Goal: Information Seeking & Learning: Learn about a topic

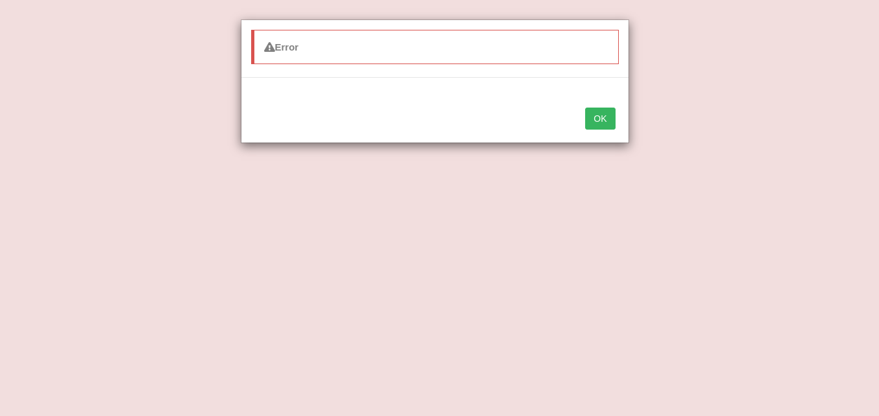
select select "substitution"
select select "Additionally"
select select "determination"
select select "innovation"
click at [595, 118] on button "OK" at bounding box center [600, 118] width 30 height 22
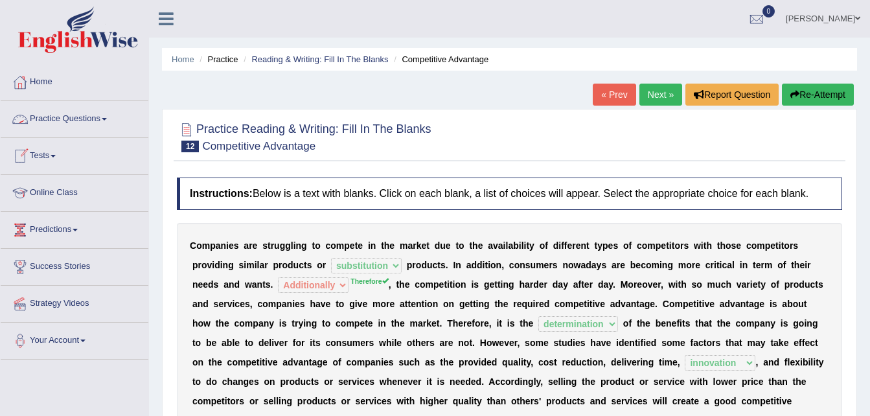
click at [79, 121] on link "Practice Questions" at bounding box center [75, 117] width 148 height 32
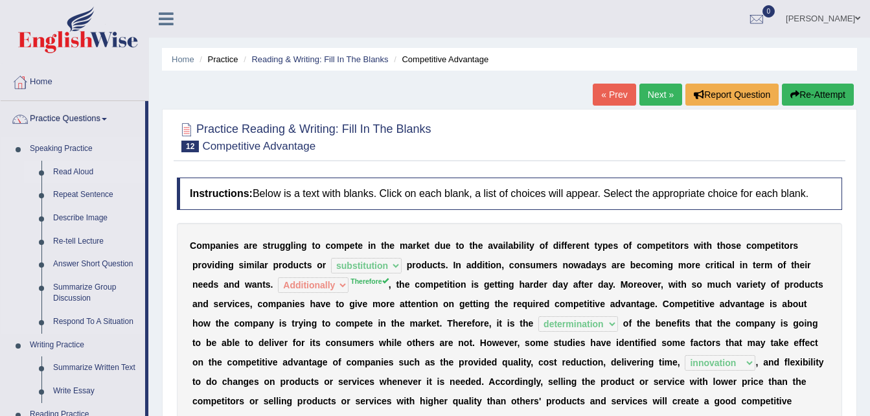
click at [80, 166] on link "Read Aloud" at bounding box center [96, 172] width 98 height 23
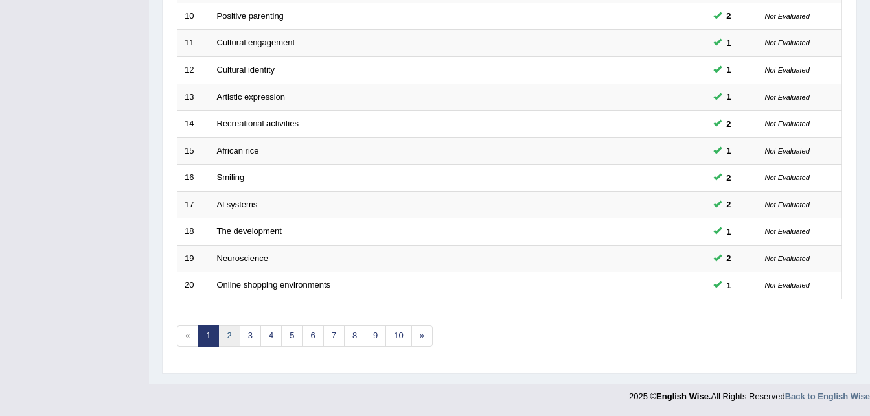
click at [231, 336] on link "2" at bounding box center [228, 335] width 21 height 21
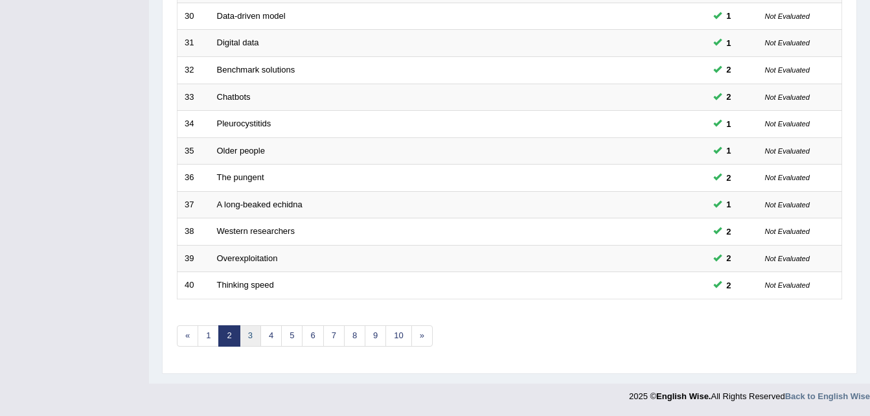
click at [253, 336] on link "3" at bounding box center [250, 335] width 21 height 21
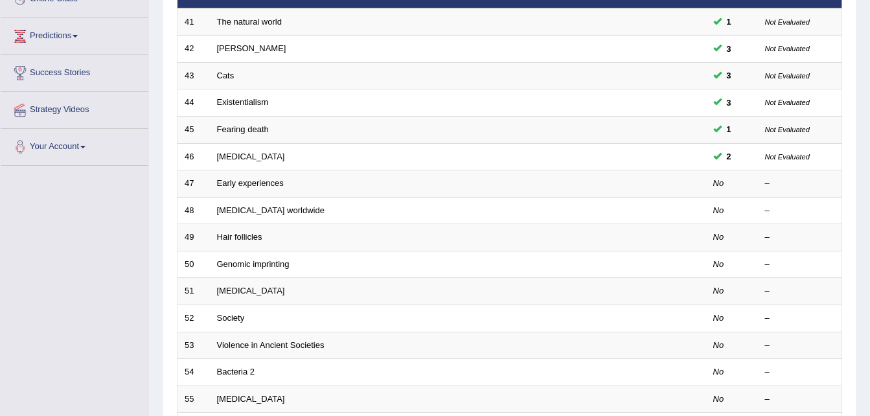
scroll to position [190, 0]
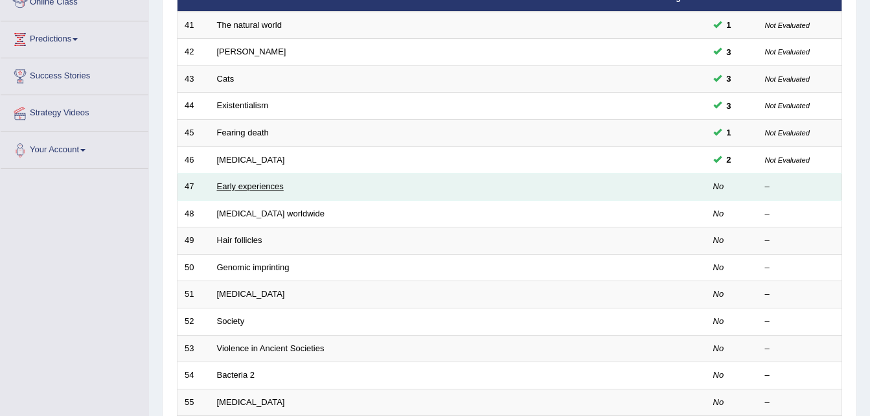
click at [254, 186] on link "Early experiences" at bounding box center [250, 186] width 67 height 10
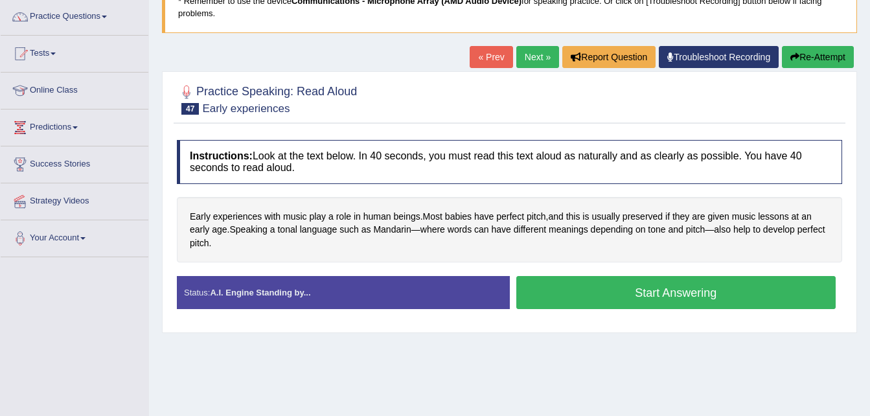
scroll to position [105, 0]
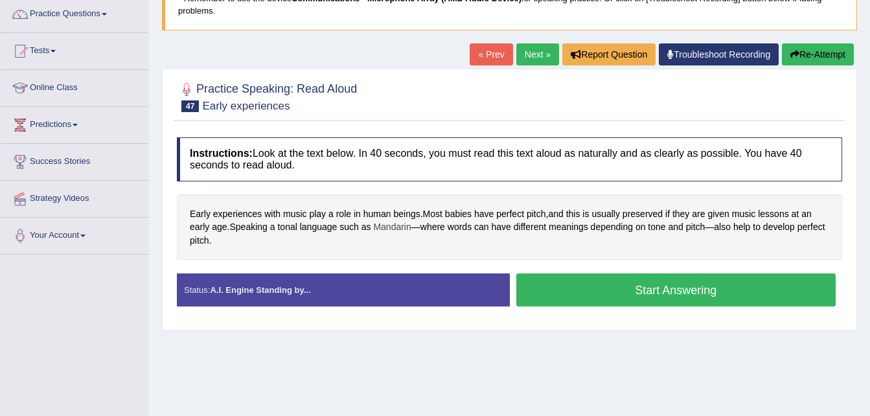
click at [397, 227] on span "Mandarin" at bounding box center [392, 227] width 38 height 14
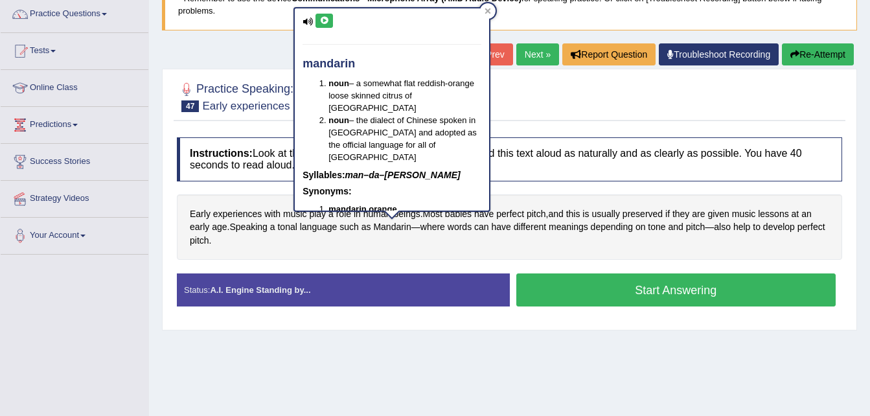
click at [321, 15] on button at bounding box center [323, 21] width 17 height 14
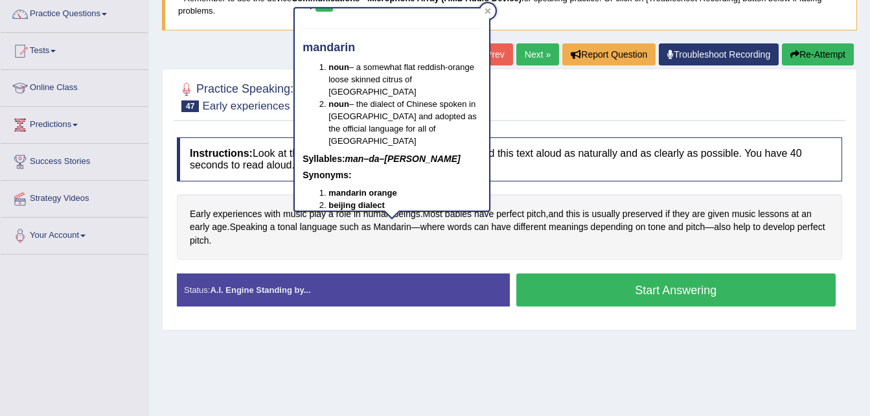
click at [541, 96] on div at bounding box center [509, 95] width 665 height 39
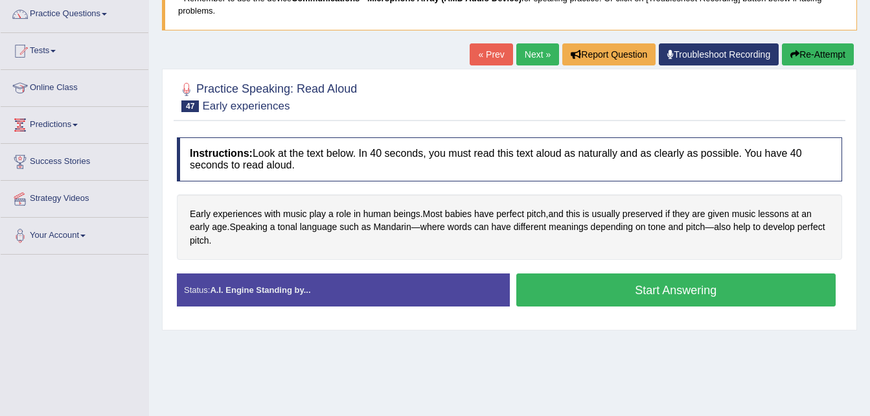
click at [578, 278] on button "Start Answering" at bounding box center [676, 289] width 320 height 33
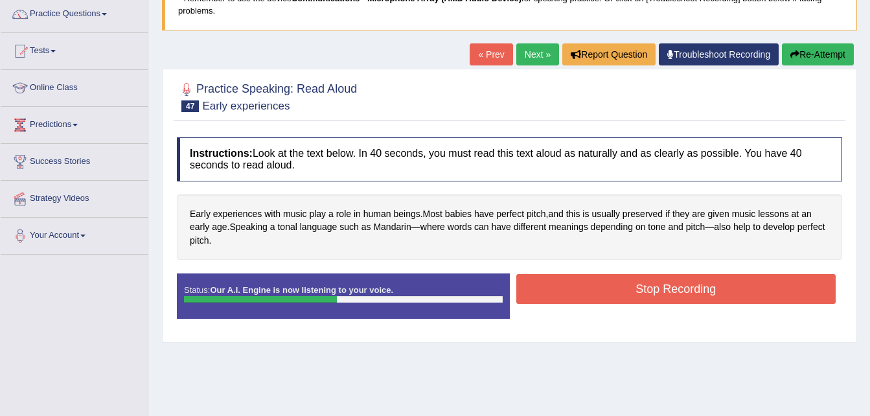
click at [578, 278] on button "Stop Recording" at bounding box center [676, 289] width 320 height 30
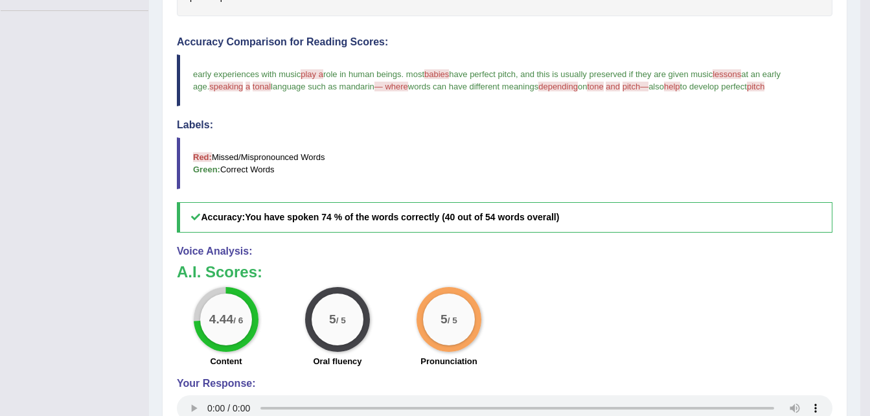
scroll to position [0, 0]
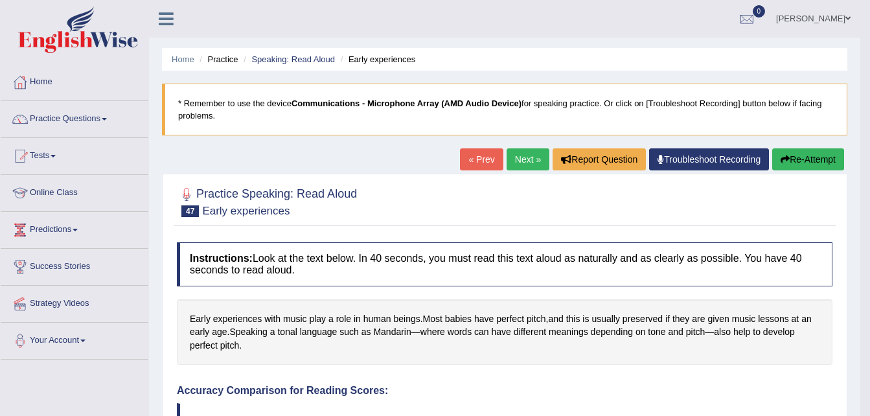
click at [809, 161] on button "Re-Attempt" at bounding box center [808, 159] width 72 height 22
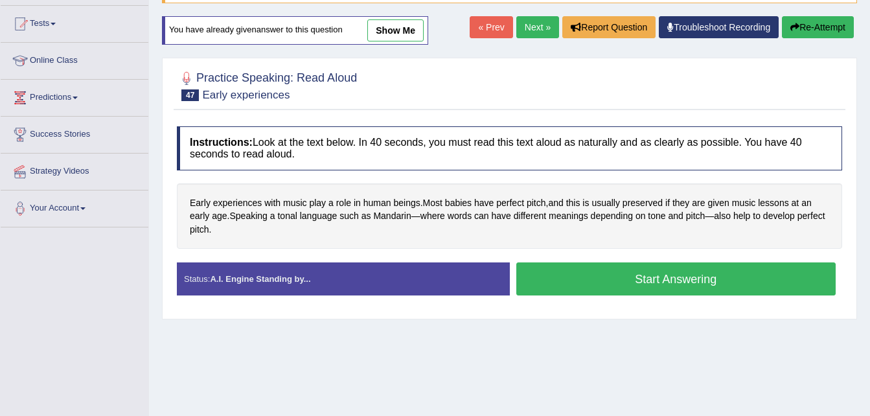
scroll to position [134, 0]
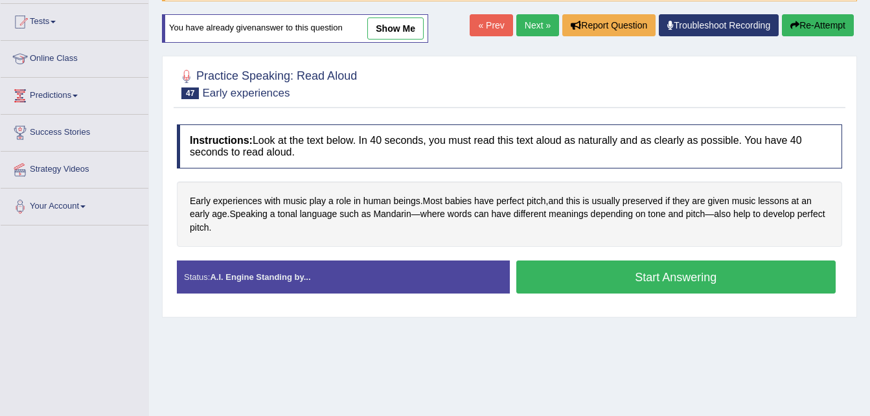
click at [637, 288] on button "Start Answering" at bounding box center [676, 276] width 320 height 33
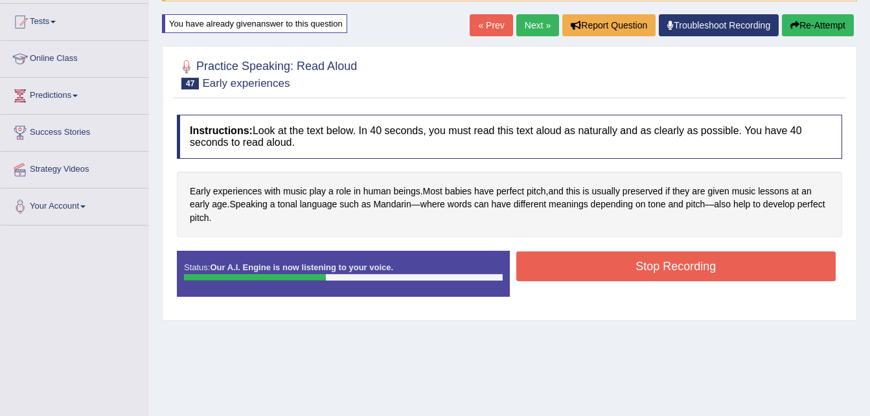
click at [637, 267] on button "Stop Recording" at bounding box center [676, 266] width 320 height 30
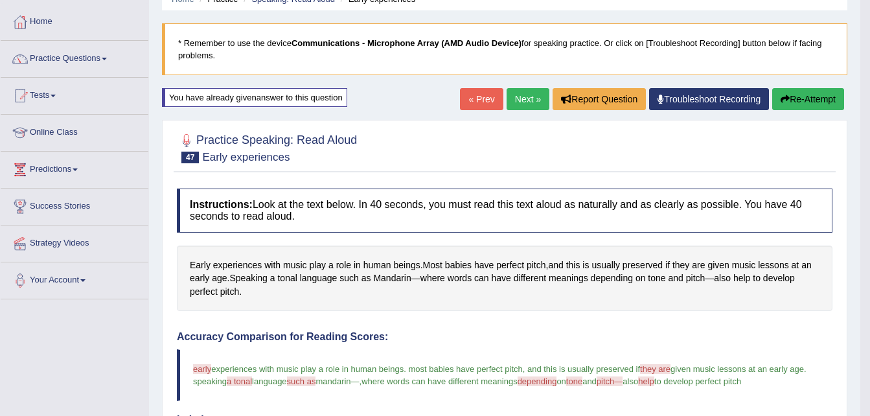
scroll to position [0, 0]
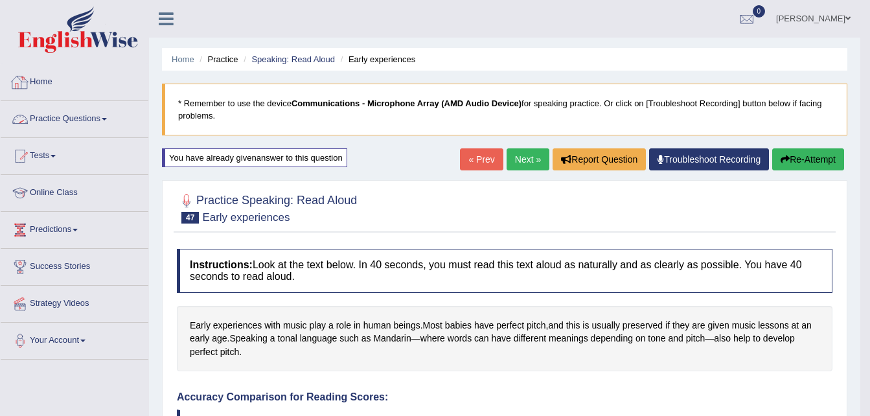
click at [85, 117] on link "Practice Questions" at bounding box center [75, 117] width 148 height 32
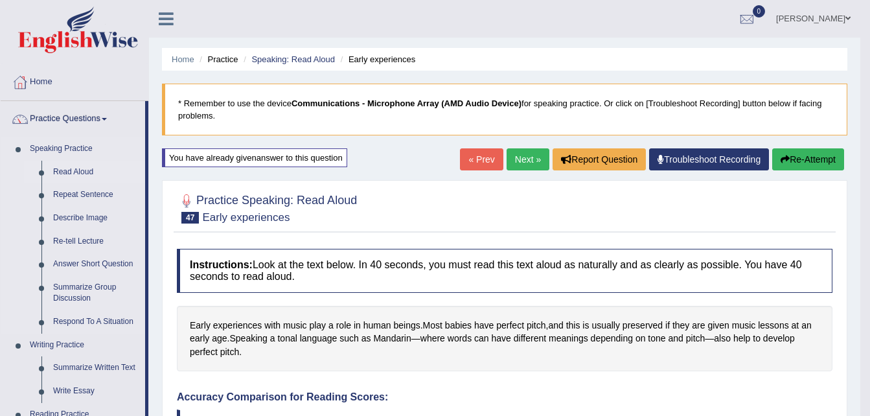
click at [84, 174] on link "Read Aloud" at bounding box center [96, 172] width 98 height 23
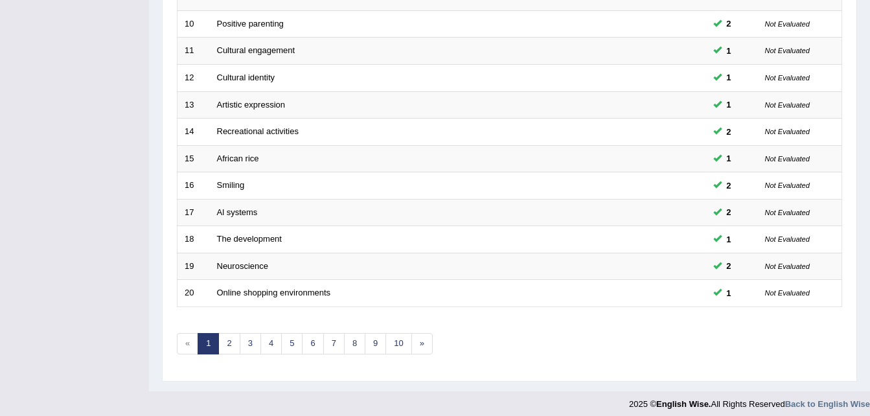
scroll to position [442, 0]
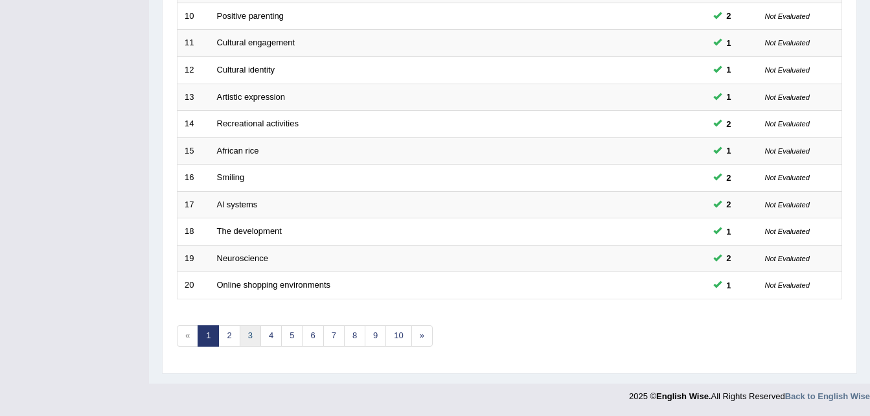
click at [246, 330] on link "3" at bounding box center [250, 335] width 21 height 21
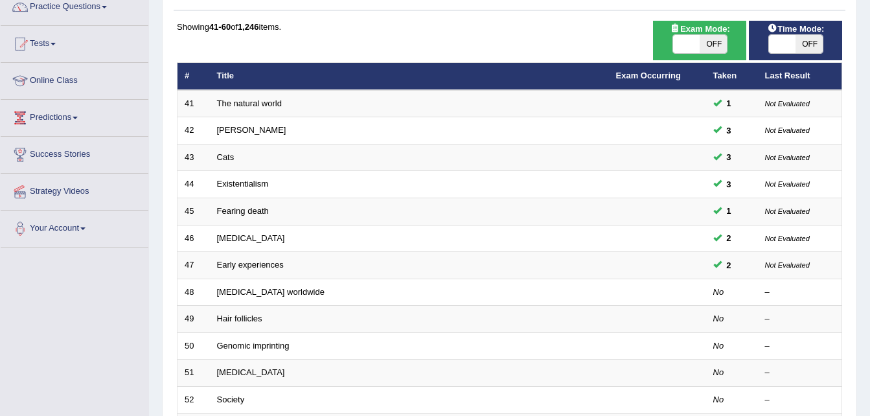
scroll to position [113, 0]
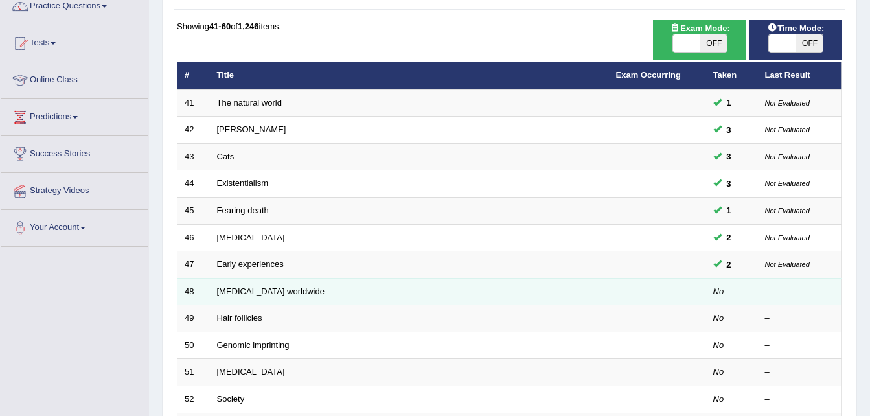
click at [267, 291] on link "[MEDICAL_DATA] worldwide" at bounding box center [270, 291] width 107 height 10
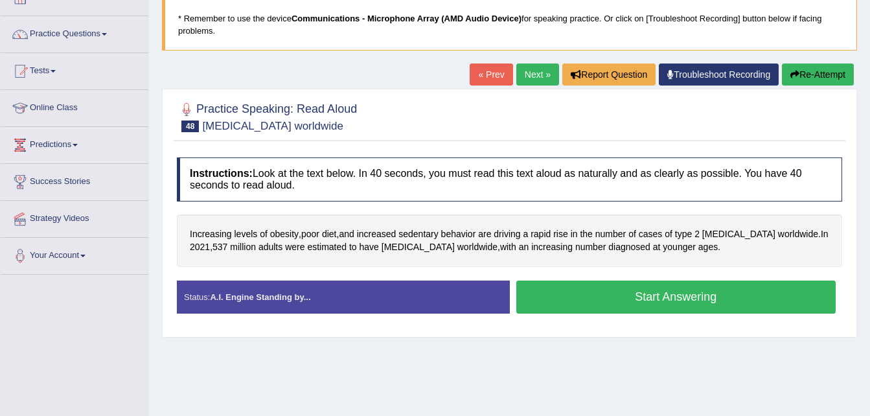
scroll to position [85, 0]
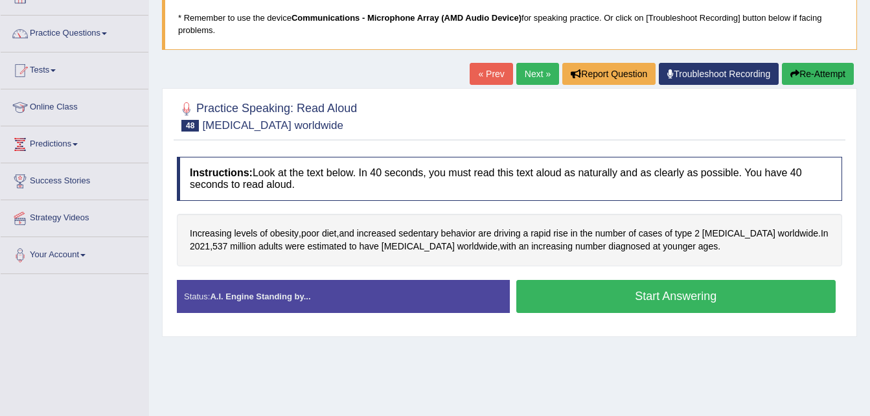
click at [621, 300] on button "Start Answering" at bounding box center [676, 296] width 320 height 33
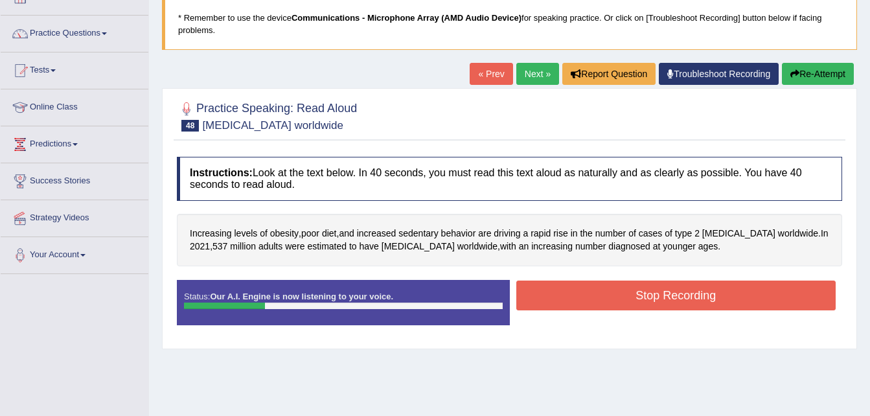
click at [827, 75] on button "Re-Attempt" at bounding box center [818, 74] width 72 height 22
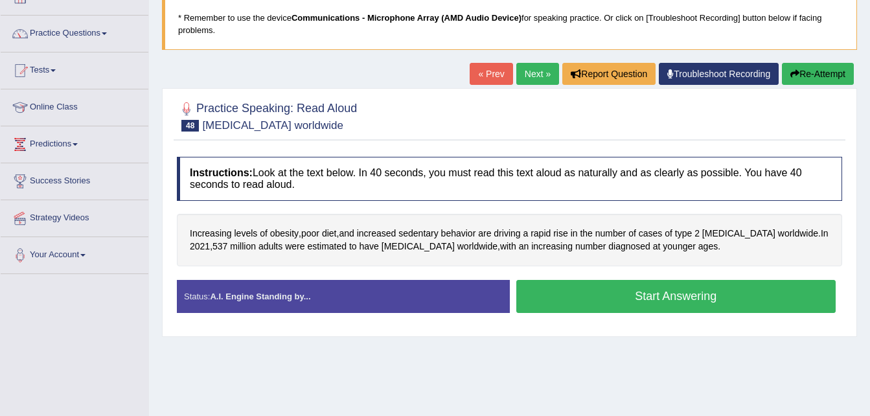
scroll to position [85, 0]
click at [695, 305] on button "Start Answering" at bounding box center [676, 296] width 320 height 33
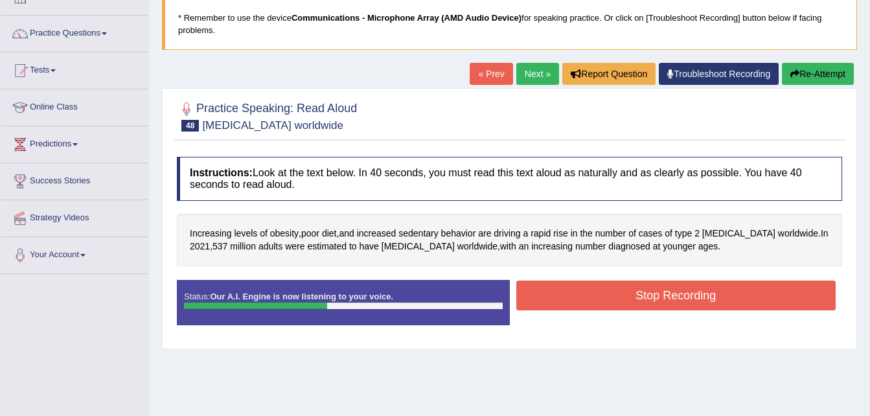
click at [695, 305] on button "Stop Recording" at bounding box center [676, 295] width 320 height 30
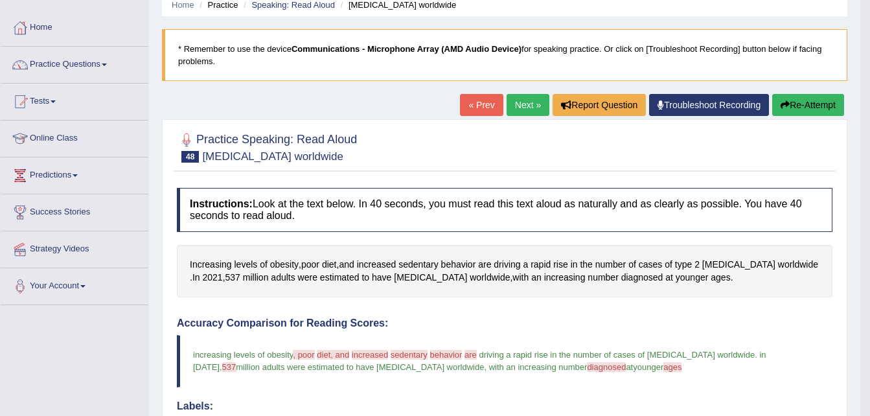
scroll to position [0, 0]
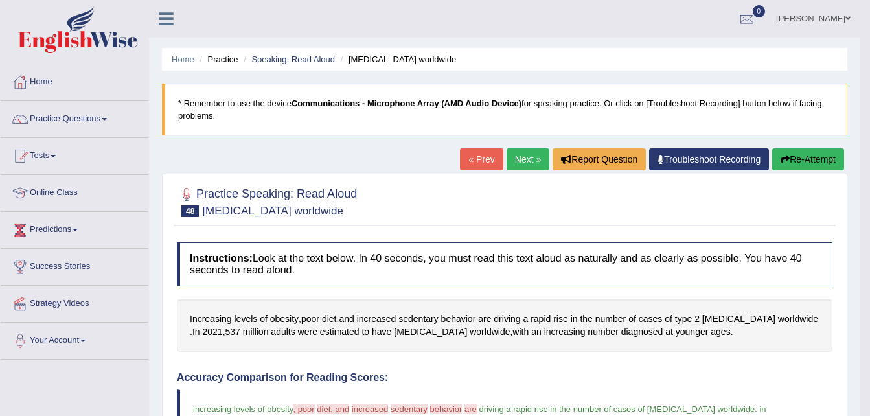
click at [793, 155] on button "Re-Attempt" at bounding box center [808, 159] width 72 height 22
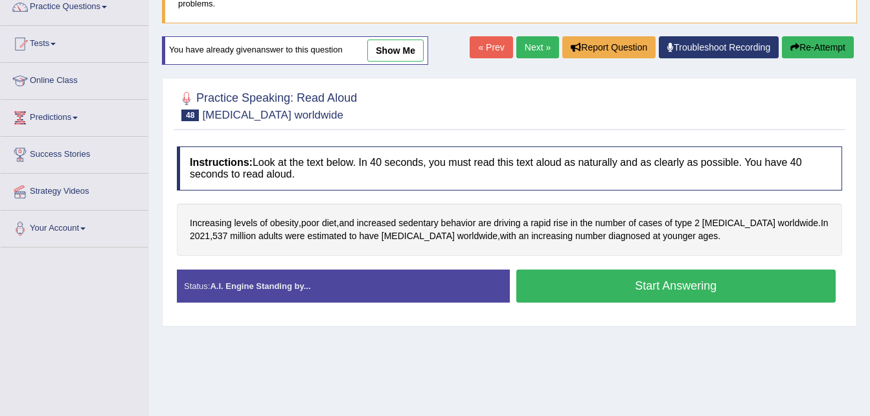
click at [727, 276] on button "Start Answering" at bounding box center [676, 285] width 320 height 33
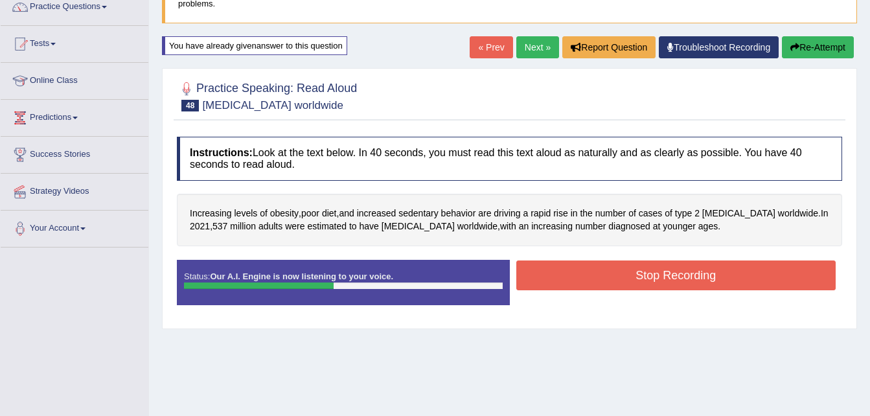
click at [727, 276] on button "Stop Recording" at bounding box center [676, 275] width 320 height 30
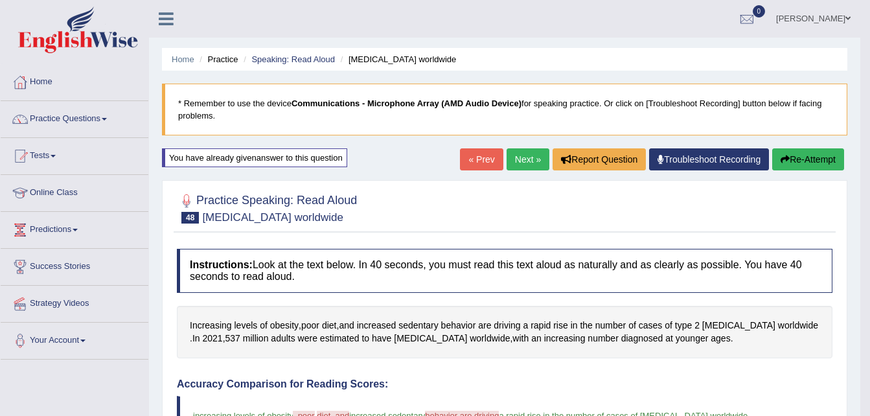
click at [791, 157] on button "Re-Attempt" at bounding box center [808, 159] width 72 height 22
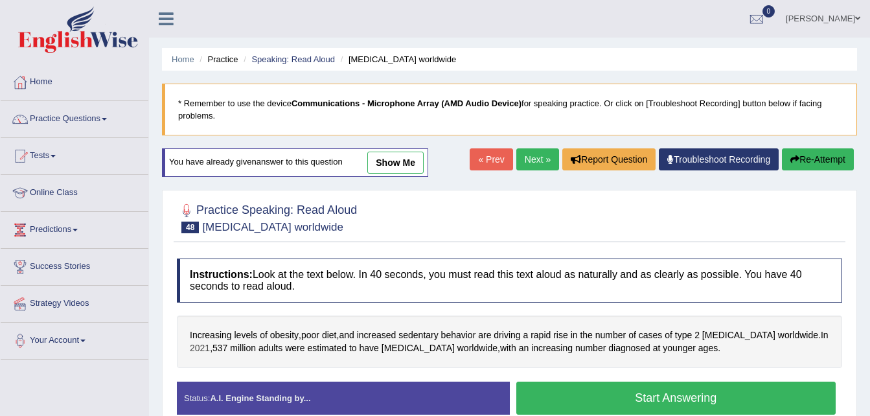
click at [210, 341] on span "2021" at bounding box center [200, 348] width 20 height 14
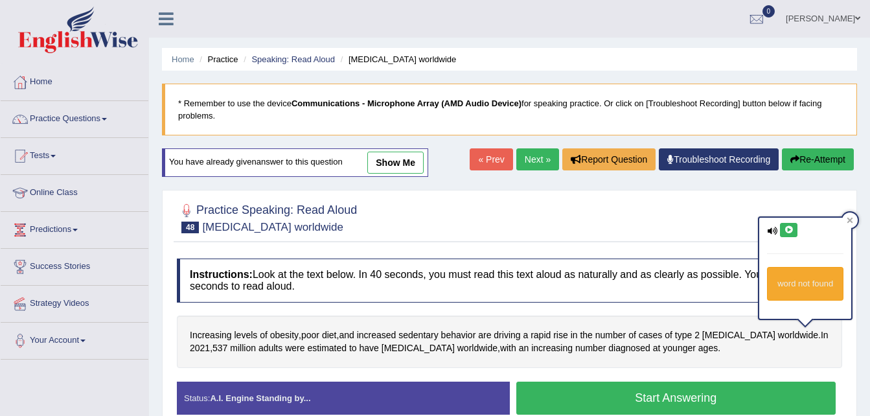
click at [786, 231] on icon at bounding box center [788, 230] width 10 height 8
click at [787, 229] on icon at bounding box center [788, 230] width 10 height 8
click at [453, 234] on div at bounding box center [509, 216] width 665 height 39
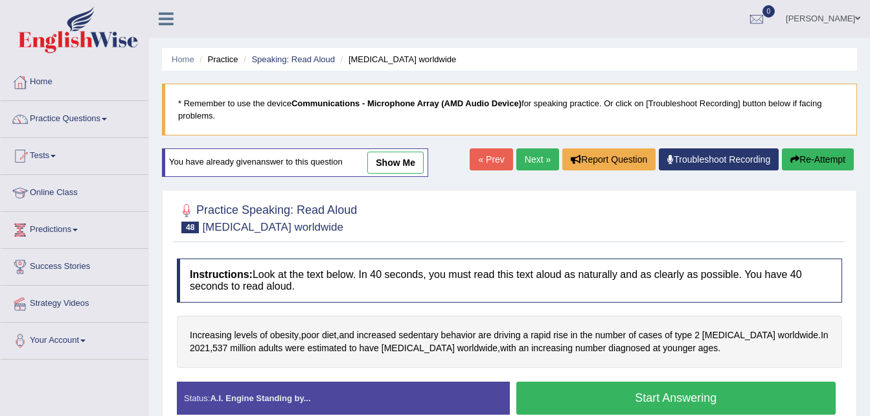
click at [557, 401] on button "Start Answering" at bounding box center [676, 397] width 320 height 33
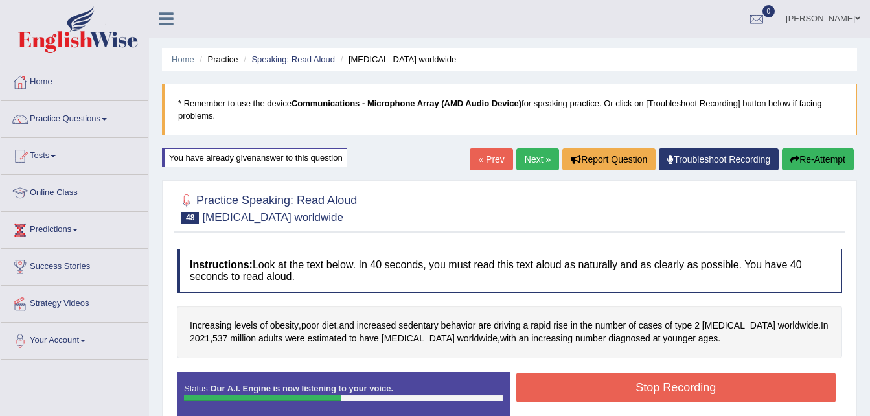
click at [558, 392] on button "Stop Recording" at bounding box center [676, 387] width 320 height 30
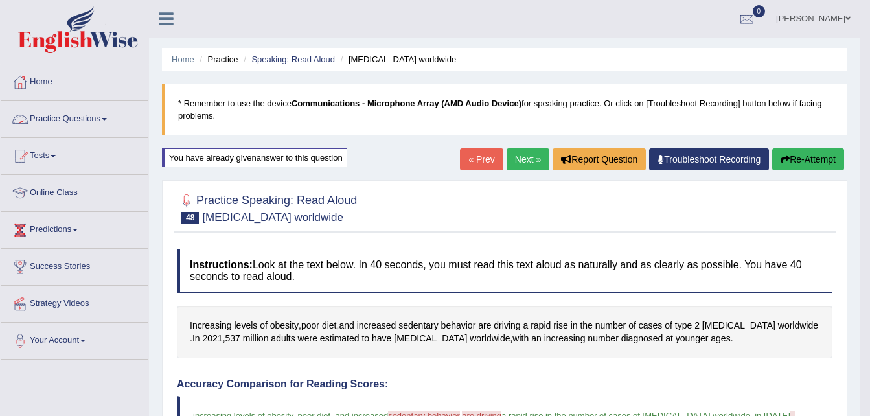
click at [86, 115] on link "Practice Questions" at bounding box center [75, 117] width 148 height 32
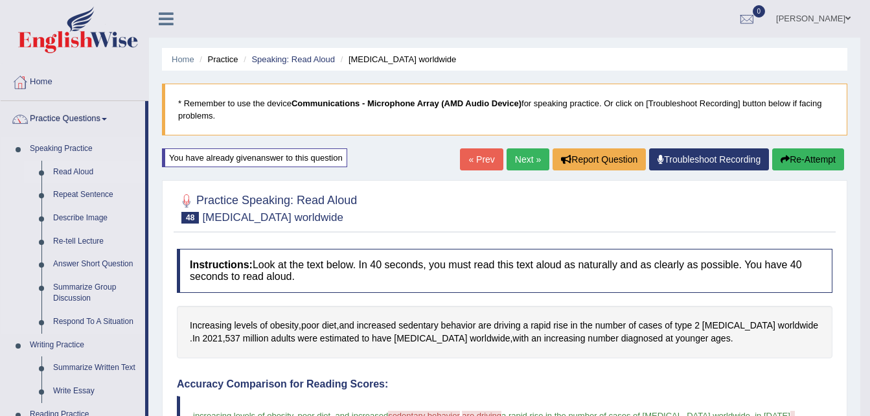
click at [86, 171] on link "Read Aloud" at bounding box center [96, 172] width 98 height 23
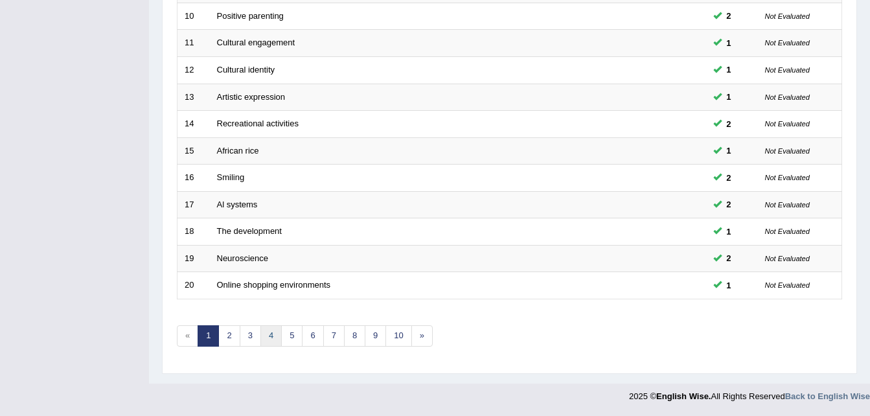
scroll to position [442, 0]
click at [256, 333] on link "3" at bounding box center [250, 335] width 21 height 21
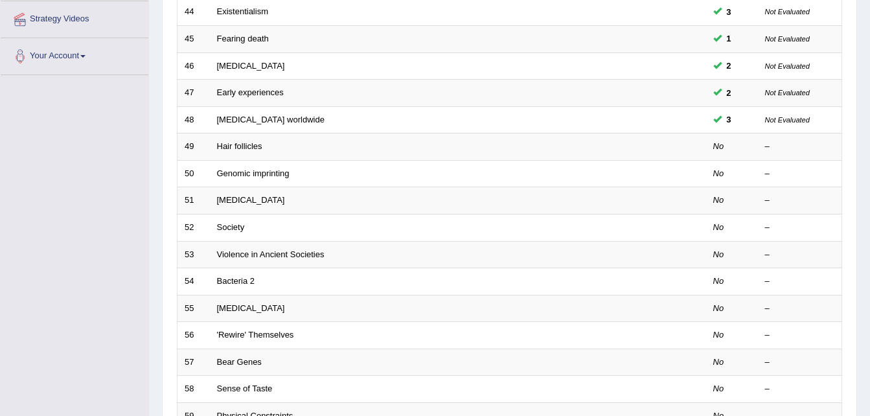
scroll to position [307, 0]
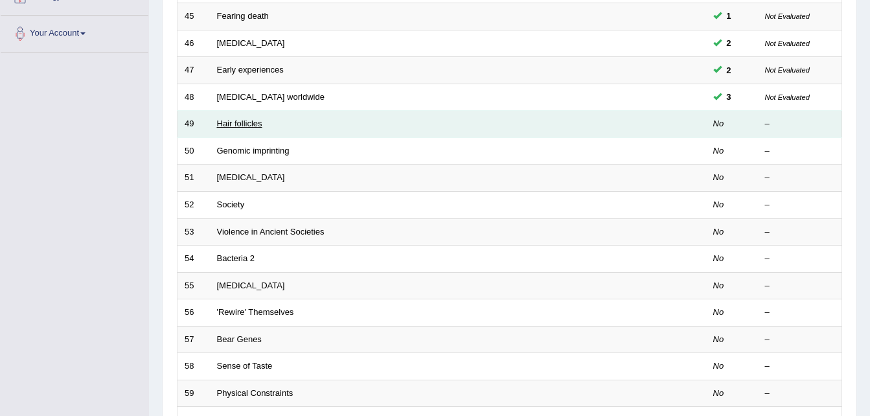
click at [249, 122] on link "Hair follicles" at bounding box center [239, 123] width 45 height 10
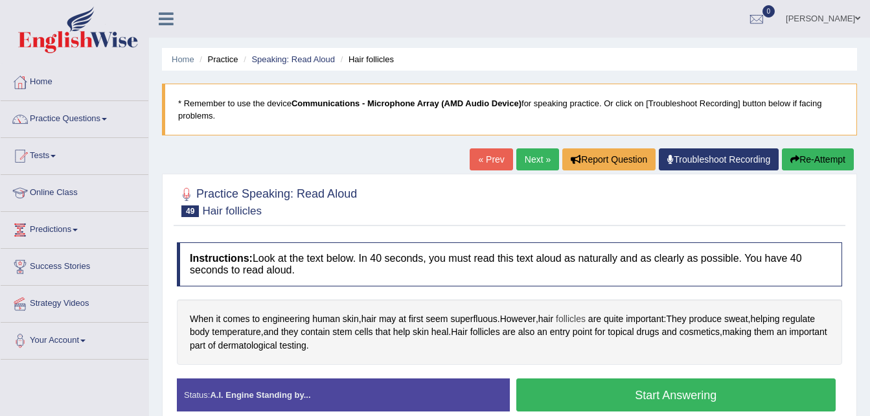
click at [577, 320] on span "follicles" at bounding box center [571, 319] width 30 height 14
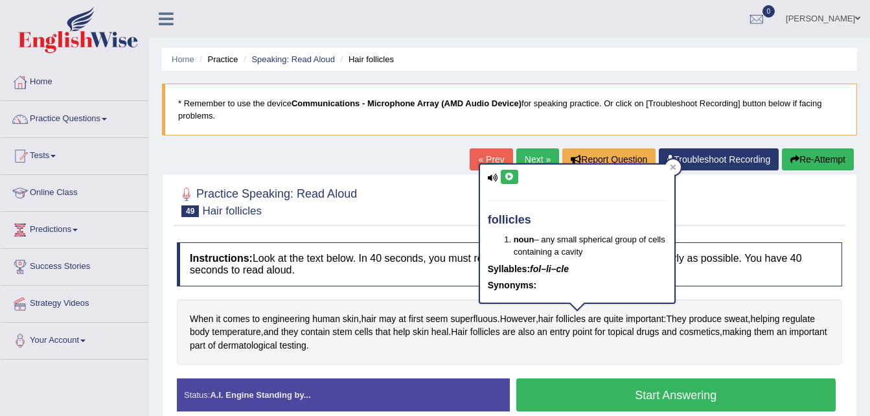
click at [507, 183] on button at bounding box center [508, 177] width 17 height 14
click at [507, 175] on icon at bounding box center [509, 177] width 10 height 8
click at [413, 215] on div at bounding box center [509, 200] width 665 height 39
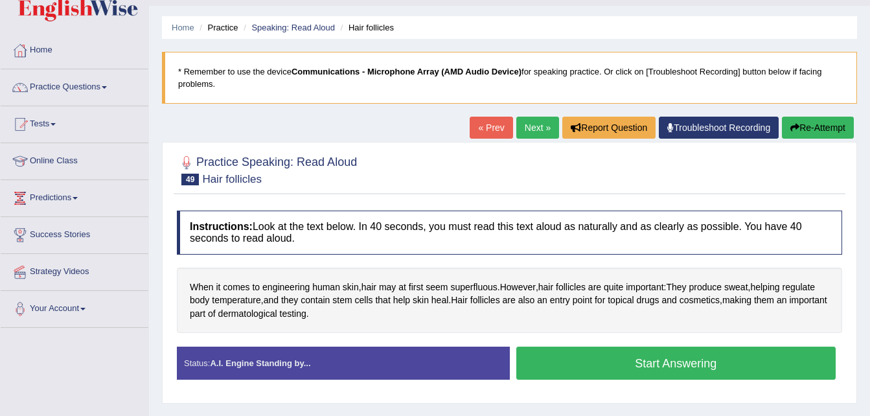
scroll to position [41, 0]
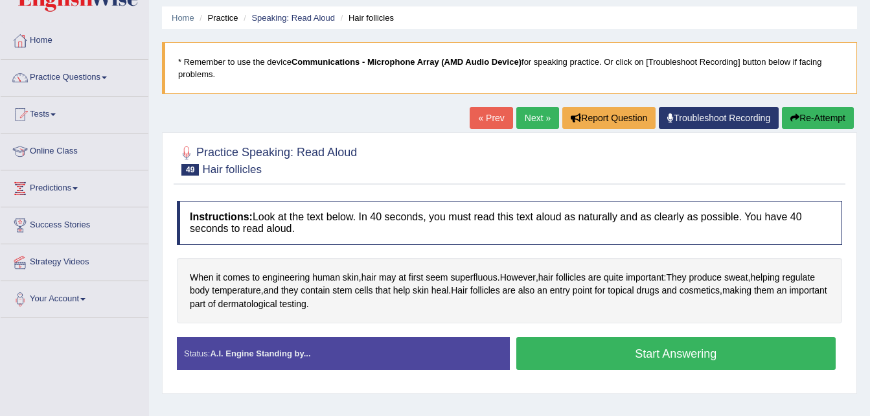
click at [566, 348] on button "Start Answering" at bounding box center [676, 353] width 320 height 33
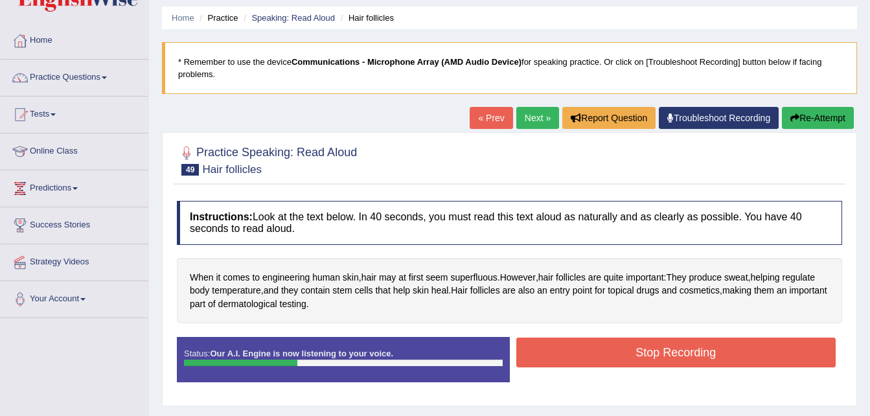
click at [824, 118] on button "Re-Attempt" at bounding box center [818, 118] width 72 height 22
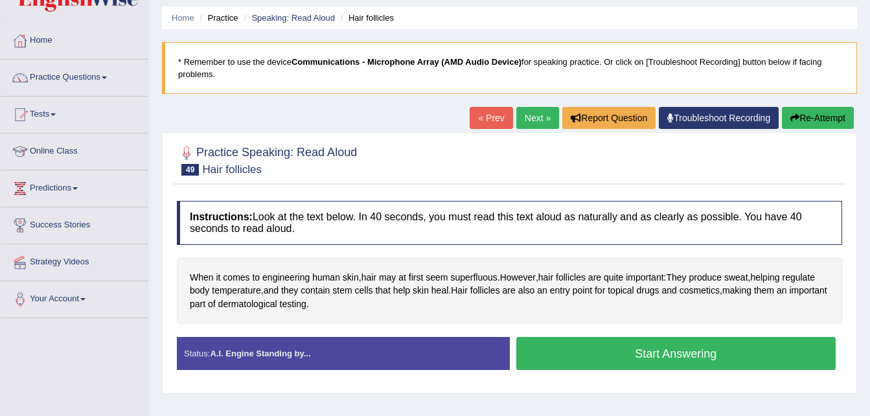
click at [669, 350] on button "Start Answering" at bounding box center [676, 353] width 320 height 33
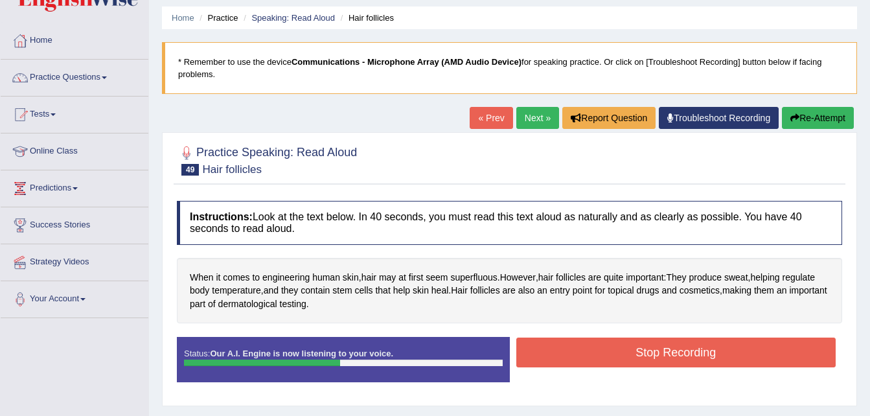
click at [669, 350] on button "Stop Recording" at bounding box center [676, 352] width 320 height 30
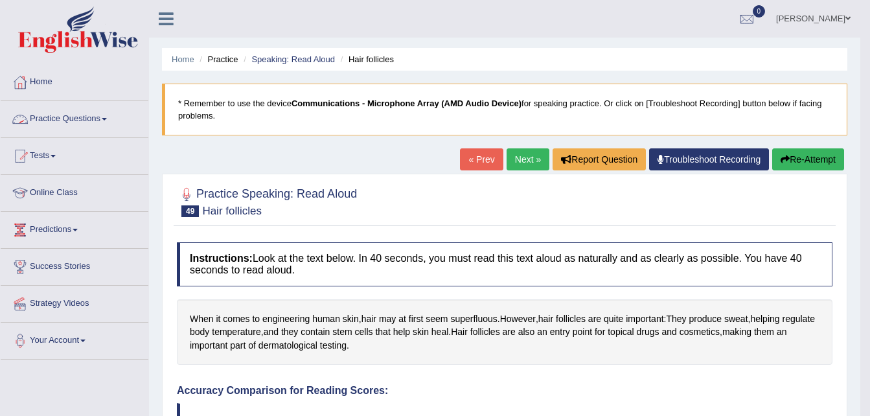
click at [104, 111] on link "Practice Questions" at bounding box center [75, 117] width 148 height 32
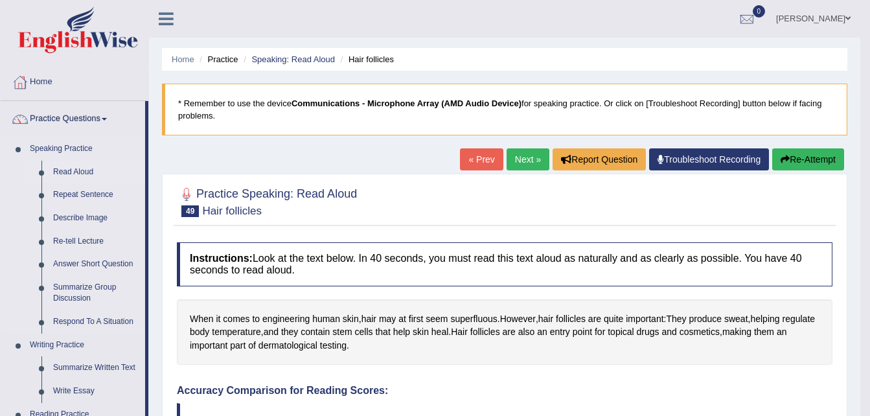
click at [76, 166] on link "Read Aloud" at bounding box center [96, 172] width 98 height 23
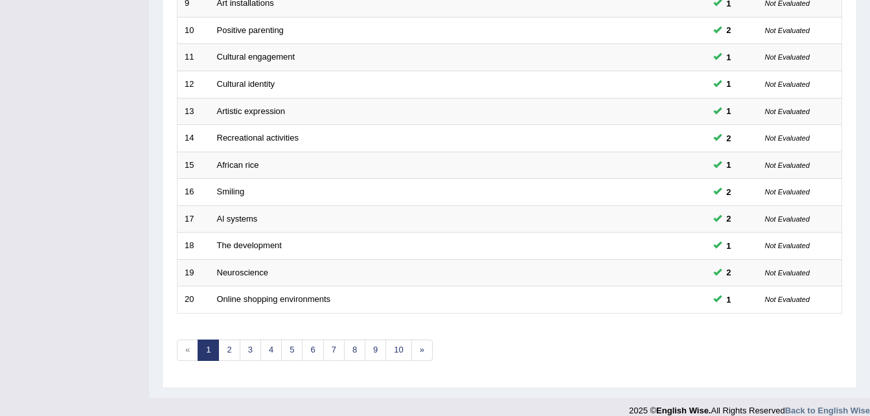
scroll to position [442, 0]
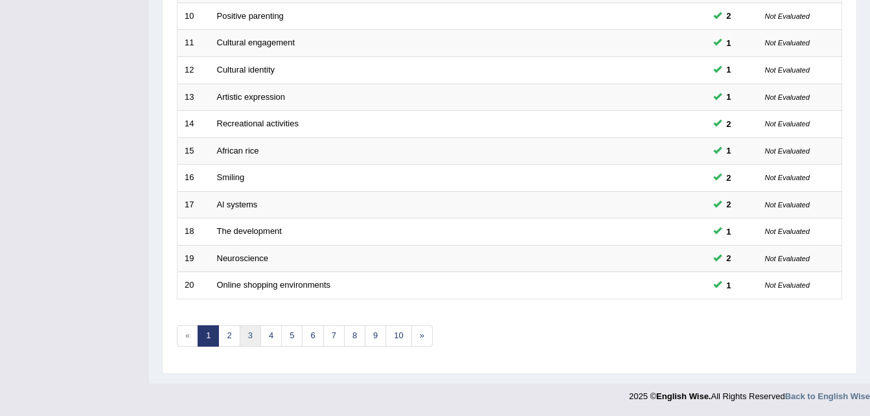
click at [250, 337] on link "3" at bounding box center [250, 335] width 21 height 21
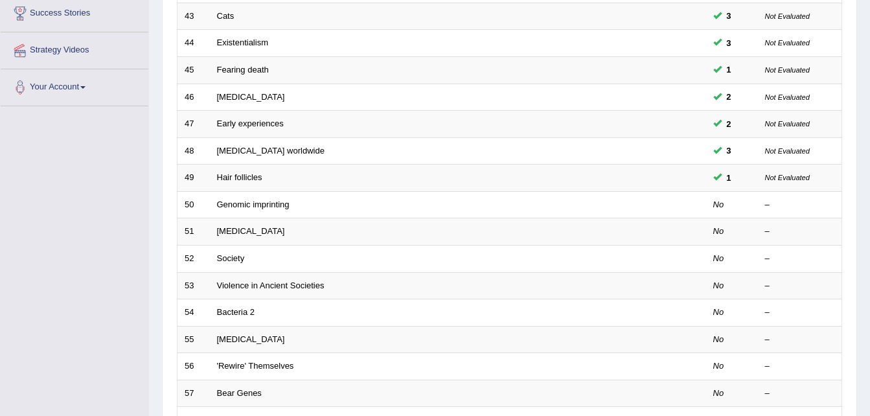
scroll to position [254, 0]
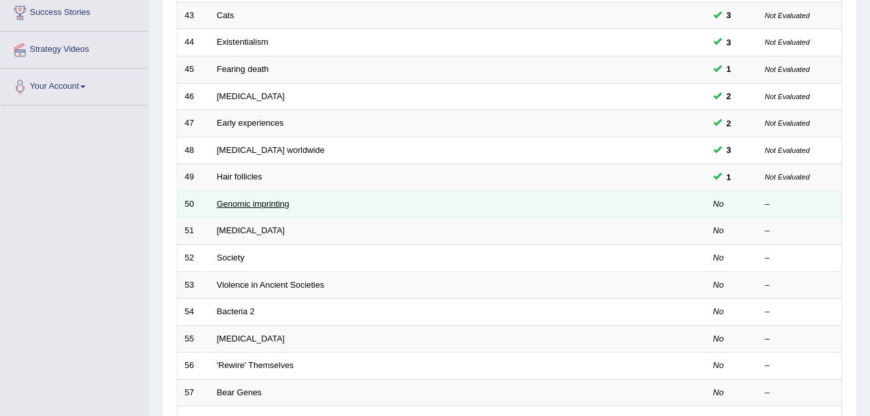
click at [251, 203] on link "Genomic imprinting" at bounding box center [253, 204] width 73 height 10
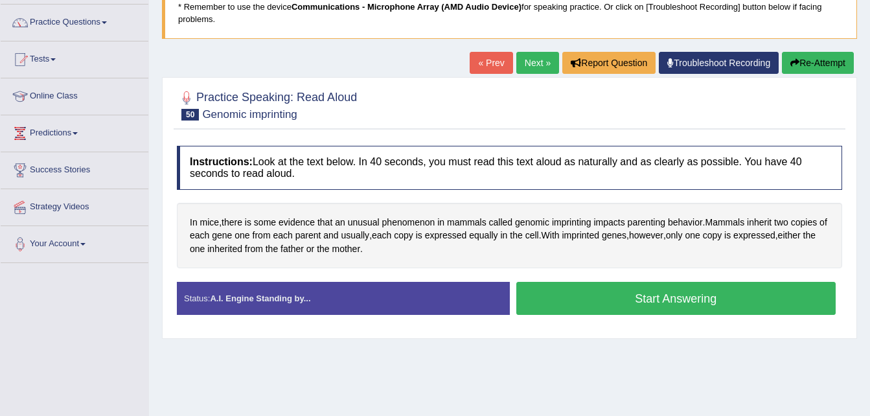
click at [606, 304] on button "Start Answering" at bounding box center [676, 298] width 320 height 33
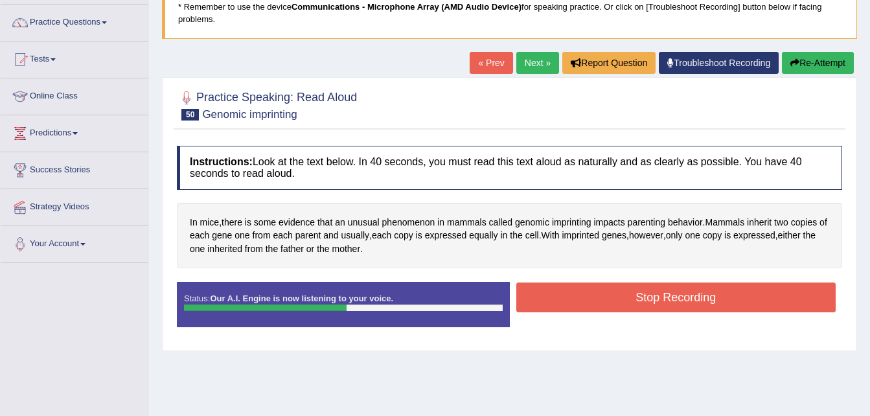
click at [606, 304] on button "Stop Recording" at bounding box center [676, 297] width 320 height 30
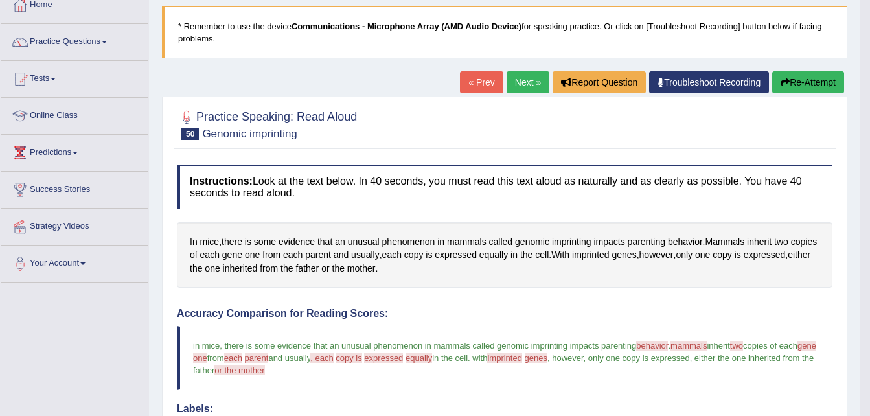
scroll to position [74, 0]
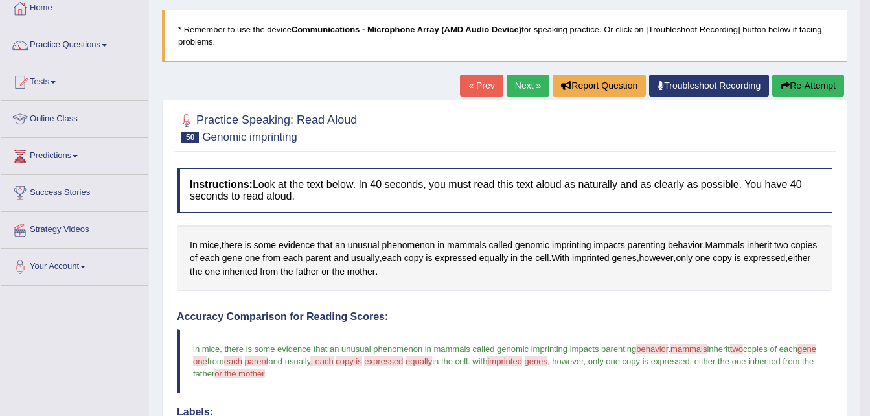
click at [815, 80] on button "Re-Attempt" at bounding box center [808, 85] width 72 height 22
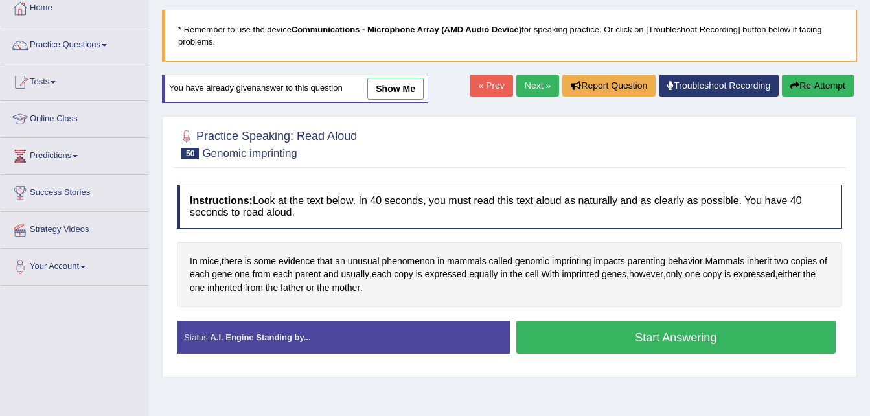
click at [700, 343] on button "Start Answering" at bounding box center [676, 336] width 320 height 33
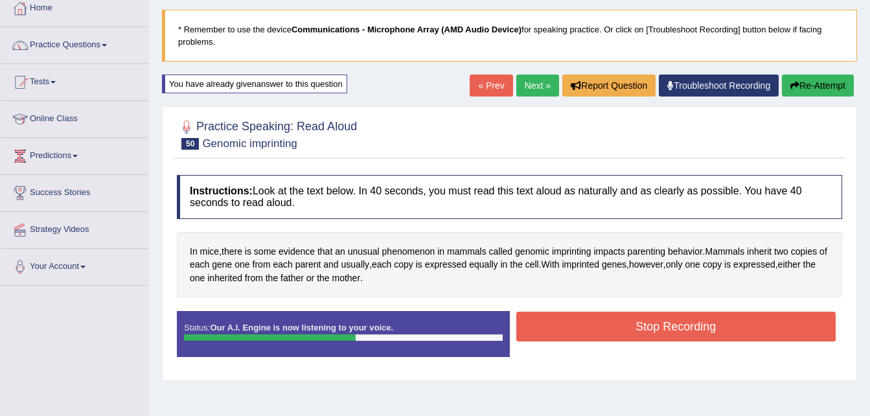
click at [698, 330] on button "Stop Recording" at bounding box center [676, 326] width 320 height 30
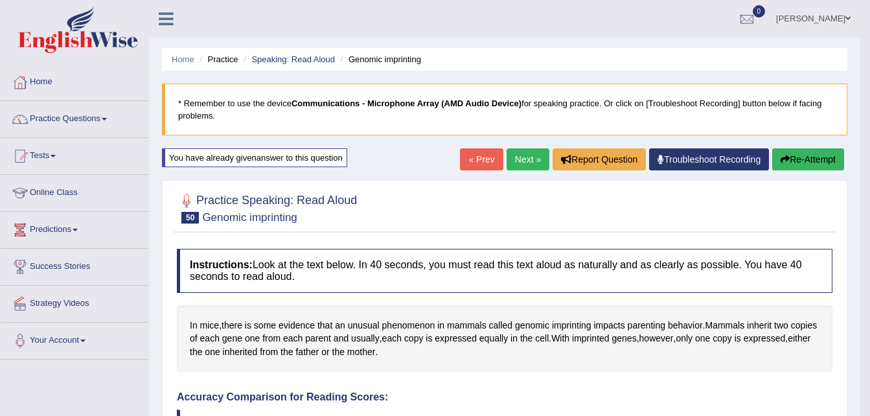
click at [95, 112] on link "Practice Questions" at bounding box center [75, 117] width 148 height 32
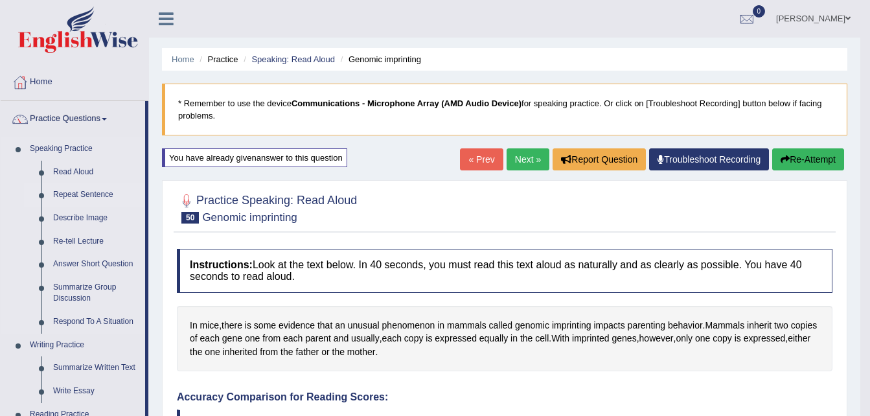
click at [72, 193] on link "Repeat Sentence" at bounding box center [96, 194] width 98 height 23
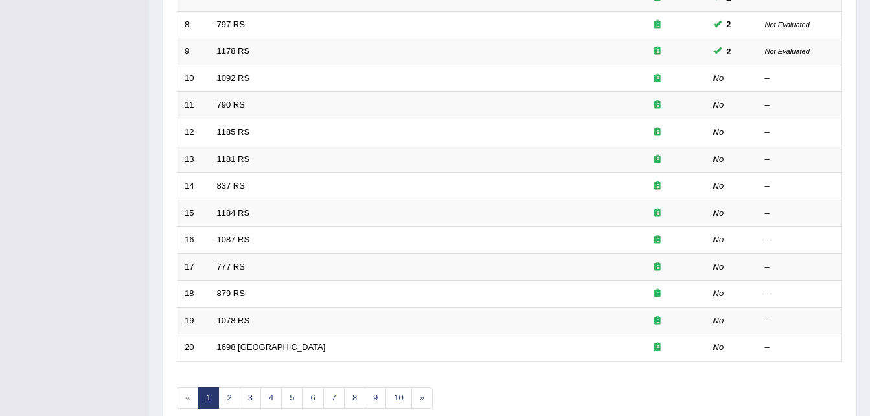
scroll to position [442, 0]
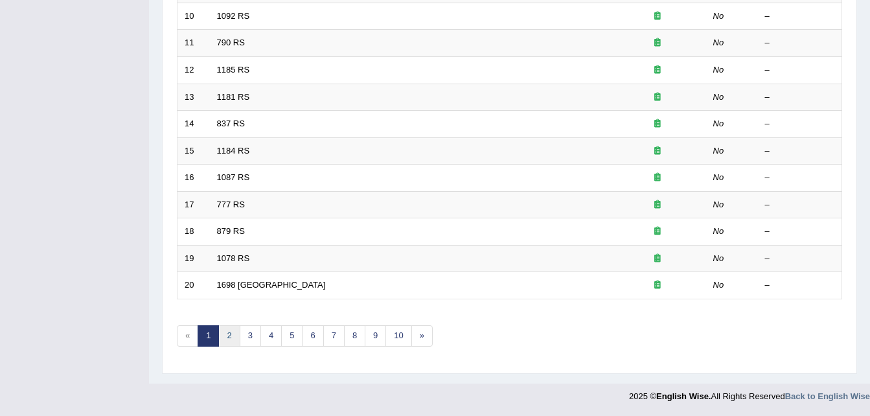
click at [227, 339] on link "2" at bounding box center [228, 335] width 21 height 21
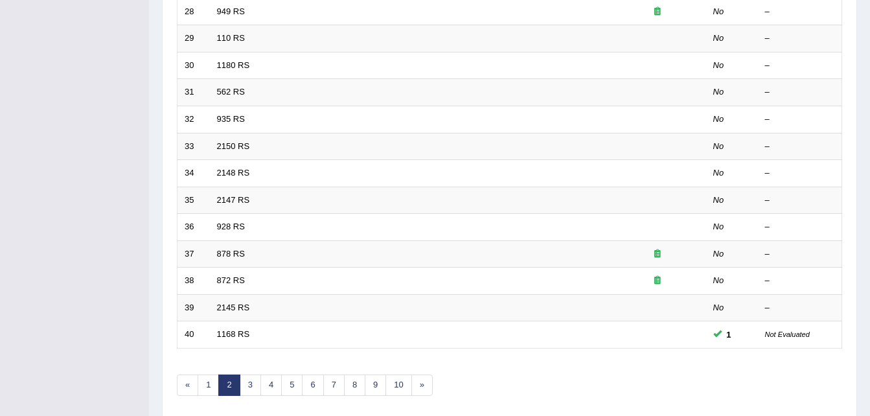
scroll to position [430, 0]
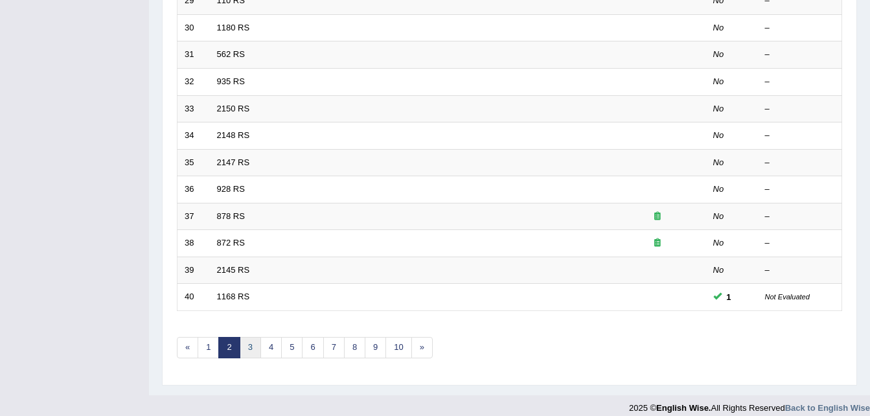
click at [249, 348] on link "3" at bounding box center [250, 347] width 21 height 21
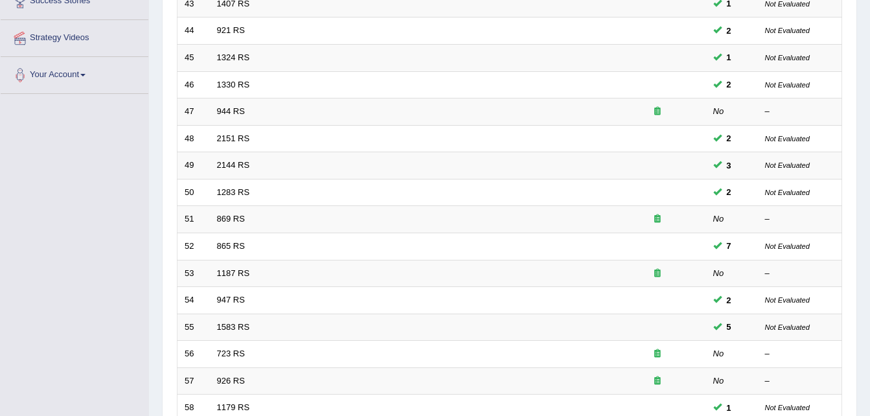
scroll to position [442, 0]
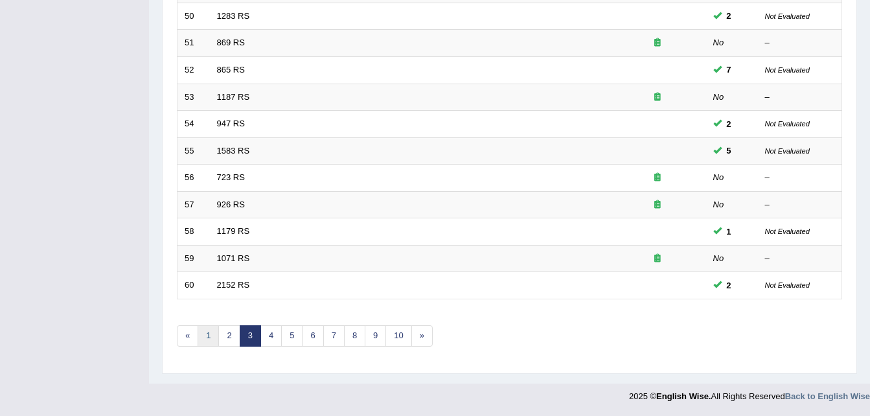
click at [204, 339] on link "1" at bounding box center [207, 335] width 21 height 21
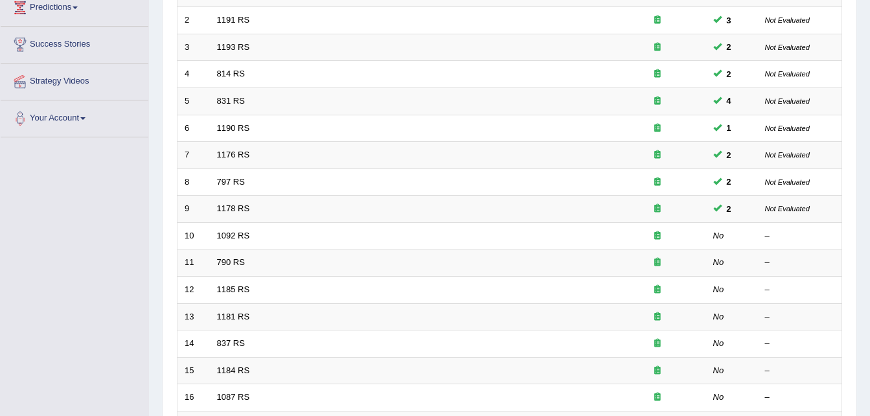
scroll to position [224, 0]
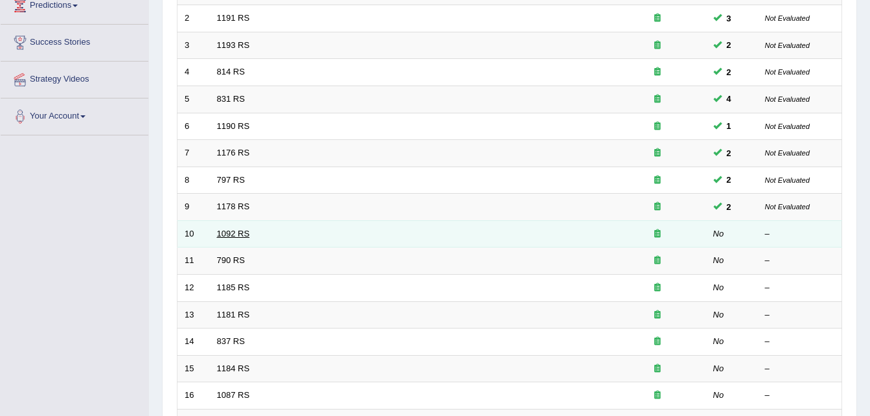
click at [232, 235] on link "1092 RS" at bounding box center [233, 234] width 33 height 10
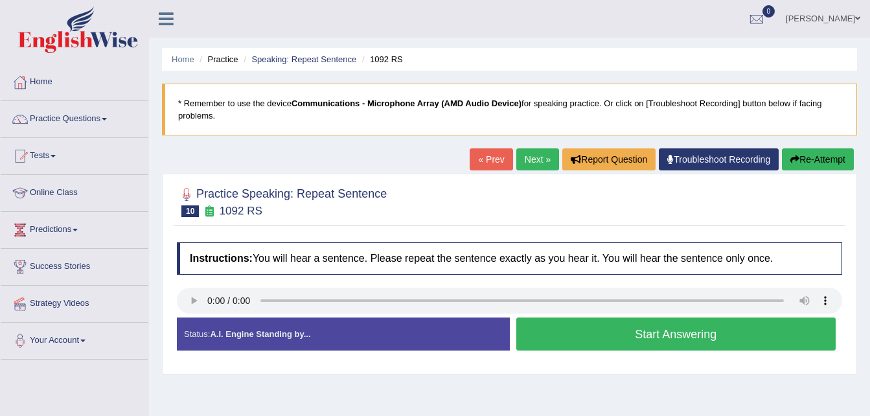
click at [587, 330] on button "Start Answering" at bounding box center [676, 333] width 320 height 33
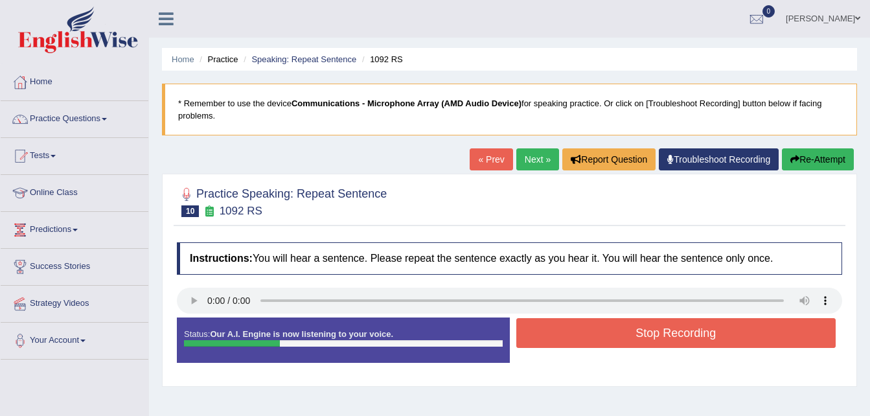
click at [802, 166] on button "Re-Attempt" at bounding box center [818, 159] width 72 height 22
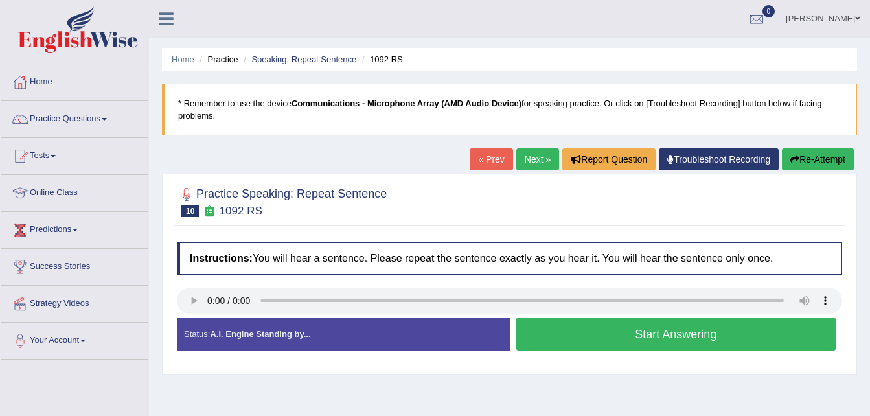
click at [585, 338] on button "Start Answering" at bounding box center [676, 333] width 320 height 33
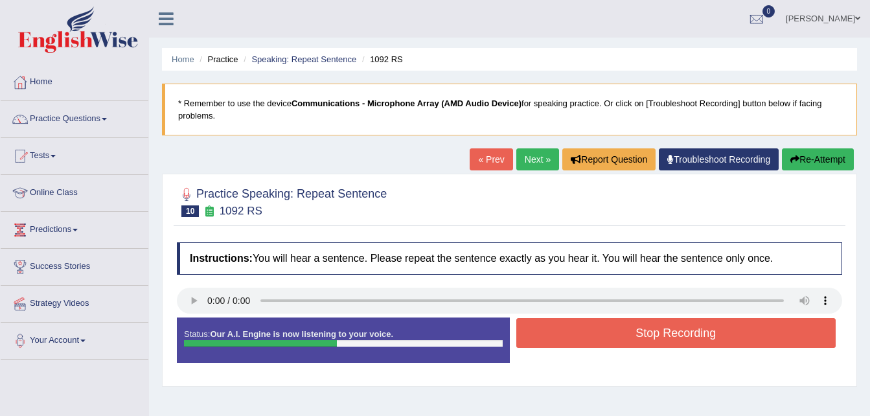
click at [585, 338] on button "Stop Recording" at bounding box center [676, 333] width 320 height 30
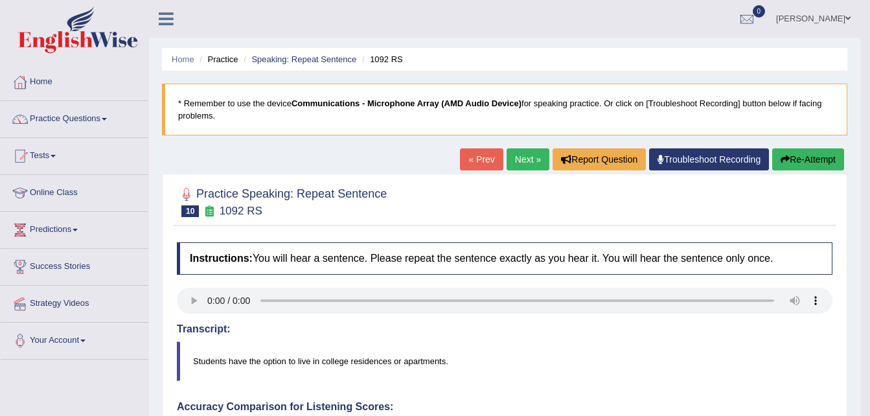
click at [776, 155] on button "Re-Attempt" at bounding box center [808, 159] width 72 height 22
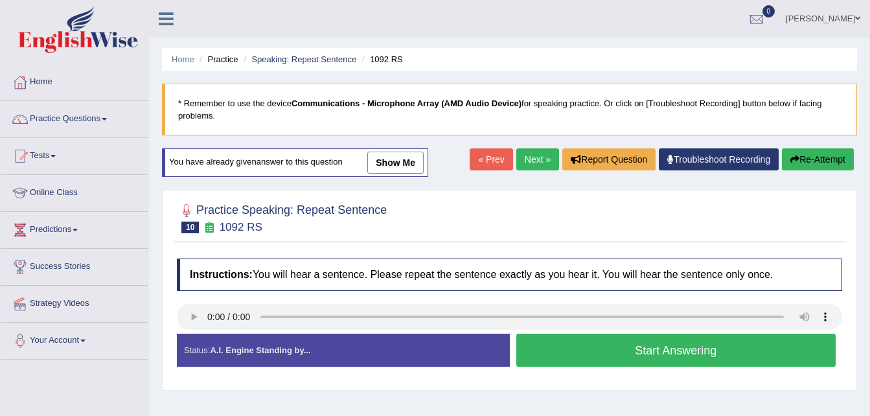
click at [663, 348] on button "Start Answering" at bounding box center [676, 349] width 320 height 33
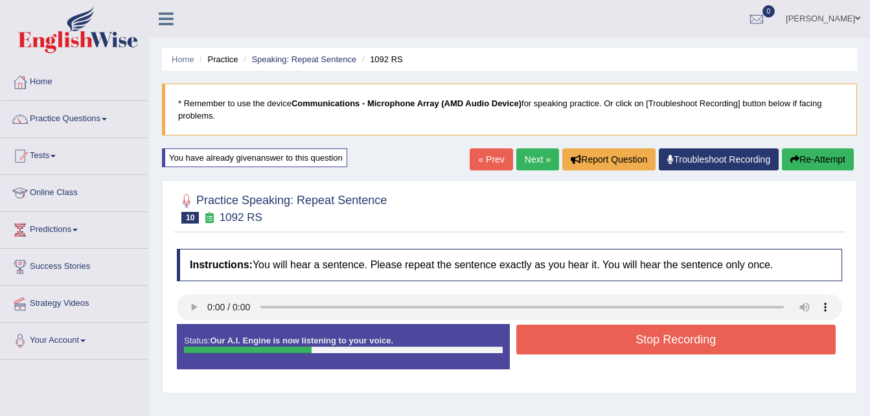
click at [663, 348] on button "Stop Recording" at bounding box center [676, 339] width 320 height 30
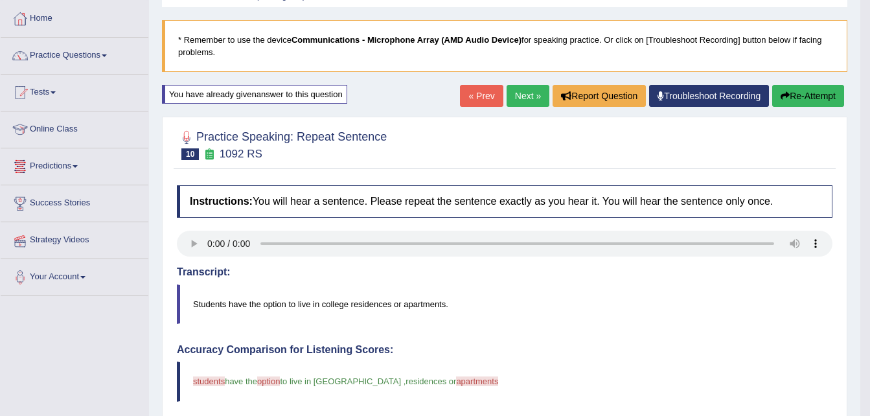
scroll to position [62, 0]
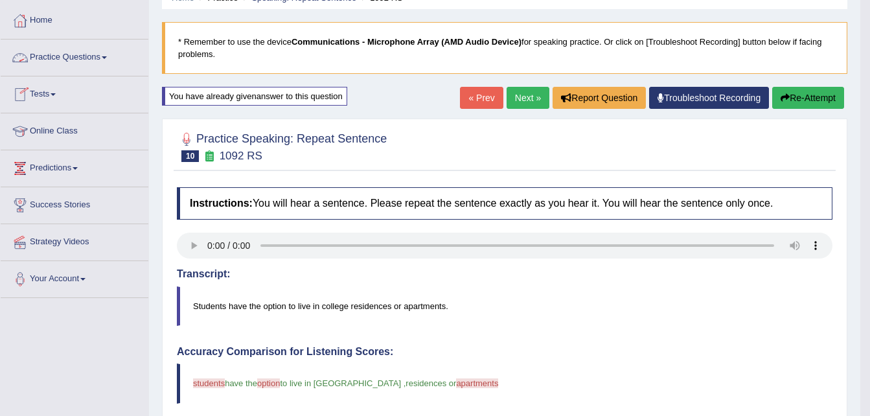
click at [76, 57] on link "Practice Questions" at bounding box center [75, 55] width 148 height 32
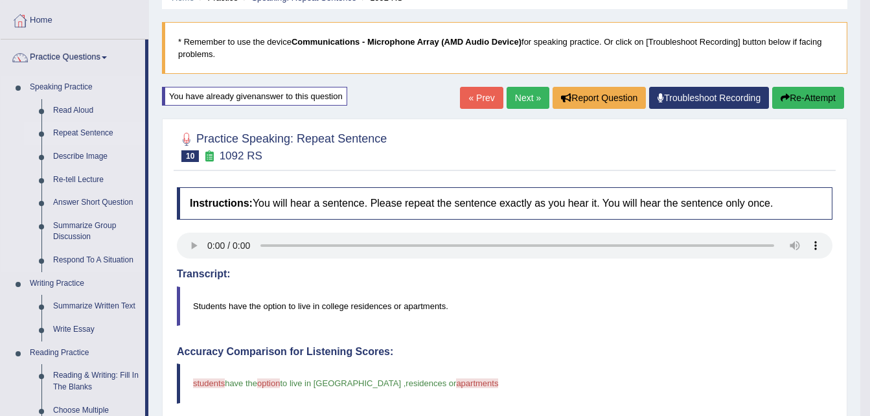
click at [82, 133] on link "Repeat Sentence" at bounding box center [96, 133] width 98 height 23
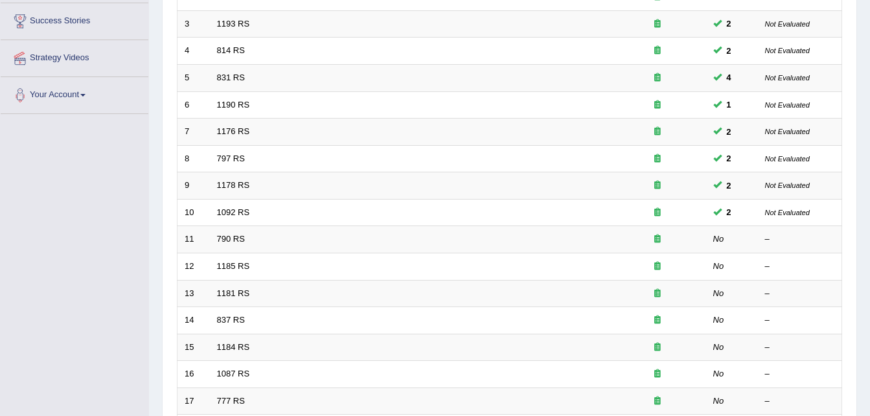
scroll to position [254, 0]
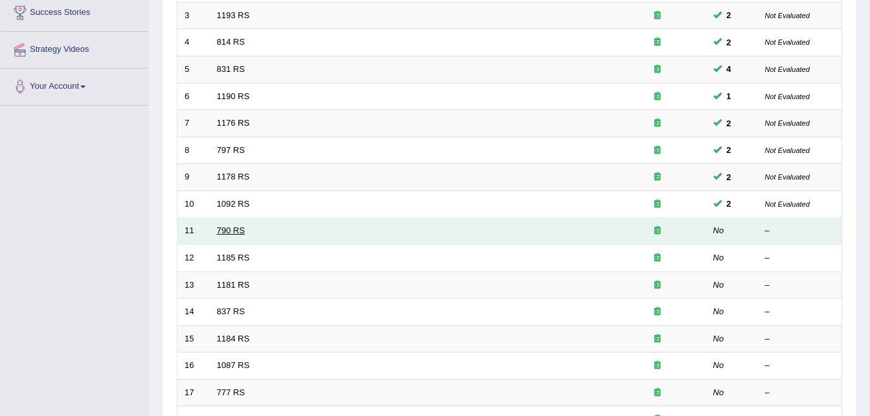
click at [223, 232] on link "790 RS" at bounding box center [231, 230] width 28 height 10
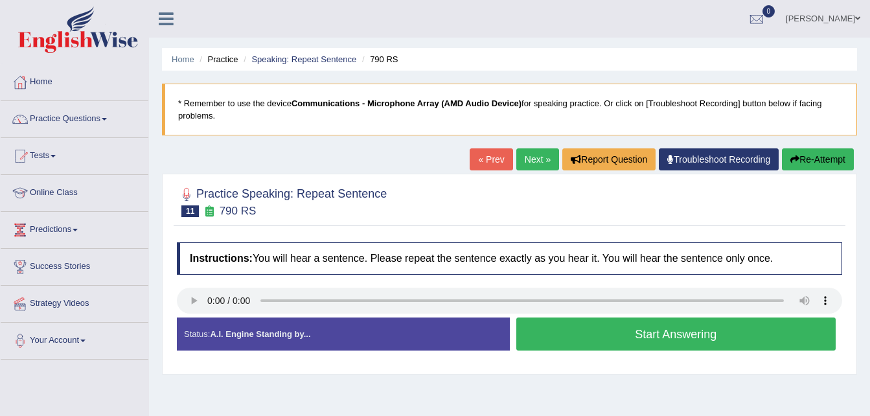
click at [576, 329] on button "Start Answering" at bounding box center [676, 333] width 320 height 33
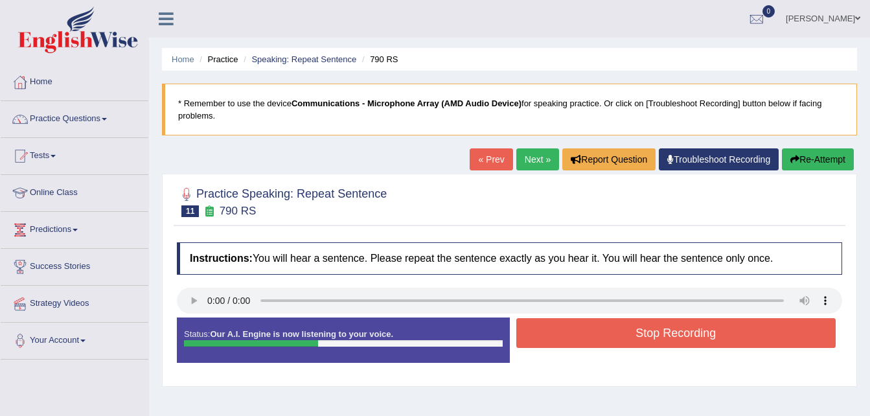
click at [576, 329] on button "Stop Recording" at bounding box center [676, 333] width 320 height 30
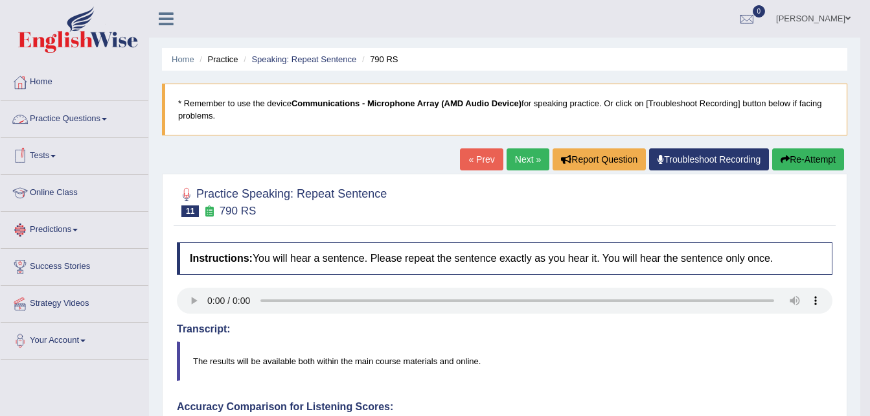
click at [106, 117] on link "Practice Questions" at bounding box center [75, 117] width 148 height 32
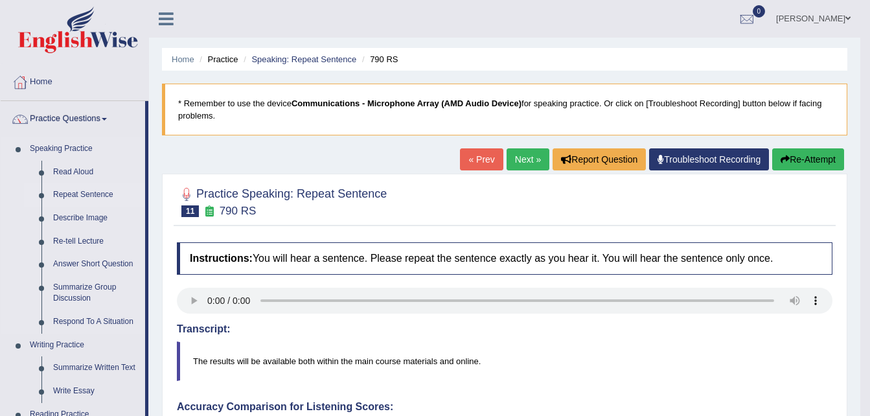
click at [84, 188] on link "Repeat Sentence" at bounding box center [96, 194] width 98 height 23
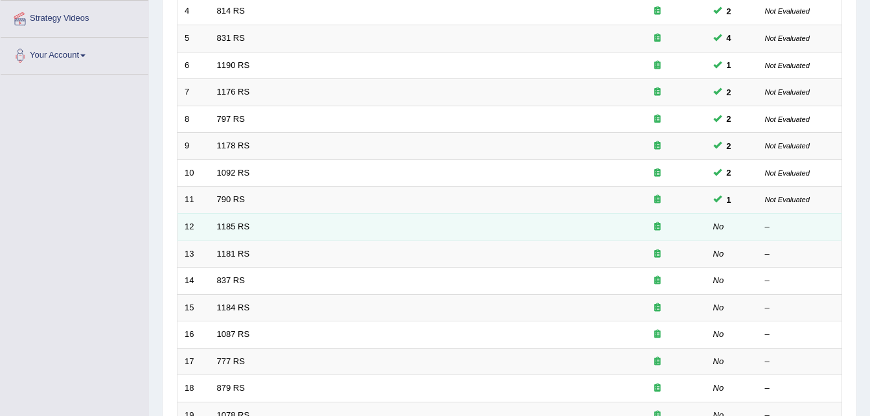
click at [211, 226] on td "1185 RS" at bounding box center [409, 226] width 399 height 27
click at [229, 226] on link "1185 RS" at bounding box center [233, 226] width 33 height 10
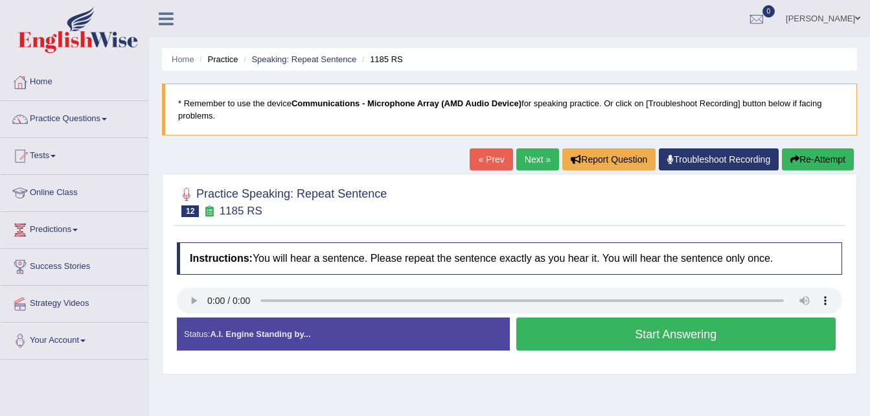
click at [592, 332] on button "Start Answering" at bounding box center [676, 333] width 320 height 33
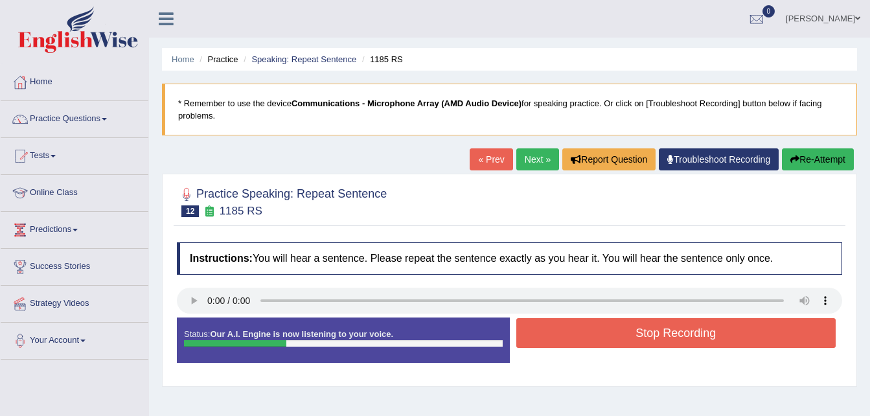
click at [592, 332] on button "Stop Recording" at bounding box center [676, 333] width 320 height 30
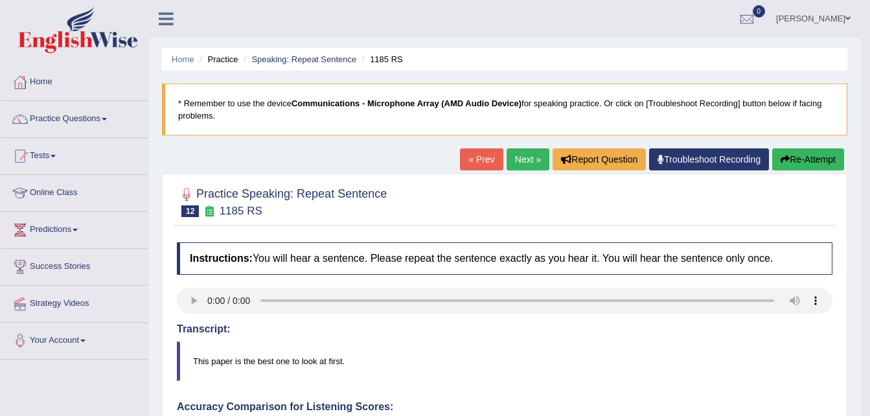
click at [814, 159] on button "Re-Attempt" at bounding box center [808, 159] width 72 height 22
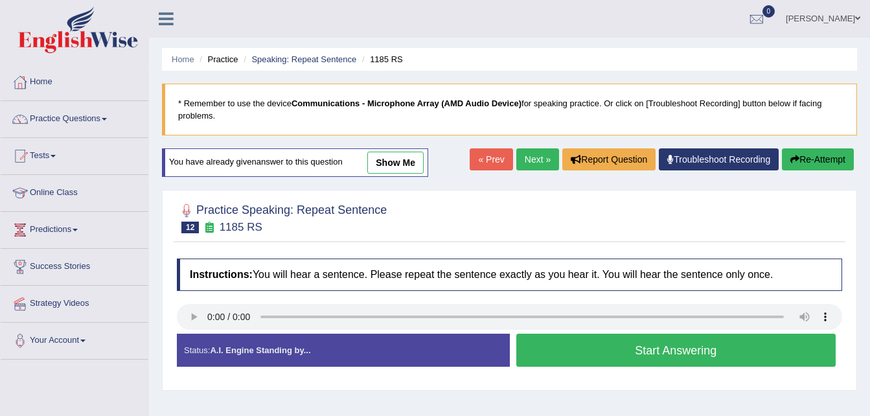
click at [605, 352] on button "Start Answering" at bounding box center [676, 349] width 320 height 33
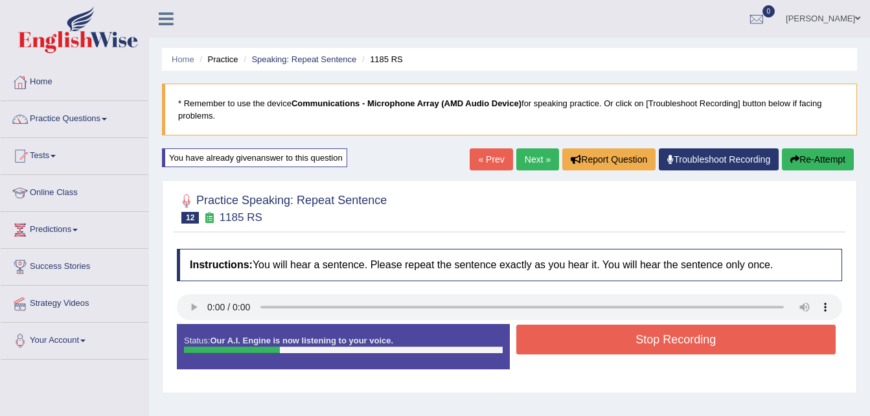
click at [605, 352] on button "Stop Recording" at bounding box center [676, 339] width 320 height 30
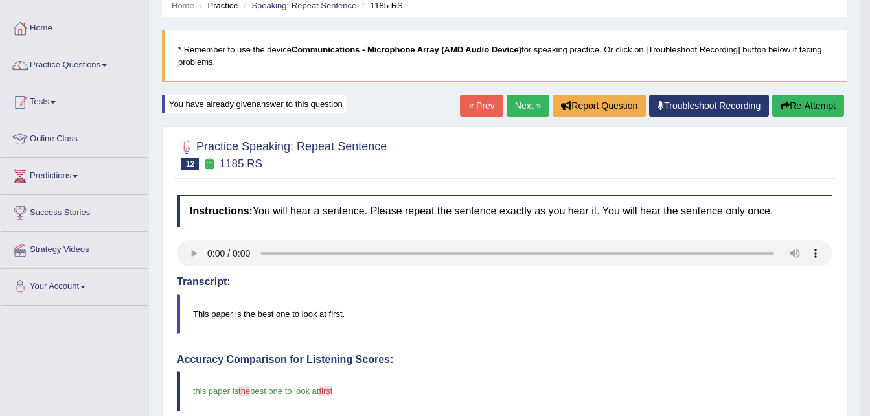
scroll to position [51, 0]
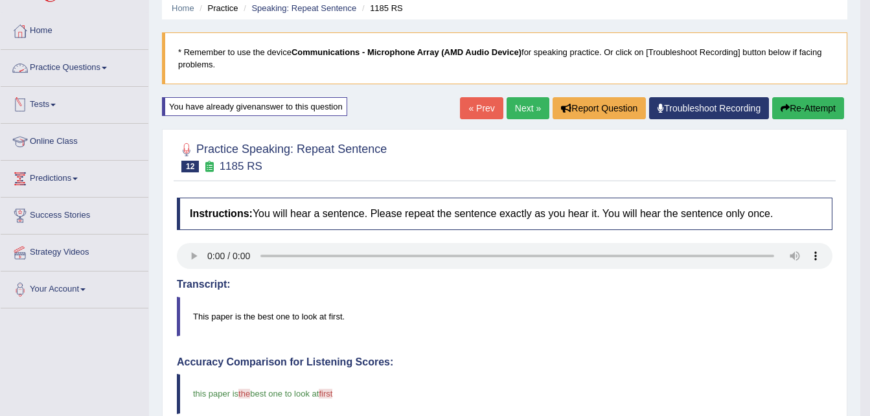
click at [75, 73] on link "Practice Questions" at bounding box center [75, 66] width 148 height 32
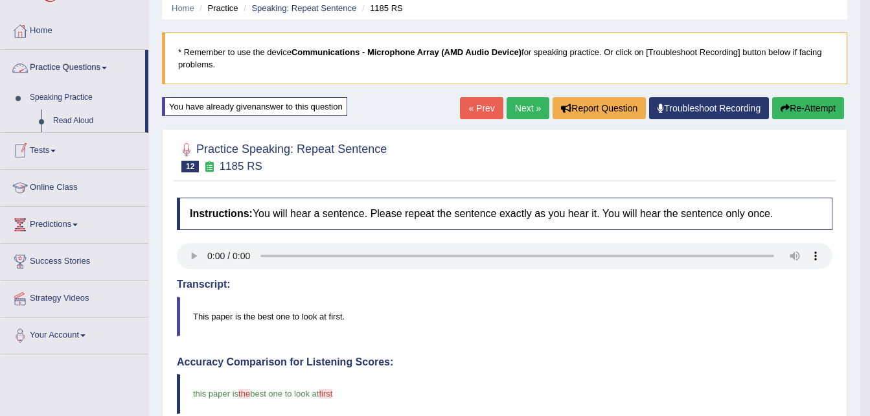
click at [75, 73] on link "Practice Questions" at bounding box center [73, 66] width 144 height 32
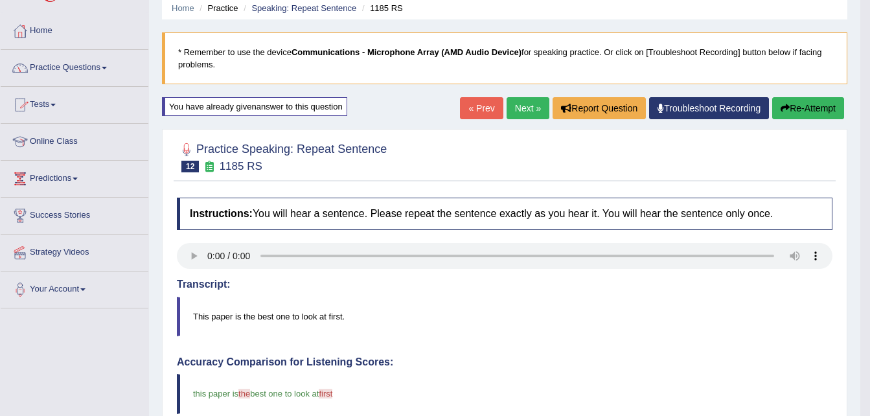
click at [75, 73] on link "Practice Questions" at bounding box center [75, 66] width 148 height 32
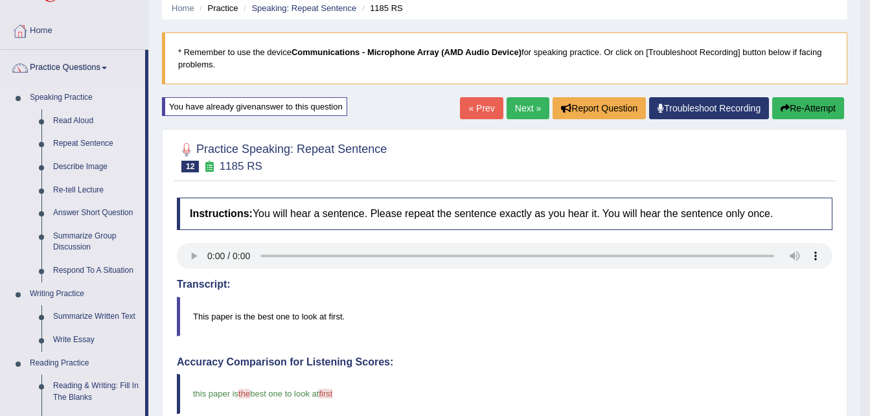
click at [73, 137] on link "Repeat Sentence" at bounding box center [96, 143] width 98 height 23
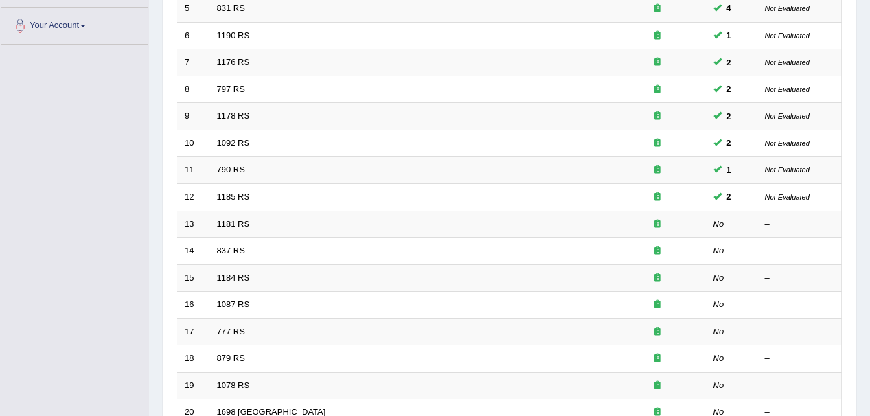
scroll to position [315, 0]
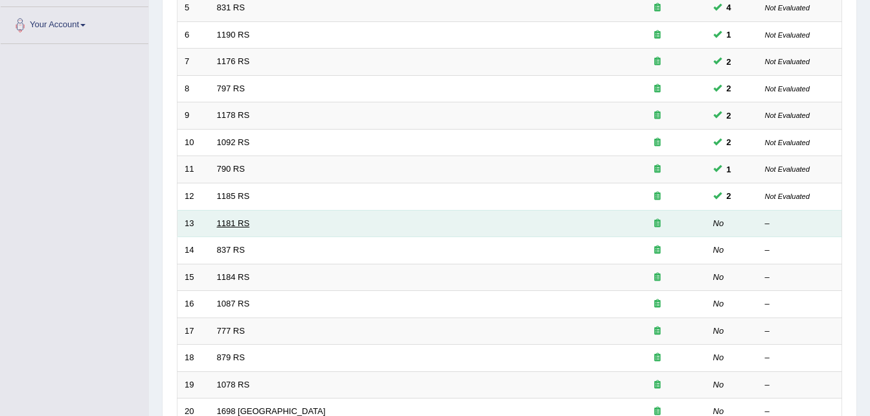
click at [233, 224] on link "1181 RS" at bounding box center [233, 223] width 33 height 10
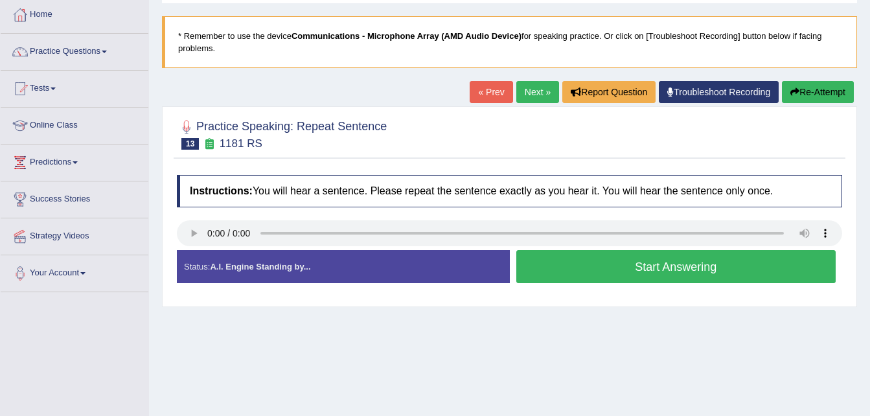
click at [568, 280] on button "Start Answering" at bounding box center [676, 266] width 320 height 33
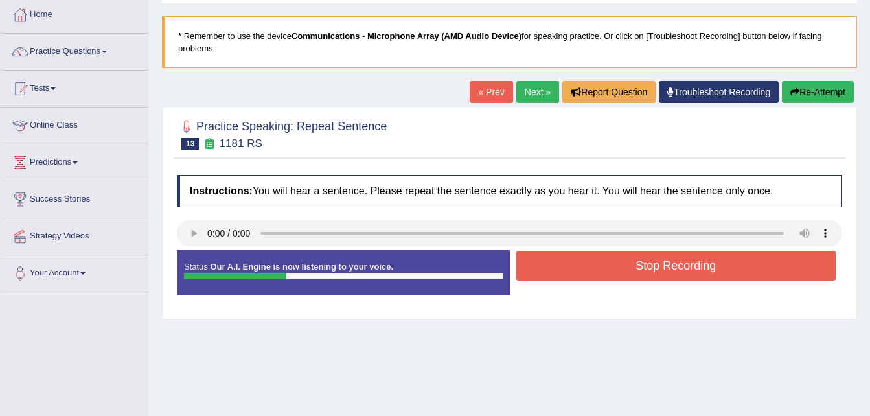
click at [803, 93] on button "Re-Attempt" at bounding box center [818, 92] width 72 height 22
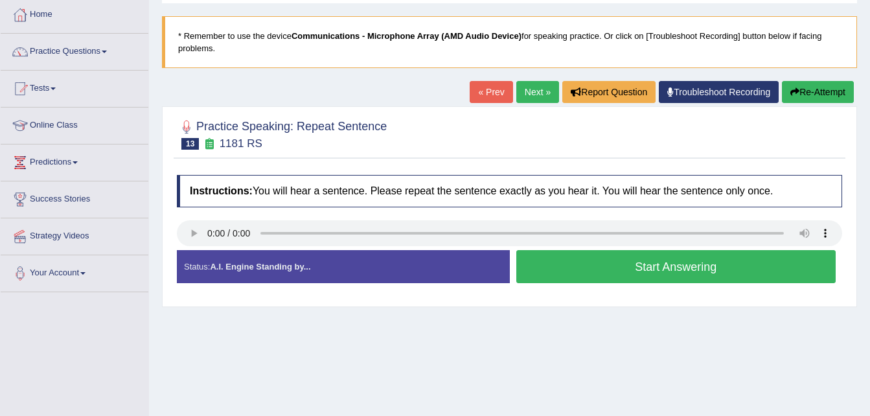
click at [620, 266] on button "Start Answering" at bounding box center [676, 266] width 320 height 33
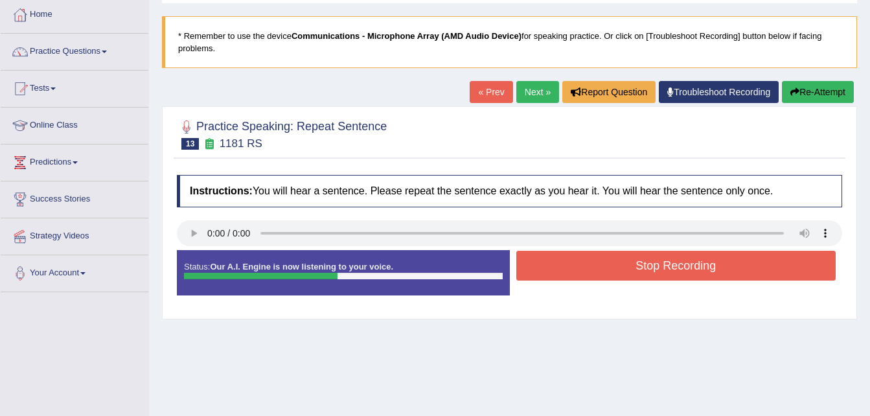
click at [620, 266] on button "Stop Recording" at bounding box center [676, 266] width 320 height 30
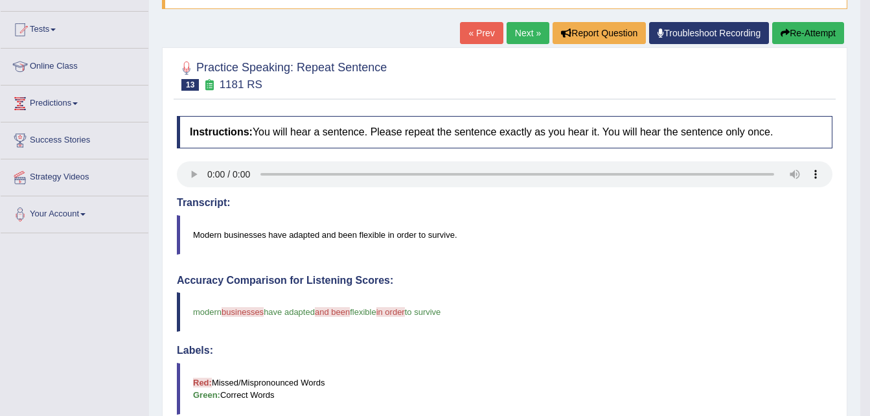
scroll to position [126, 0]
click at [820, 37] on button "Re-Attempt" at bounding box center [808, 34] width 72 height 22
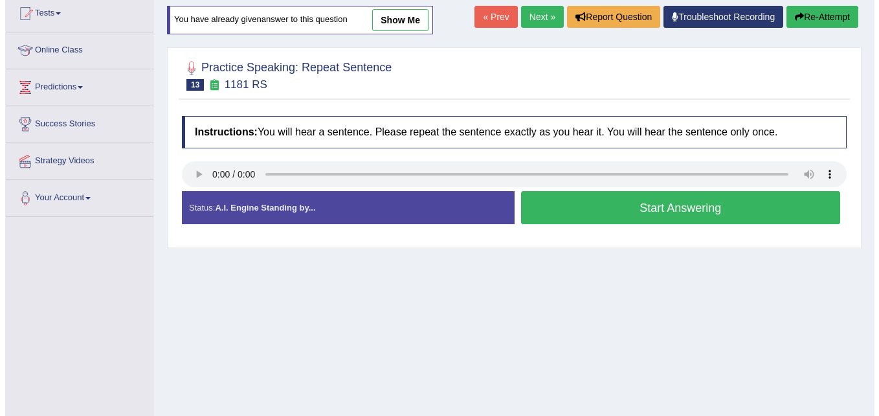
scroll to position [126, 0]
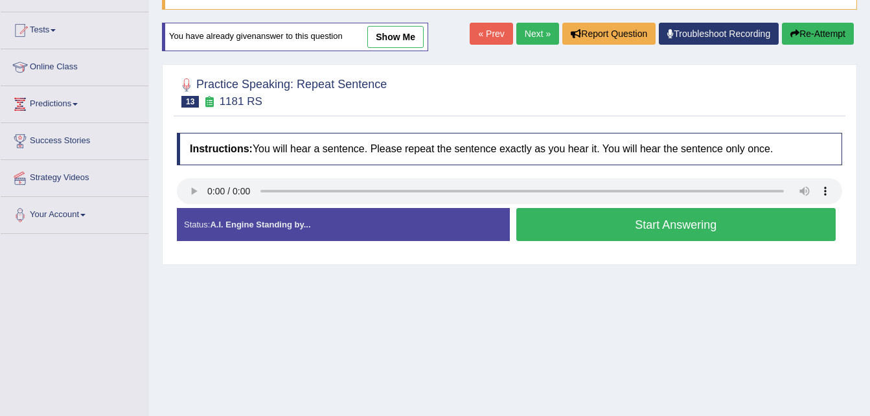
click at [671, 218] on button "Start Answering" at bounding box center [676, 224] width 320 height 33
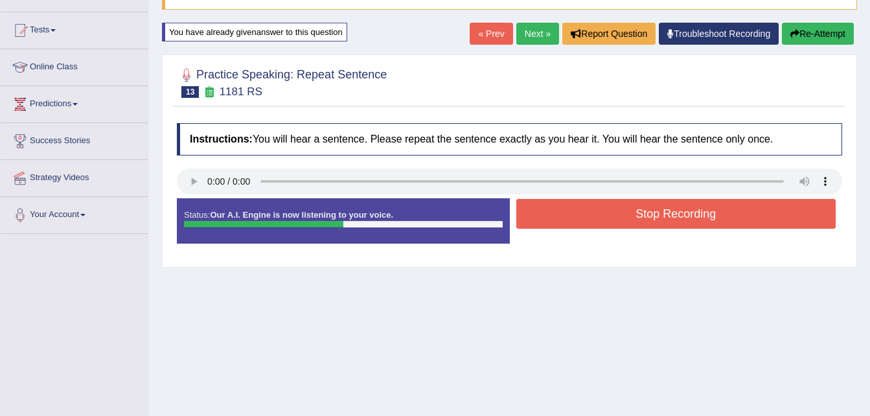
click at [671, 218] on button "Stop Recording" at bounding box center [676, 214] width 320 height 30
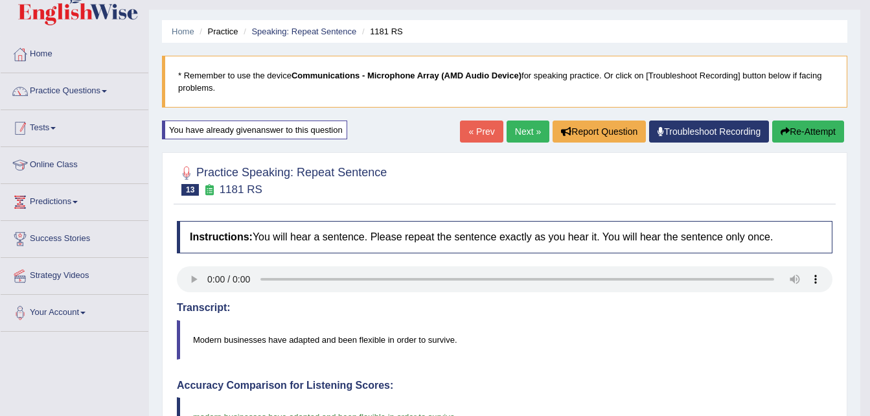
scroll to position [27, 0]
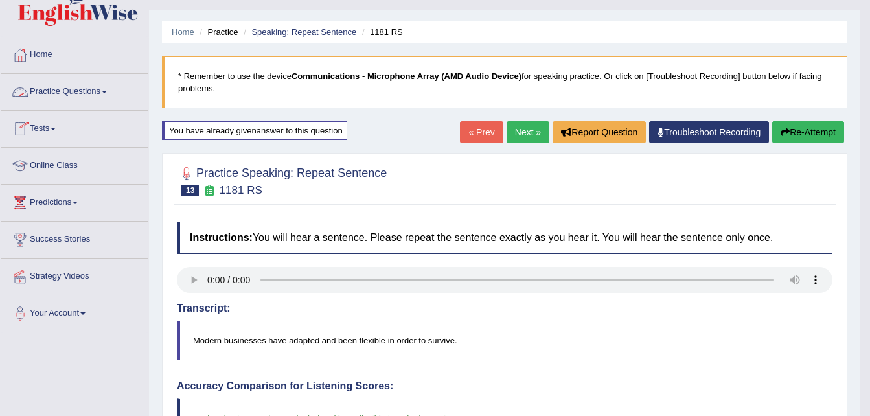
click at [73, 95] on link "Practice Questions" at bounding box center [75, 90] width 148 height 32
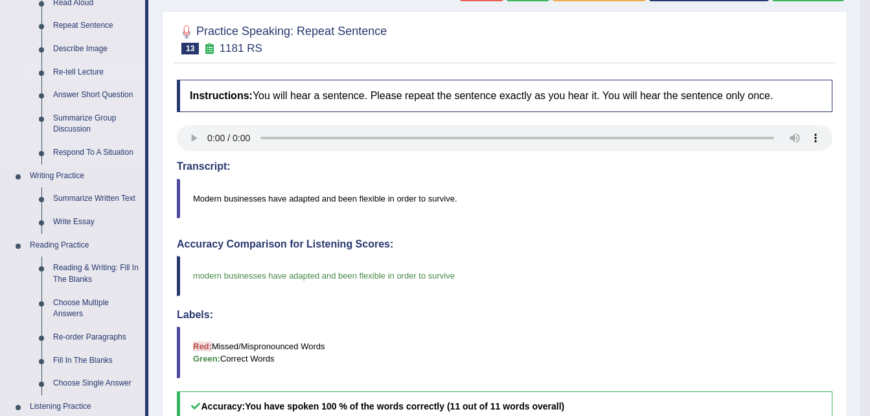
scroll to position [163, 0]
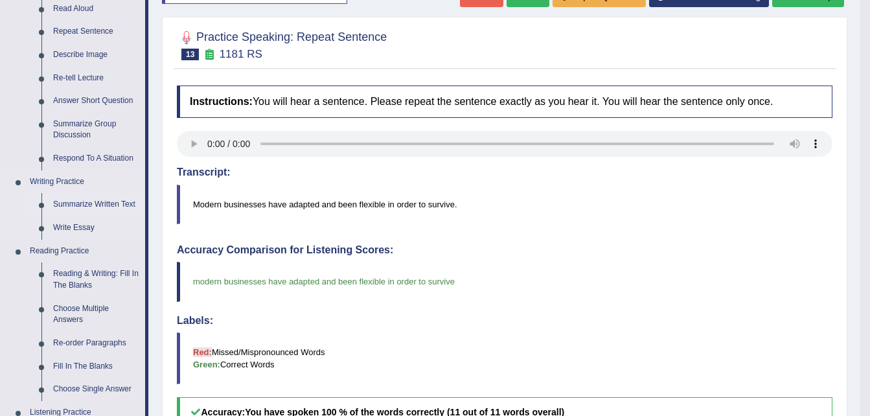
click at [71, 204] on link "Summarize Written Text" at bounding box center [96, 204] width 98 height 23
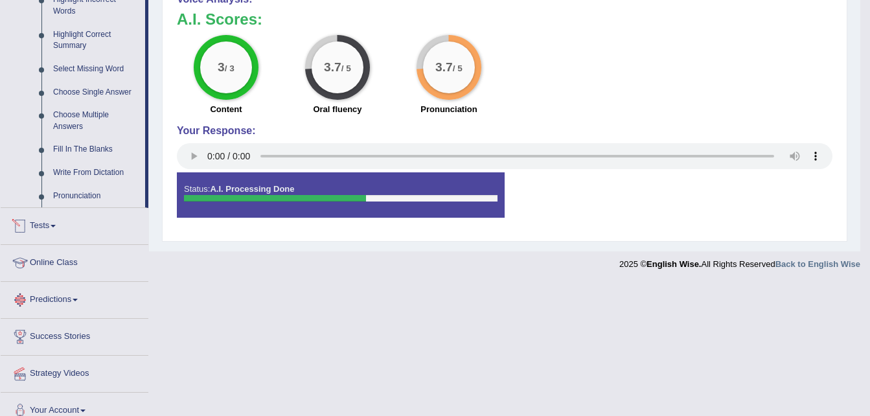
scroll to position [633, 0]
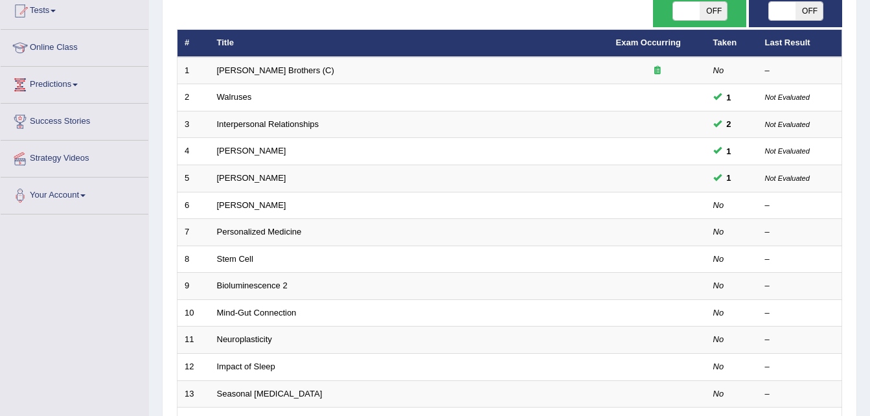
scroll to position [146, 0]
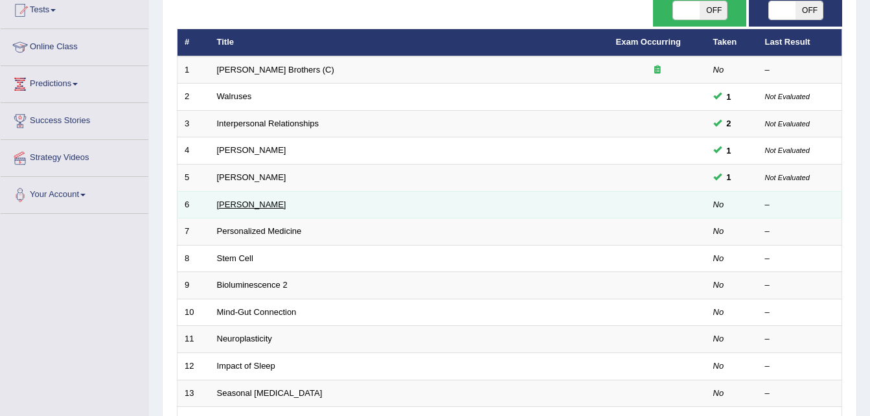
click at [267, 205] on link "[PERSON_NAME]" at bounding box center [251, 204] width 69 height 10
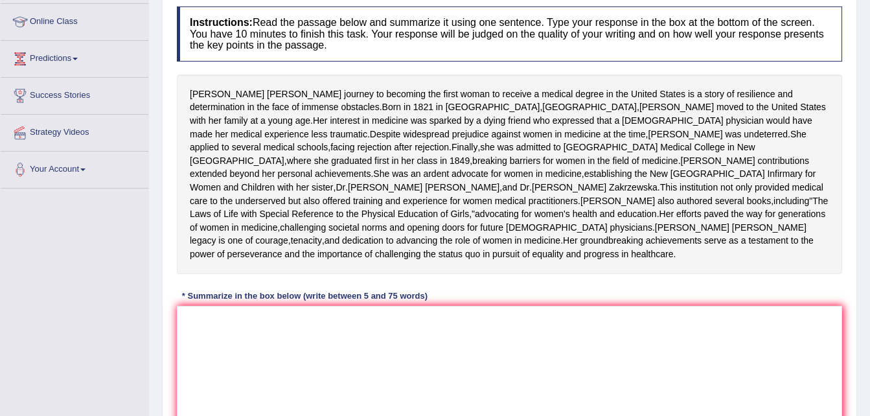
scroll to position [166, 0]
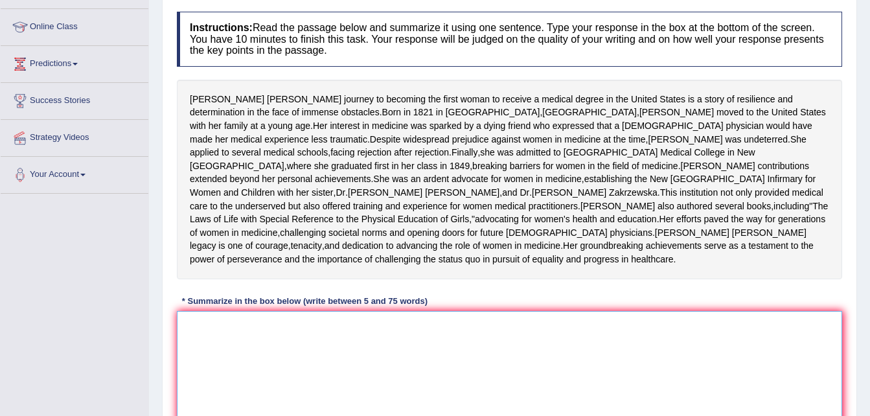
click at [302, 380] on textarea at bounding box center [509, 374] width 665 height 126
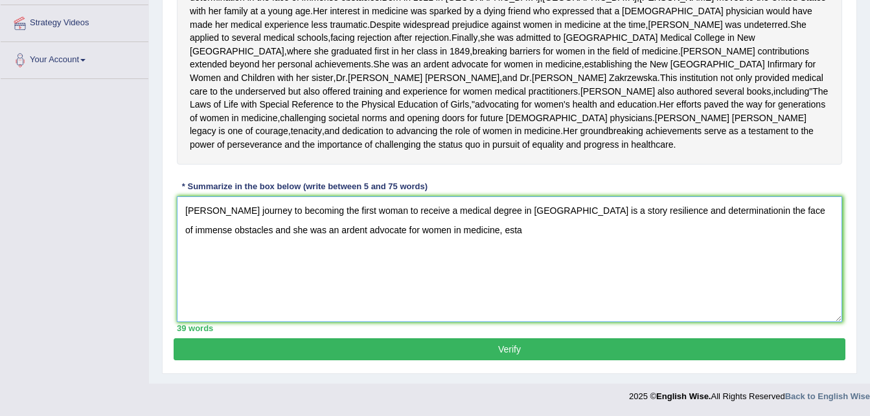
scroll to position [304, 0]
click at [658, 259] on textarea "Elizabeth Blackwell's journey to becoming the first woman to receive a medical …" at bounding box center [509, 259] width 665 height 126
click at [707, 258] on textarea "Elizabeth Blackwell's journey to becoming the first woman to receive a medical …" at bounding box center [509, 259] width 665 height 126
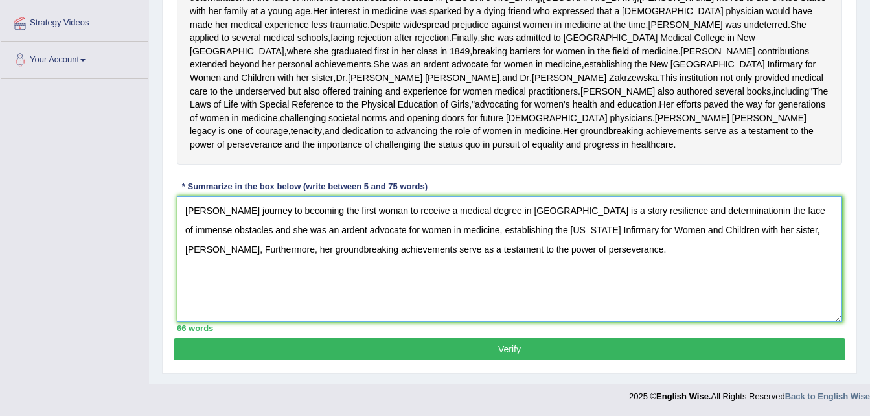
type textarea "Elizabeth Blackwell's journey to becoming the first woman to receive a medical …"
click at [639, 360] on button "Verify" at bounding box center [509, 349] width 671 height 22
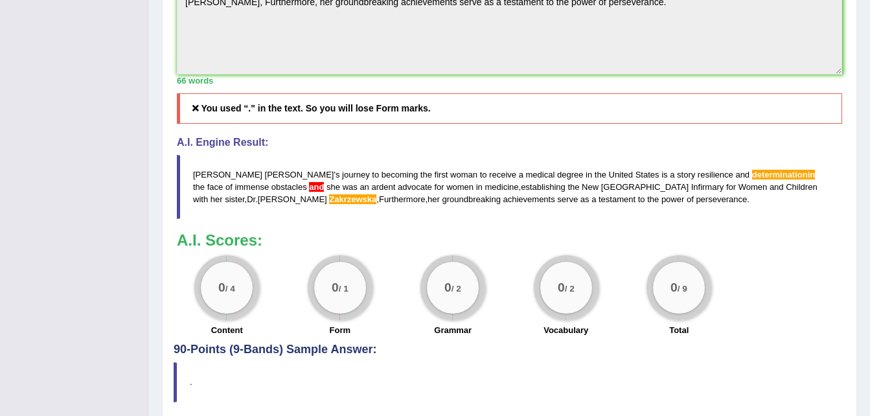
scroll to position [510, 0]
click at [309, 191] on span "and" at bounding box center [316, 186] width 15 height 10
click at [379, 203] on span "Furthermore" at bounding box center [402, 199] width 47 height 10
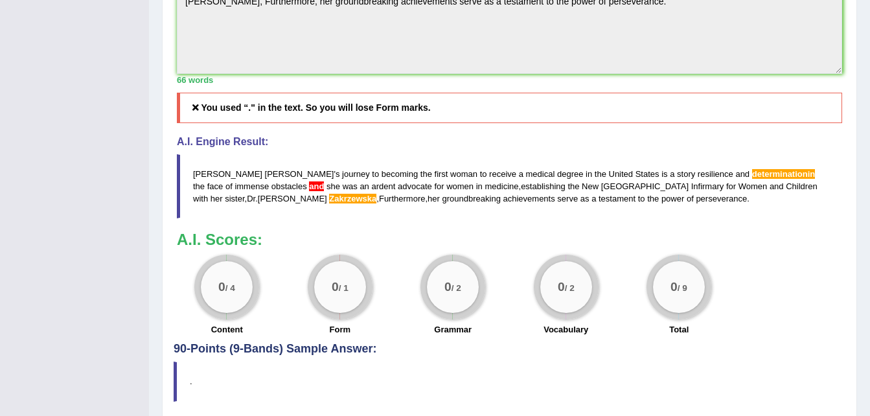
click at [309, 191] on span "and" at bounding box center [316, 186] width 15 height 10
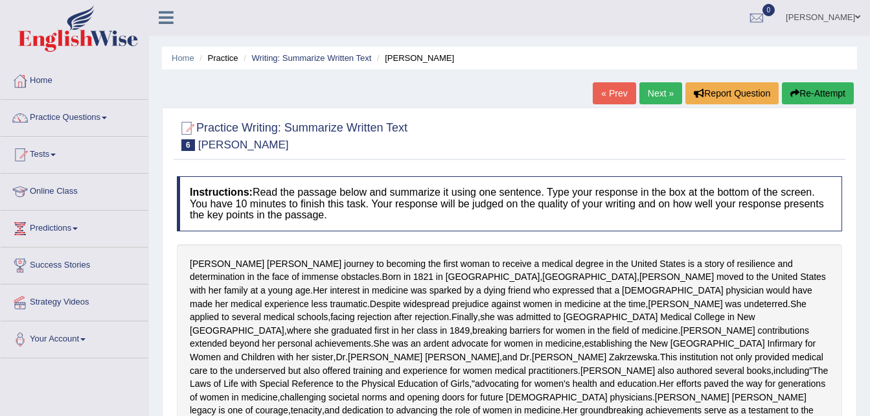
scroll to position [0, 0]
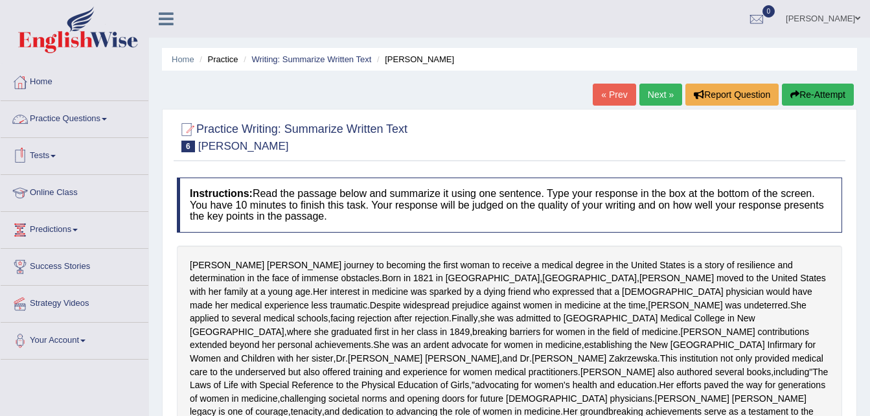
click at [87, 120] on link "Practice Questions" at bounding box center [75, 117] width 148 height 32
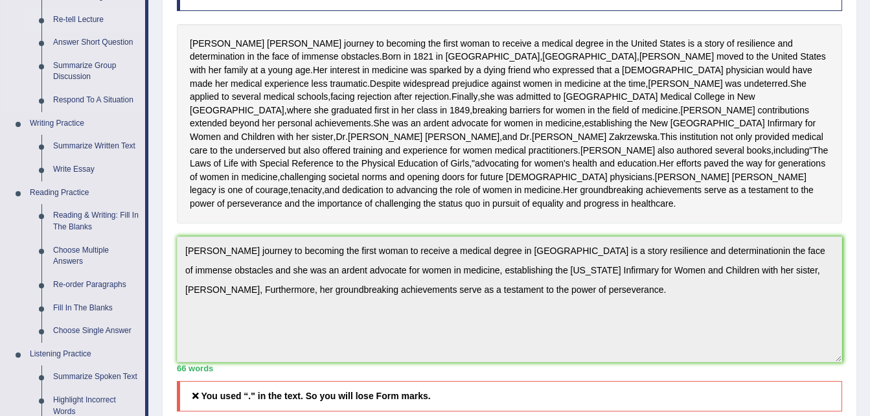
scroll to position [221, 0]
click at [88, 214] on link "Reading & Writing: Fill In The Blanks" at bounding box center [96, 222] width 98 height 34
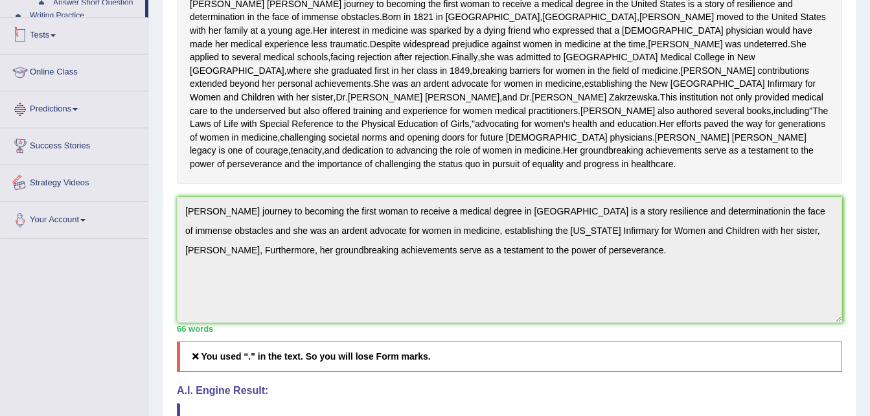
scroll to position [399, 0]
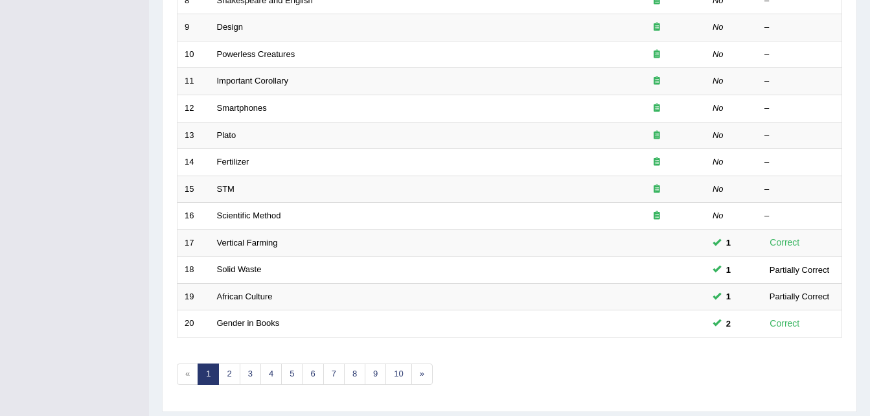
scroll to position [405, 0]
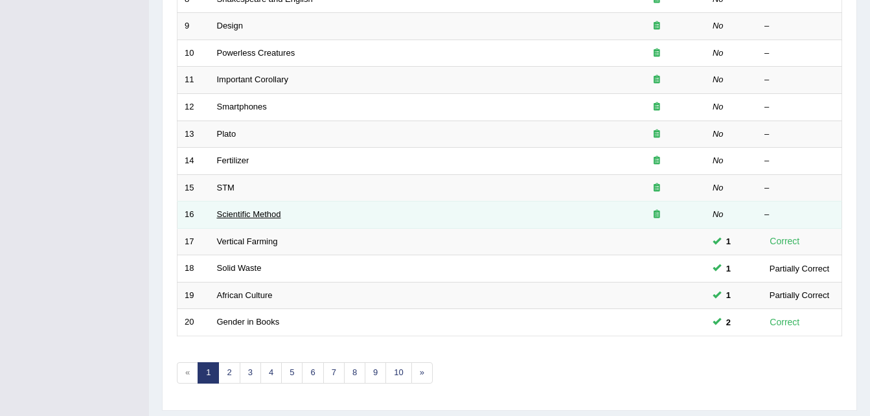
click at [247, 214] on link "Scientific Method" at bounding box center [249, 214] width 64 height 10
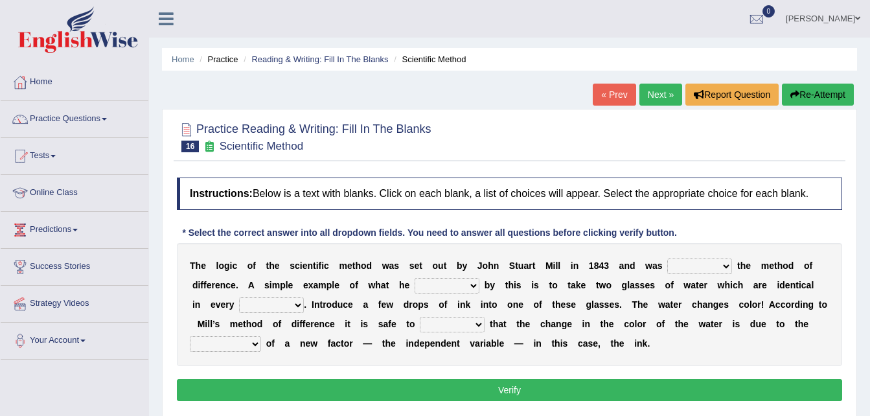
click at [667, 263] on select "pointed claimed demanded named" at bounding box center [699, 266] width 65 height 16
select select "pointed"
click at [667, 258] on select "pointed claimed demanded named" at bounding box center [699, 266] width 65 height 16
click at [419, 290] on select "capped charged found meant" at bounding box center [446, 286] width 65 height 16
select select "found"
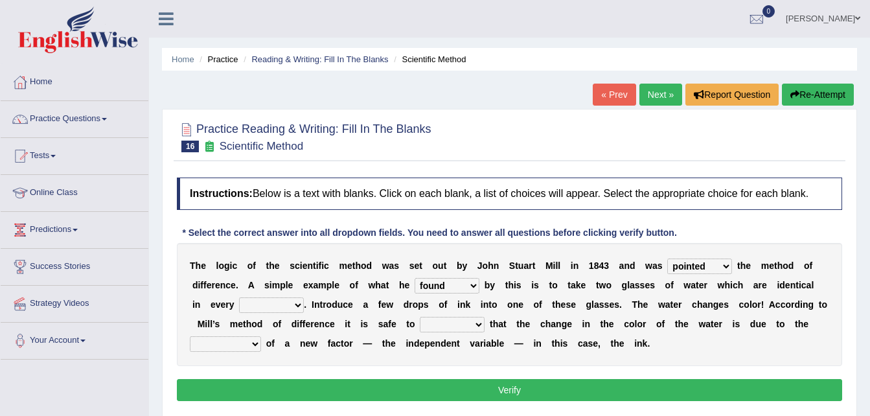
click at [414, 278] on select "capped charged found meant" at bounding box center [446, 286] width 65 height 16
click at [239, 310] on select "thought identity measure respect" at bounding box center [271, 305] width 65 height 16
select select "measure"
click at [239, 297] on select "thought identity measure respect" at bounding box center [271, 305] width 65 height 16
click at [420, 322] on select "assume discuss prefer acclaim" at bounding box center [452, 325] width 65 height 16
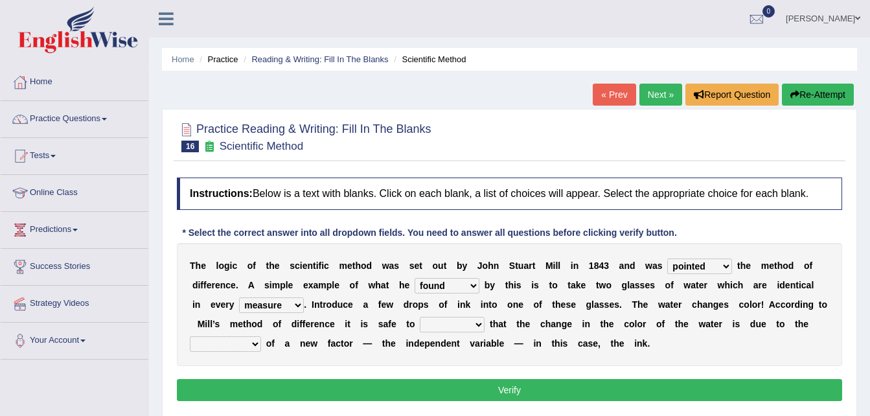
select select "discuss"
click at [420, 317] on select "assume discuss prefer acclaim" at bounding box center [452, 325] width 65 height 16
click at [261, 336] on select "introduction magnitude preparation purification" at bounding box center [225, 344] width 71 height 16
select select "purification"
click at [261, 336] on select "introduction magnitude preparation purification" at bounding box center [225, 344] width 71 height 16
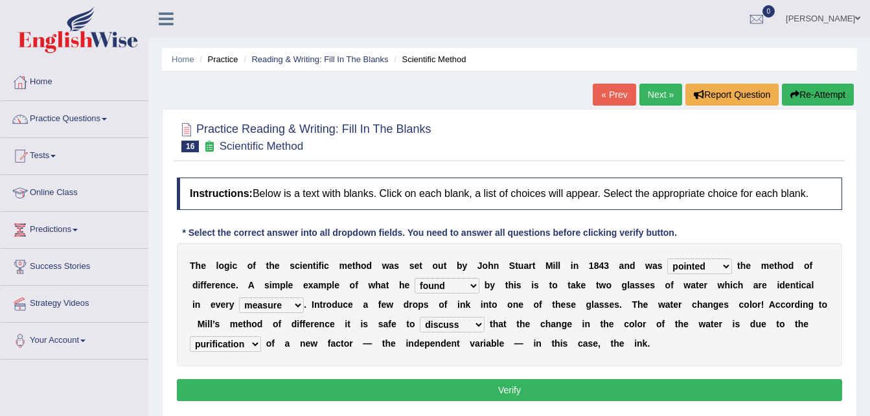
click at [679, 385] on button "Verify" at bounding box center [509, 390] width 665 height 22
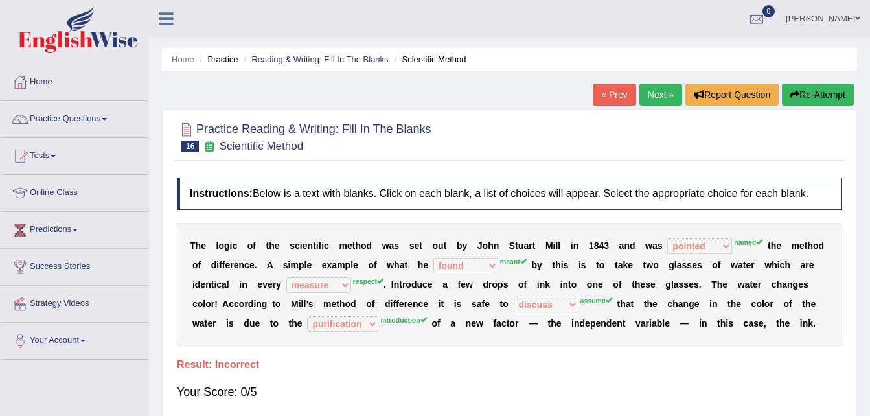
click at [805, 95] on button "Re-Attempt" at bounding box center [818, 95] width 72 height 22
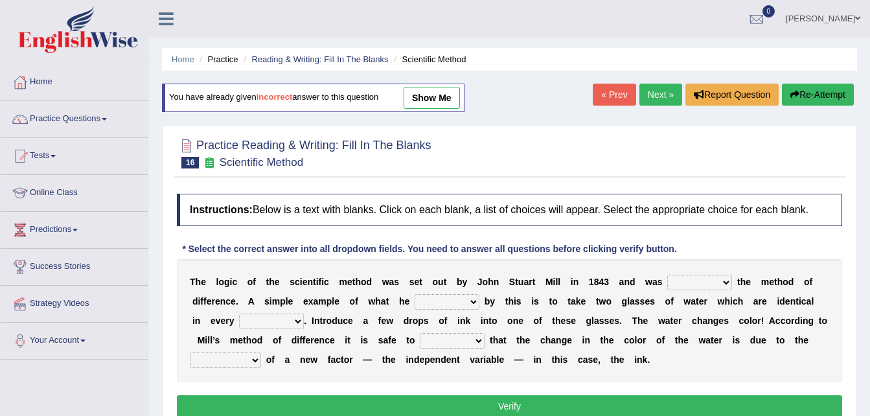
drag, startPoint x: 0, startPoint y: 0, endPoint x: 685, endPoint y: 281, distance: 740.4
click at [685, 281] on select "pointed claimed demanded named" at bounding box center [699, 283] width 65 height 16
select select "named"
click at [667, 275] on select "pointed claimed demanded named" at bounding box center [699, 283] width 65 height 16
click at [453, 306] on select "capped charged found meant" at bounding box center [446, 302] width 65 height 16
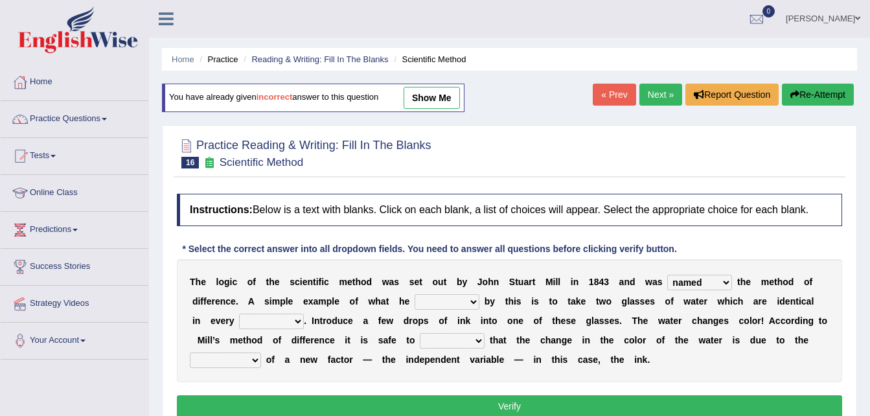
select select "meant"
click at [414, 294] on select "capped charged found meant" at bounding box center [446, 302] width 65 height 16
click at [239, 327] on select "thought identity measure respect" at bounding box center [271, 321] width 65 height 16
select select "respect"
click at [239, 313] on select "thought identity measure respect" at bounding box center [271, 321] width 65 height 16
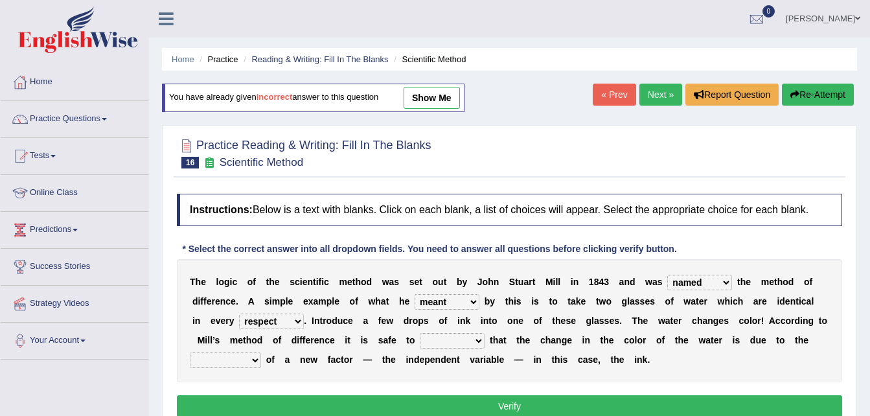
click at [420, 337] on select "assume discuss prefer acclaim" at bounding box center [452, 341] width 65 height 16
select select "assume"
click at [420, 333] on select "assume discuss prefer acclaim" at bounding box center [452, 341] width 65 height 16
click at [261, 352] on select "introduction magnitude preparation purification" at bounding box center [225, 360] width 71 height 16
select select "introduction"
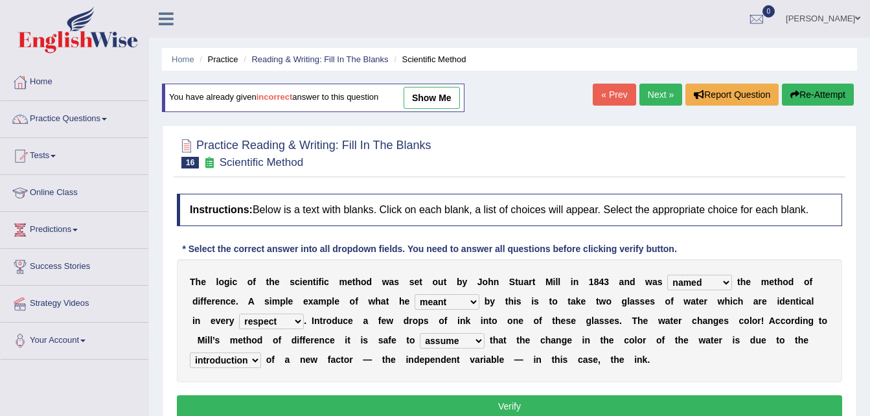
click at [261, 352] on select "introduction magnitude preparation purification" at bounding box center [225, 360] width 71 height 16
click at [360, 399] on button "Verify" at bounding box center [509, 406] width 665 height 22
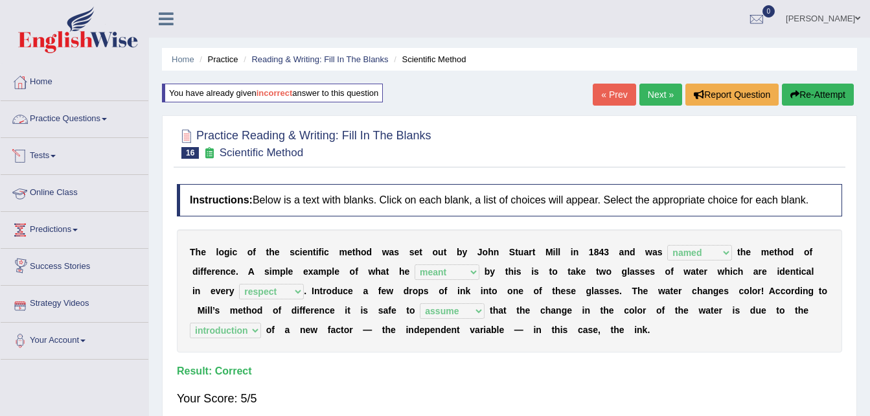
click at [69, 112] on link "Practice Questions" at bounding box center [75, 117] width 148 height 32
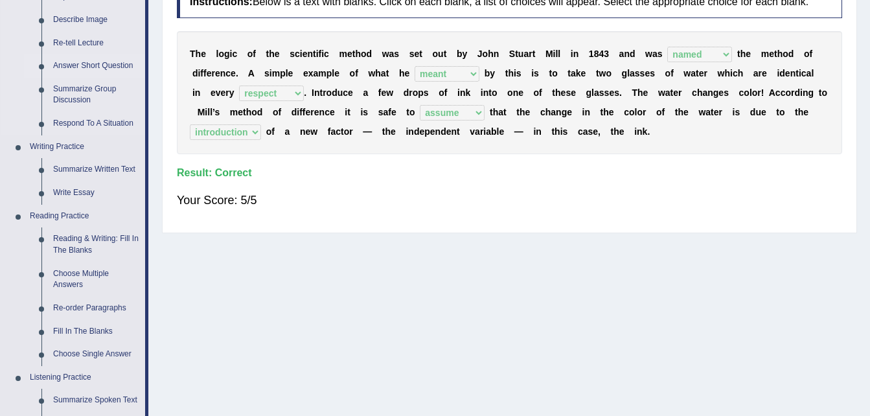
scroll to position [245, 0]
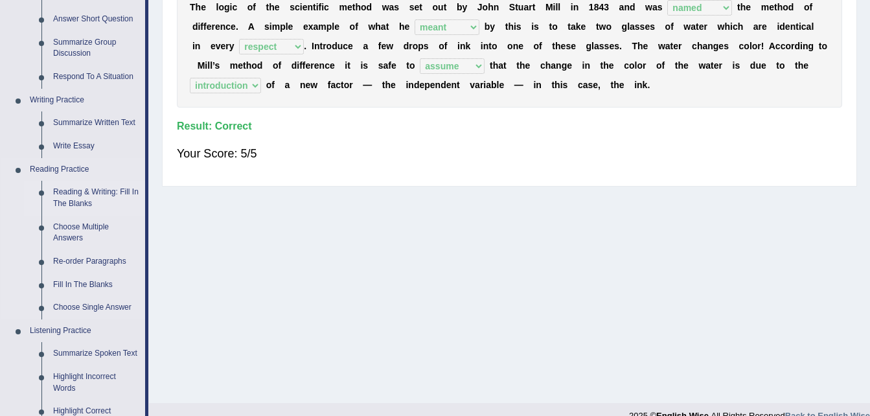
click at [88, 190] on link "Reading & Writing: Fill In The Blanks" at bounding box center [96, 198] width 98 height 34
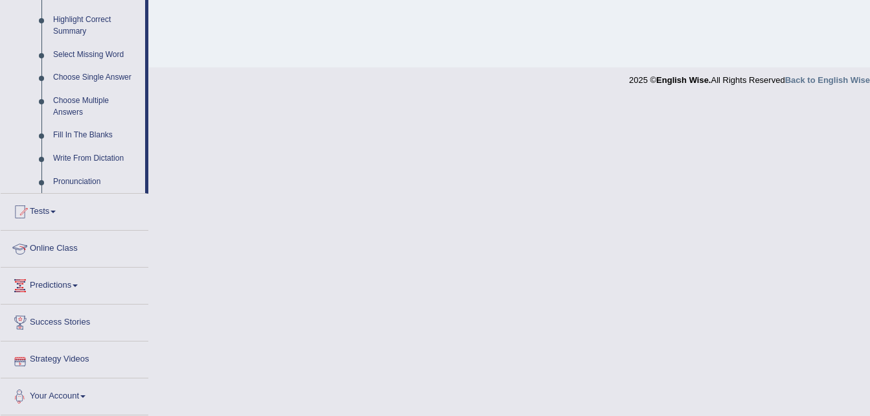
scroll to position [544, 0]
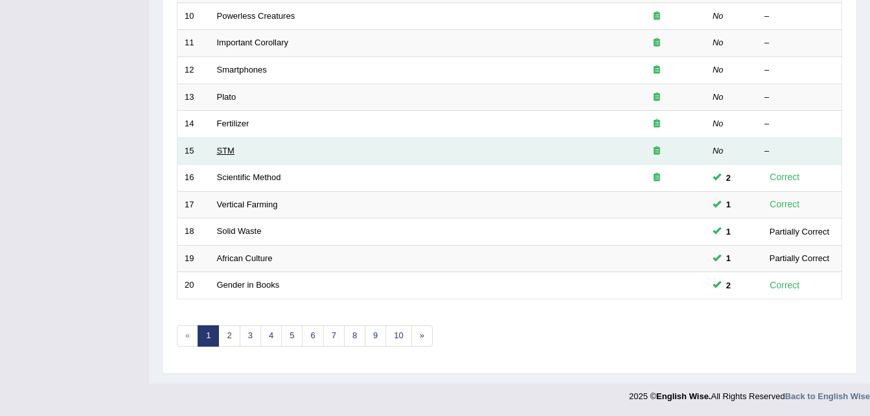
click at [227, 152] on link "STM" at bounding box center [225, 151] width 17 height 10
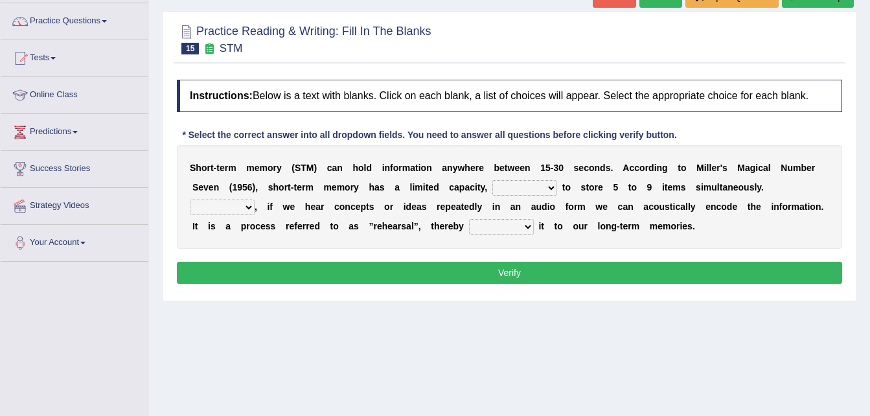
click at [492, 187] on select "being able is able be able unable" at bounding box center [524, 188] width 65 height 16
select select "being able"
click at [492, 180] on select "being able is able be able unable" at bounding box center [524, 188] width 65 height 16
click at [254, 199] on select "However So Moreover Therefore" at bounding box center [222, 207] width 65 height 16
select select "However"
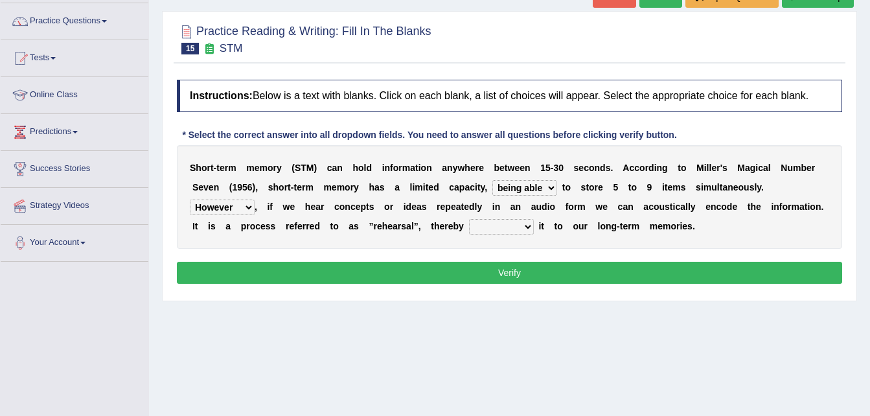
click at [254, 199] on select "However So Moreover Therefore" at bounding box center [222, 207] width 65 height 16
click at [469, 227] on select "commit commits commiting commited" at bounding box center [501, 227] width 65 height 16
select select "commiting"
click at [469, 219] on select "commit commits commiting commited" at bounding box center [501, 227] width 65 height 16
click at [440, 276] on button "Verify" at bounding box center [509, 273] width 665 height 22
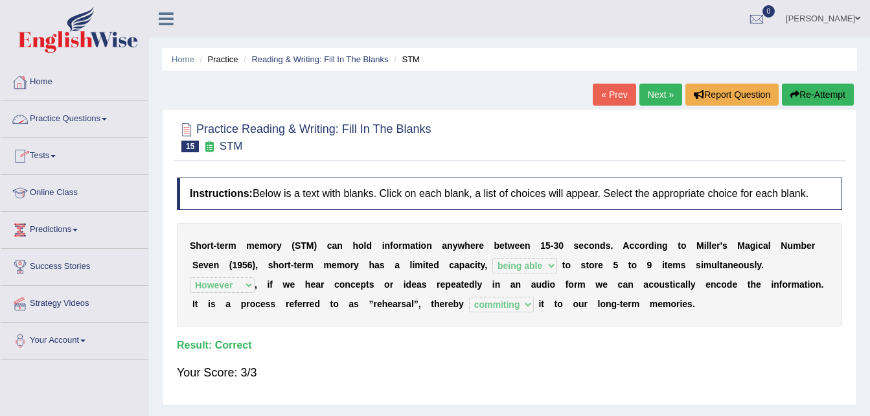
click at [85, 116] on link "Practice Questions" at bounding box center [75, 117] width 148 height 32
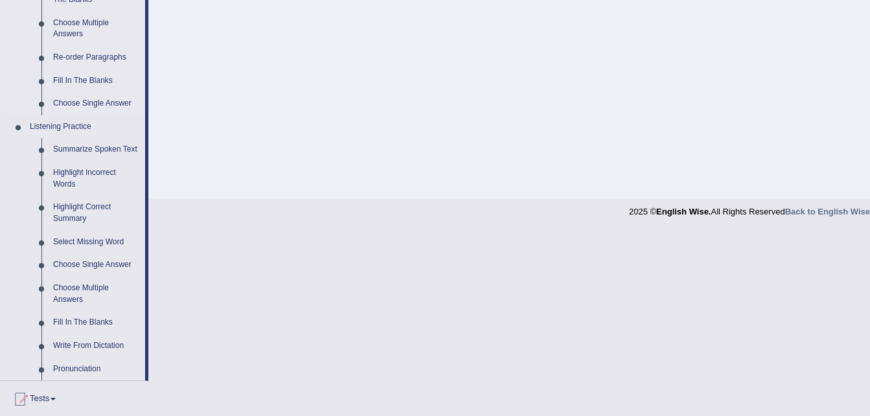
scroll to position [441, 0]
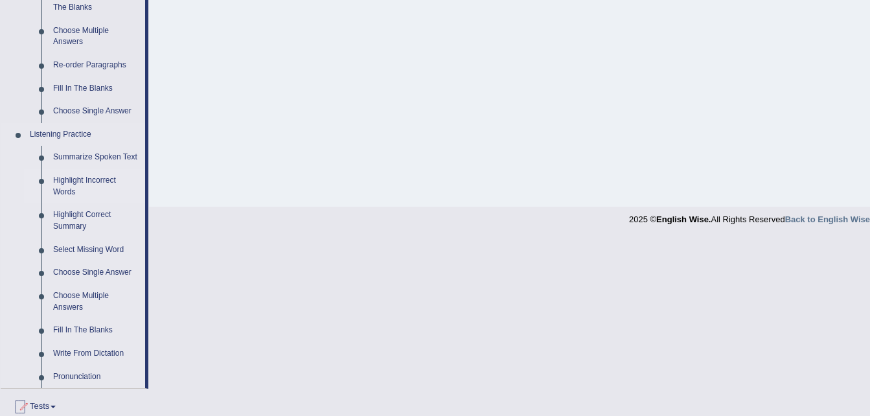
click at [90, 180] on link "Highlight Incorrect Words" at bounding box center [96, 186] width 98 height 34
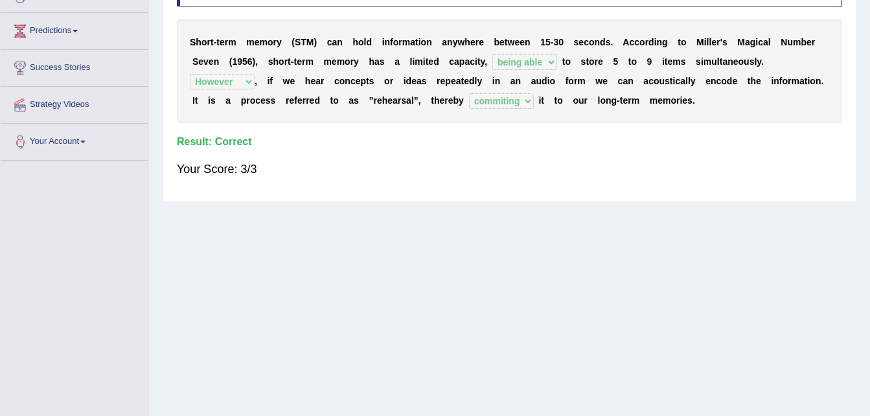
scroll to position [187, 0]
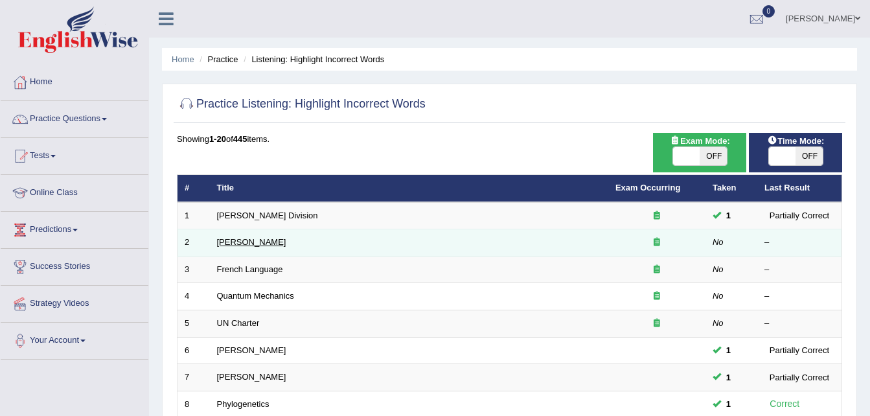
click at [243, 245] on link "[PERSON_NAME]" at bounding box center [251, 242] width 69 height 10
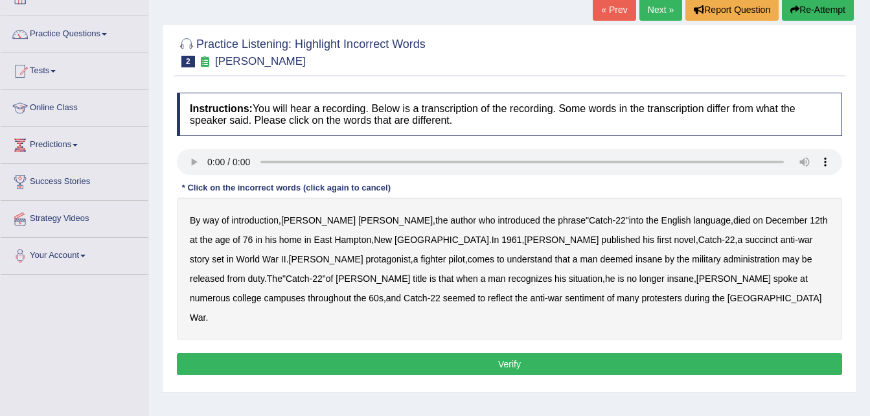
scroll to position [92, 0]
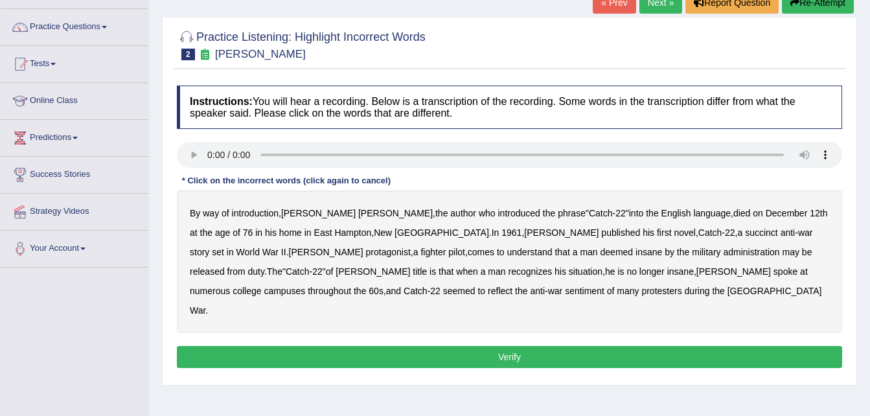
click at [723, 253] on b "administration" at bounding box center [751, 252] width 56 height 10
click at [568, 273] on b "situation" at bounding box center [585, 271] width 34 height 10
click at [512, 286] on b "reflect" at bounding box center [500, 291] width 25 height 10
click at [407, 346] on button "Verify" at bounding box center [509, 357] width 665 height 22
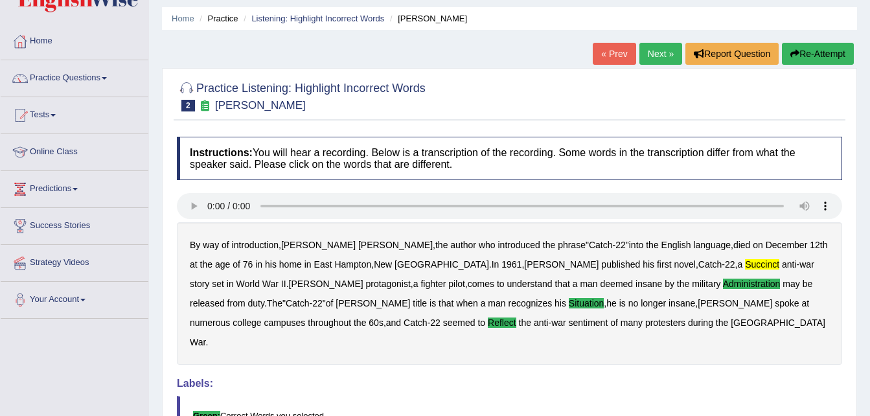
scroll to position [0, 0]
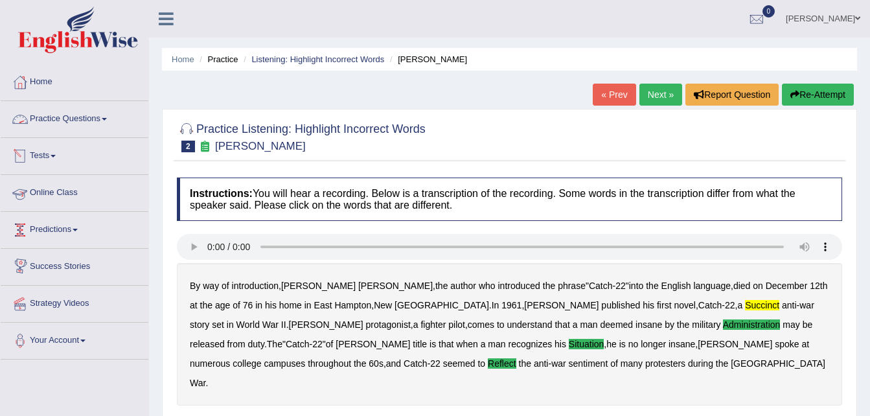
click at [101, 118] on link "Practice Questions" at bounding box center [75, 117] width 148 height 32
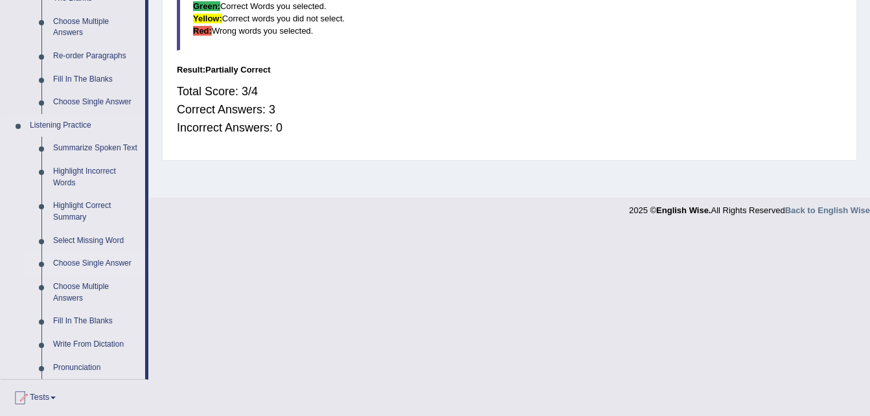
scroll to position [451, 0]
click at [86, 238] on link "Select Missing Word" at bounding box center [96, 240] width 98 height 23
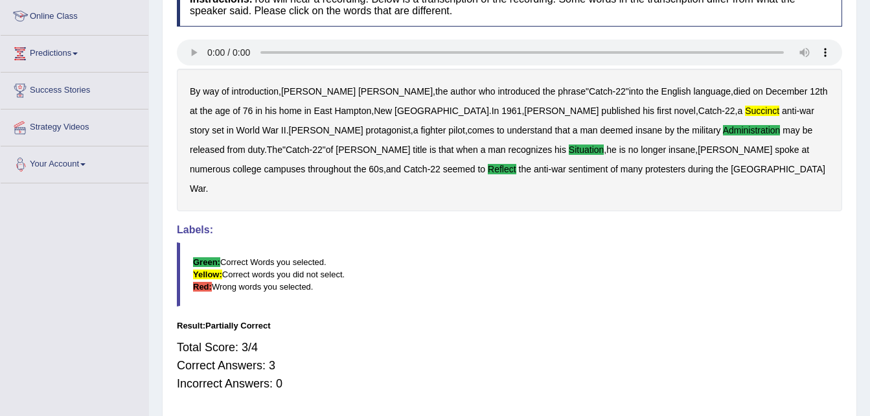
scroll to position [161, 0]
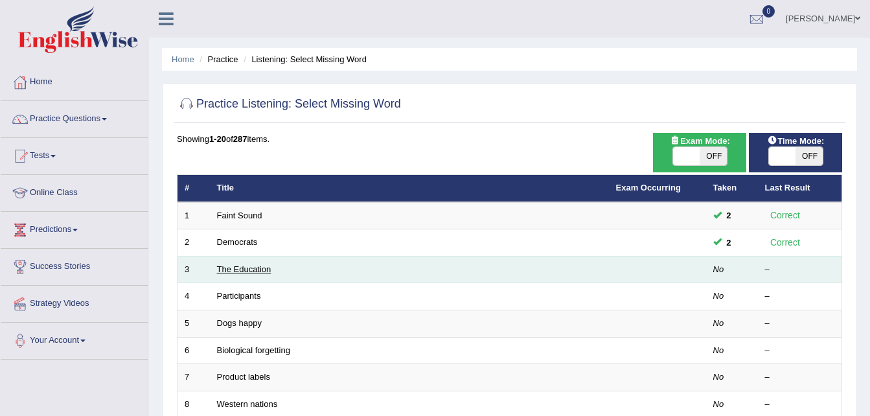
click at [241, 267] on link "The Education" at bounding box center [244, 269] width 54 height 10
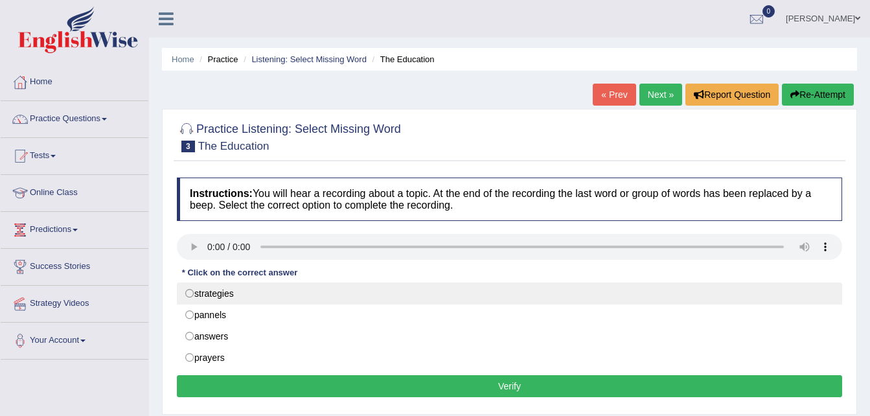
click at [213, 292] on label "strategies" at bounding box center [509, 293] width 665 height 22
radio input "true"
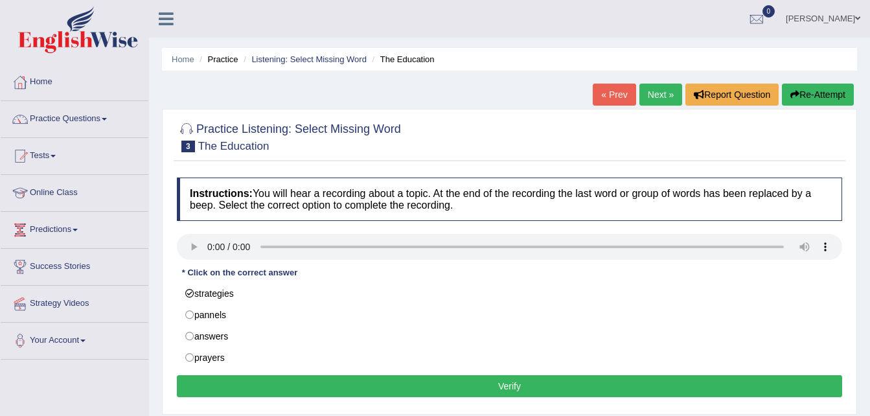
click at [320, 392] on button "Verify" at bounding box center [509, 386] width 665 height 22
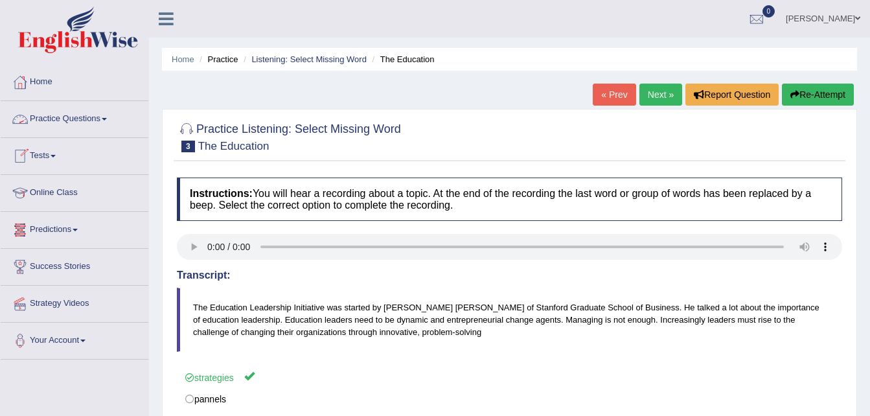
click at [92, 120] on link "Practice Questions" at bounding box center [75, 117] width 148 height 32
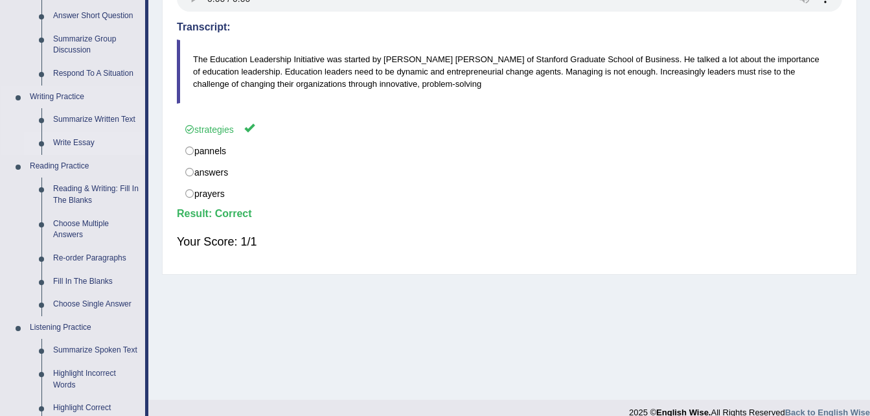
scroll to position [287, 0]
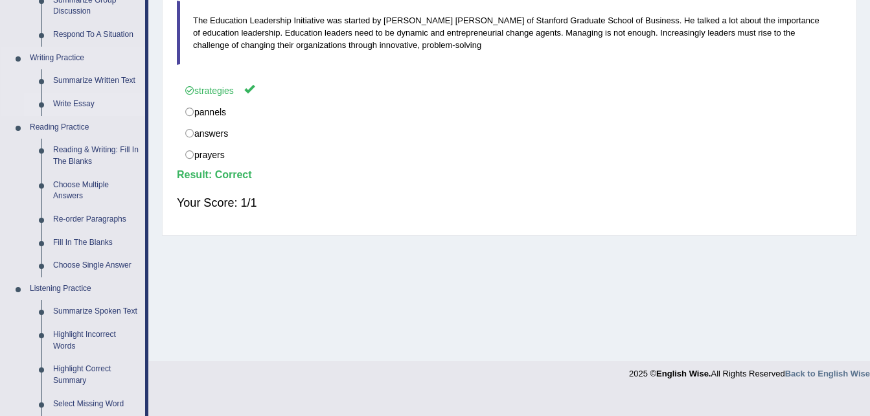
click at [94, 216] on link "Re-order Paragraphs" at bounding box center [96, 219] width 98 height 23
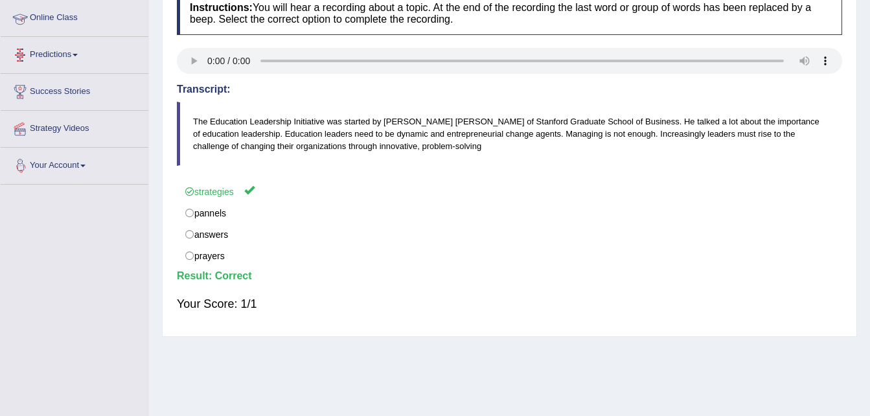
scroll to position [200, 0]
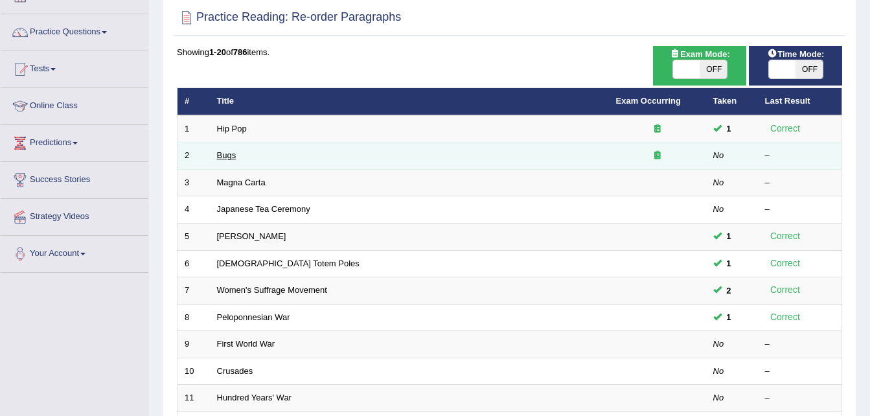
click at [227, 155] on link "Bugs" at bounding box center [226, 155] width 19 height 10
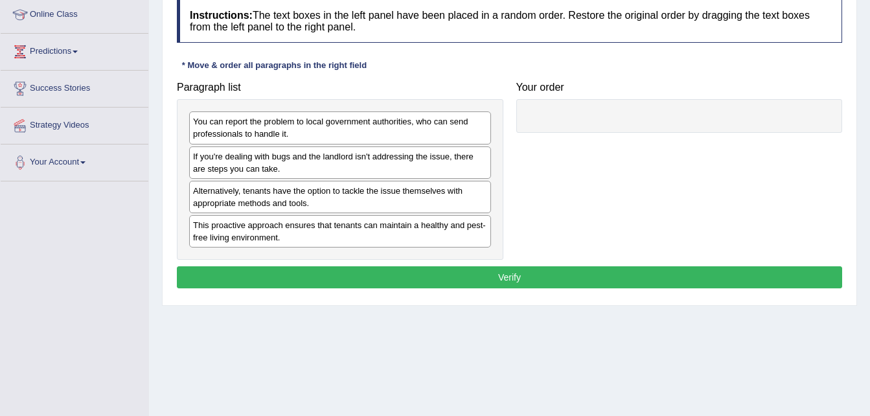
scroll to position [179, 0]
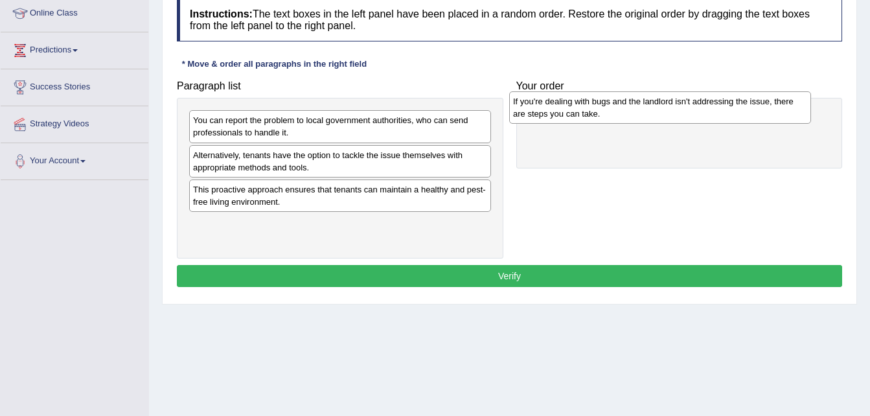
drag, startPoint x: 447, startPoint y: 164, endPoint x: 767, endPoint y: 110, distance: 324.3
click at [767, 110] on div "If you're dealing with bugs and the landlord isn't addressing the issue, there …" at bounding box center [660, 107] width 302 height 32
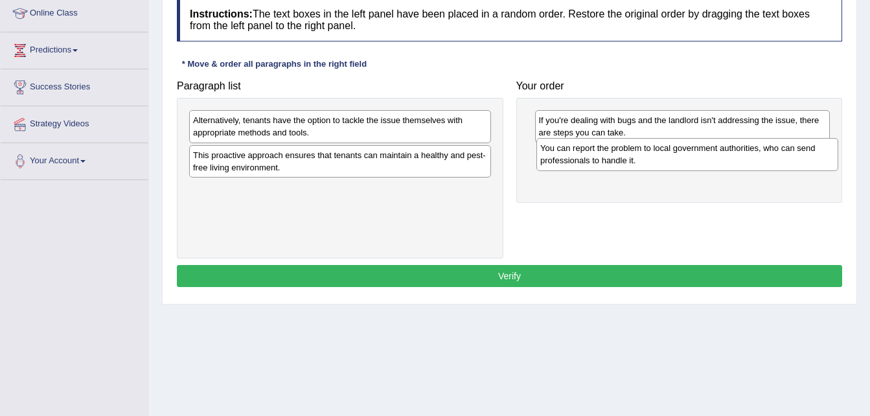
drag, startPoint x: 420, startPoint y: 133, endPoint x: 766, endPoint y: 161, distance: 347.5
click at [766, 161] on div "You can report the problem to local government authorities, who can send profes…" at bounding box center [687, 154] width 302 height 32
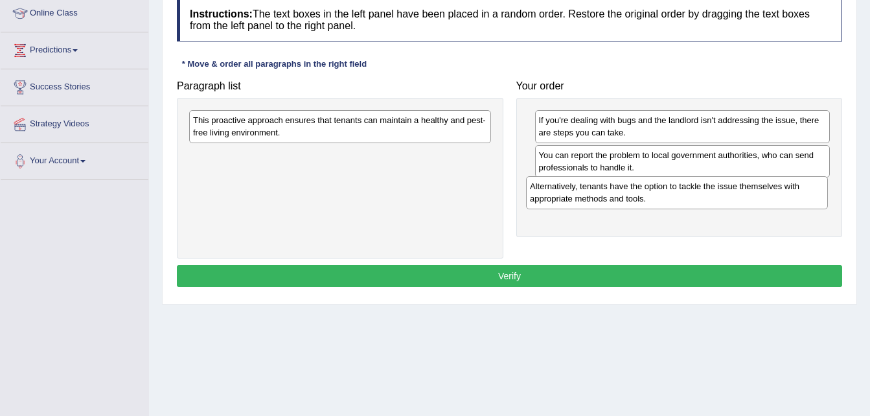
drag, startPoint x: 352, startPoint y: 136, endPoint x: 688, endPoint y: 202, distance: 343.1
click at [688, 202] on div "Alternatively, tenants have the option to tackle the issue themselves with appr…" at bounding box center [677, 192] width 302 height 32
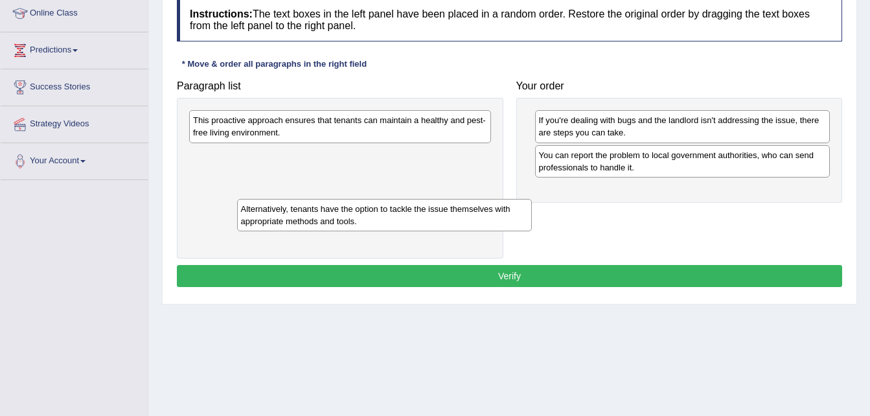
drag, startPoint x: 545, startPoint y: 195, endPoint x: 247, endPoint y: 214, distance: 298.5
click at [247, 214] on div "Alternatively, tenants have the option to tackle the issue themselves with appr…" at bounding box center [384, 215] width 295 height 32
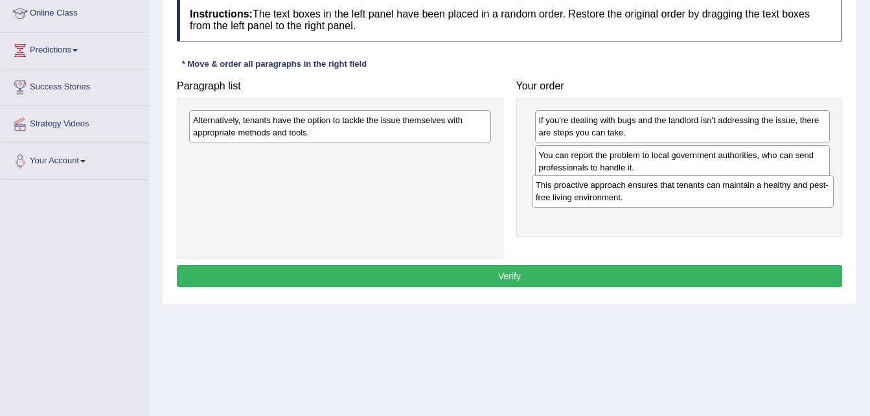
drag, startPoint x: 281, startPoint y: 131, endPoint x: 624, endPoint y: 196, distance: 348.6
click at [624, 196] on div "This proactive approach ensures that tenants can maintain a healthy and pest-fr…" at bounding box center [683, 191] width 302 height 32
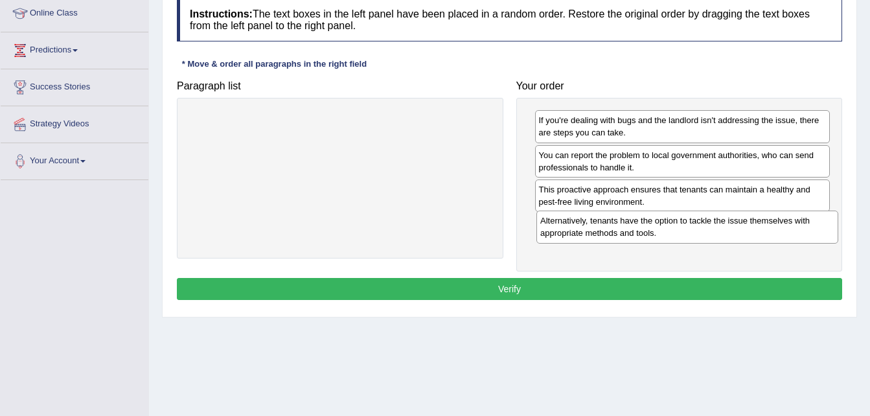
drag, startPoint x: 400, startPoint y: 131, endPoint x: 747, endPoint y: 231, distance: 361.3
click at [747, 231] on div "Alternatively, tenants have the option to tackle the issue themselves with appr…" at bounding box center [687, 226] width 302 height 32
click at [605, 291] on button "Verify" at bounding box center [509, 289] width 665 height 22
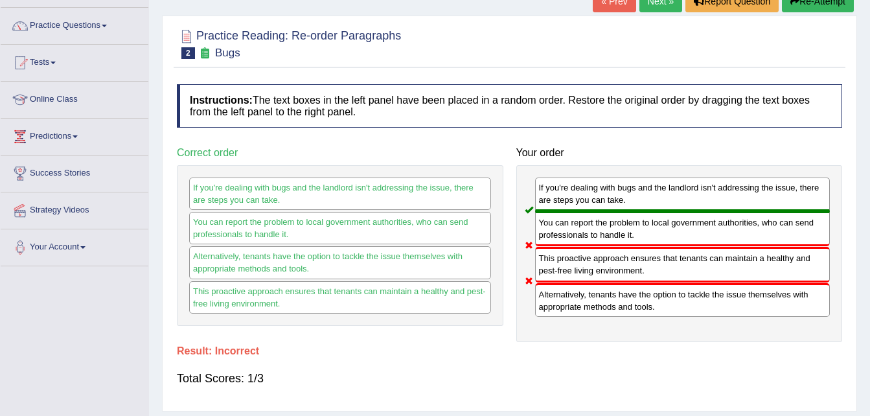
scroll to position [63, 0]
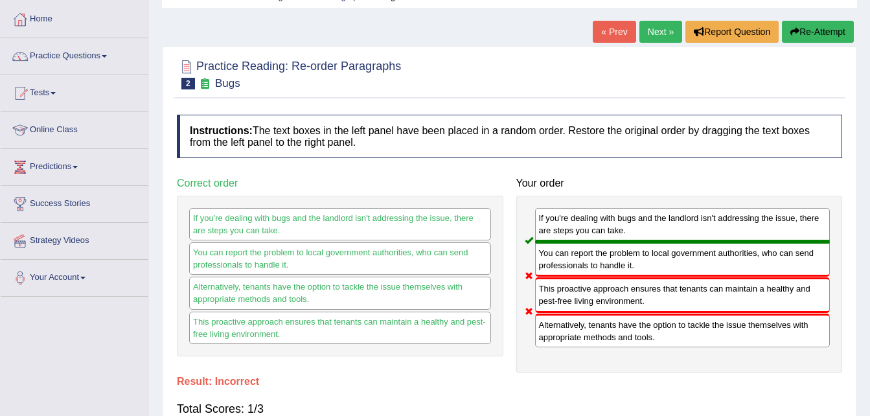
click at [805, 30] on button "Re-Attempt" at bounding box center [818, 32] width 72 height 22
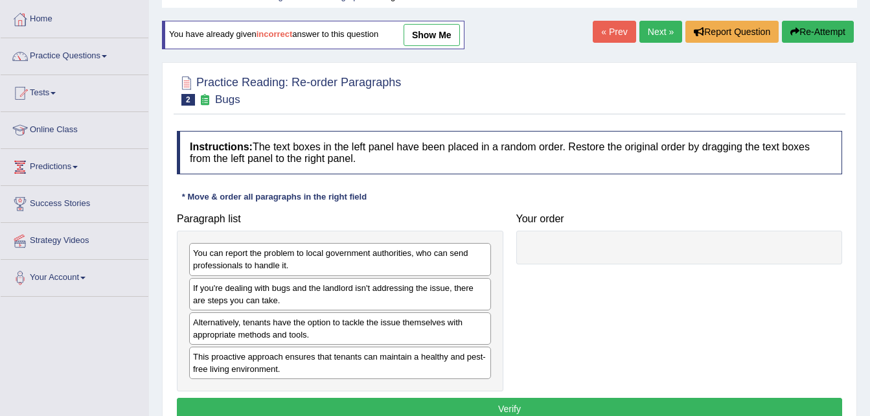
scroll to position [63, 0]
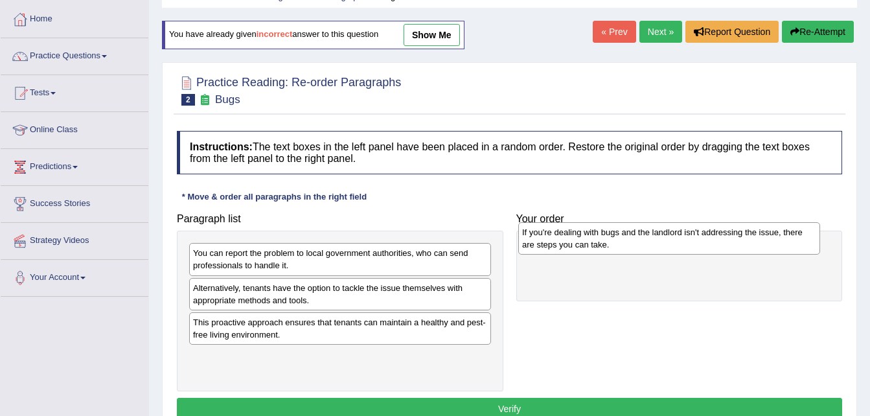
drag, startPoint x: 261, startPoint y: 302, endPoint x: 590, endPoint y: 247, distance: 333.6
click at [590, 247] on div "If you're dealing with bugs and the landlord isn't addressing the issue, there …" at bounding box center [669, 238] width 302 height 32
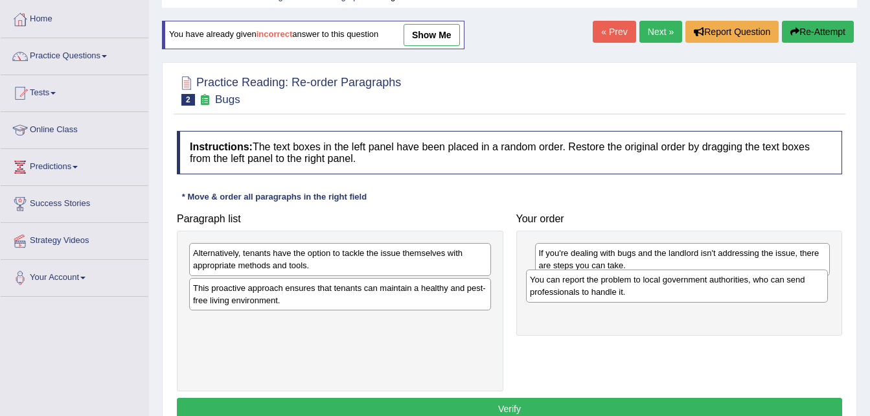
drag, startPoint x: 372, startPoint y: 262, endPoint x: 708, endPoint y: 289, distance: 337.7
click at [708, 289] on div "You can report the problem to local government authorities, who can send profes…" at bounding box center [677, 285] width 302 height 32
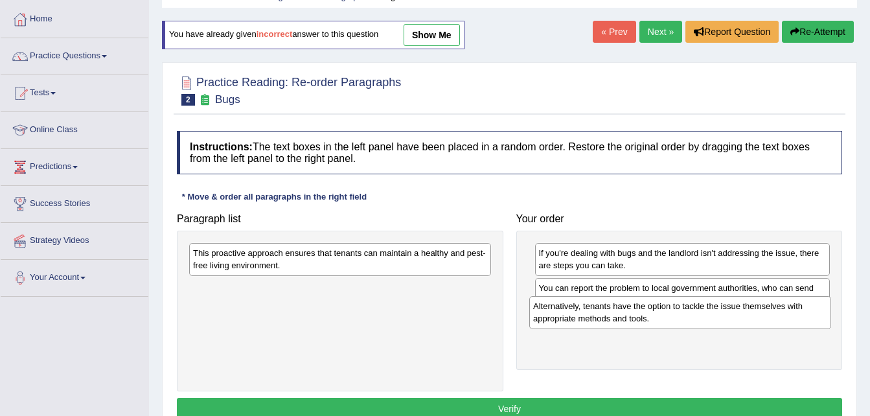
drag, startPoint x: 398, startPoint y: 265, endPoint x: 739, endPoint y: 319, distance: 345.3
click at [739, 319] on div "Alternatively, tenants have the option to tackle the issue themselves with appr…" at bounding box center [680, 312] width 302 height 32
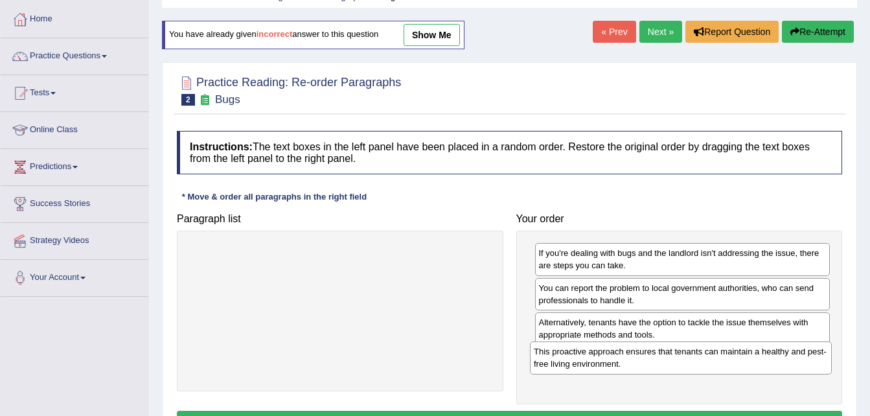
drag, startPoint x: 362, startPoint y: 272, endPoint x: 703, endPoint y: 370, distance: 354.5
click at [703, 370] on div "This proactive approach ensures that tenants can maintain a healthy and pest-fr…" at bounding box center [681, 357] width 302 height 32
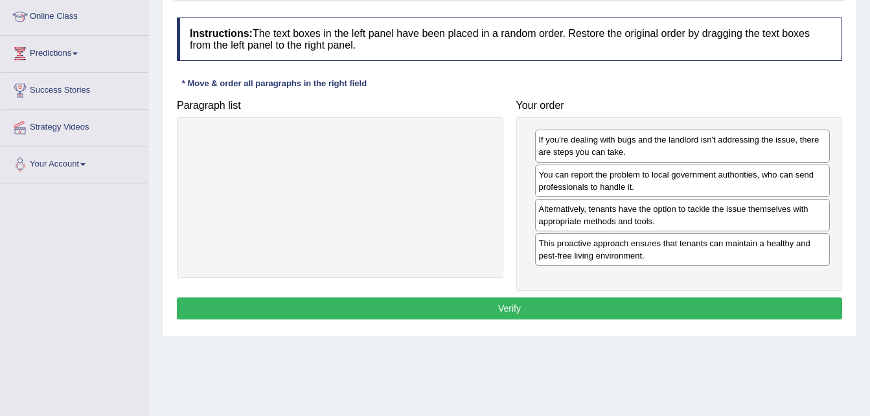
scroll to position [177, 0]
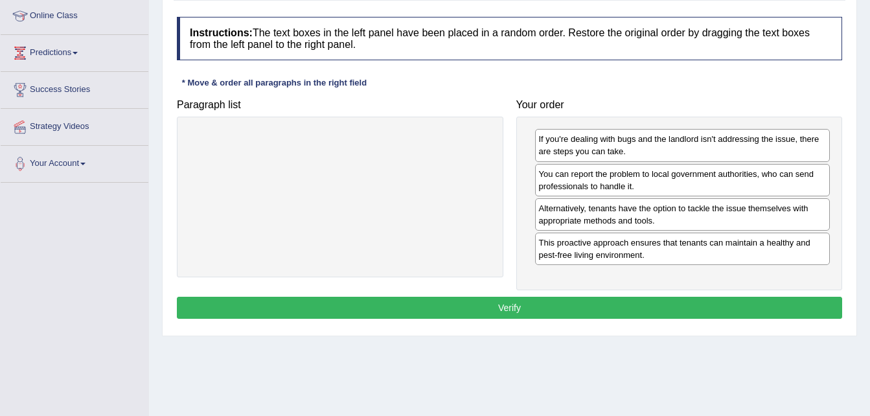
click at [589, 306] on button "Verify" at bounding box center [509, 308] width 665 height 22
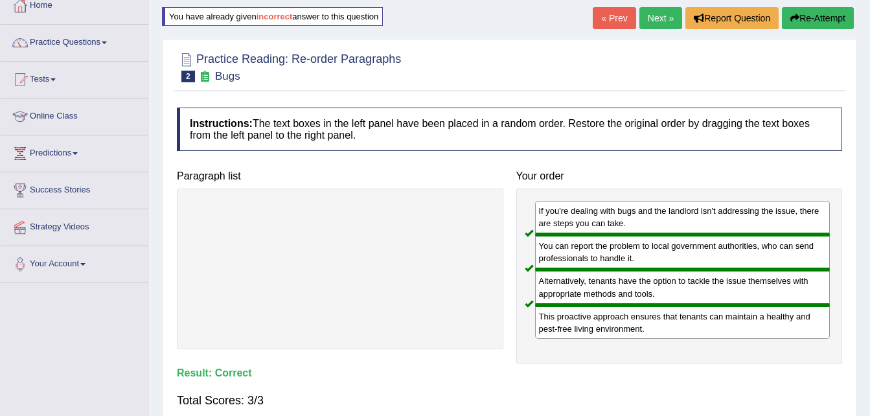
scroll to position [76, 0]
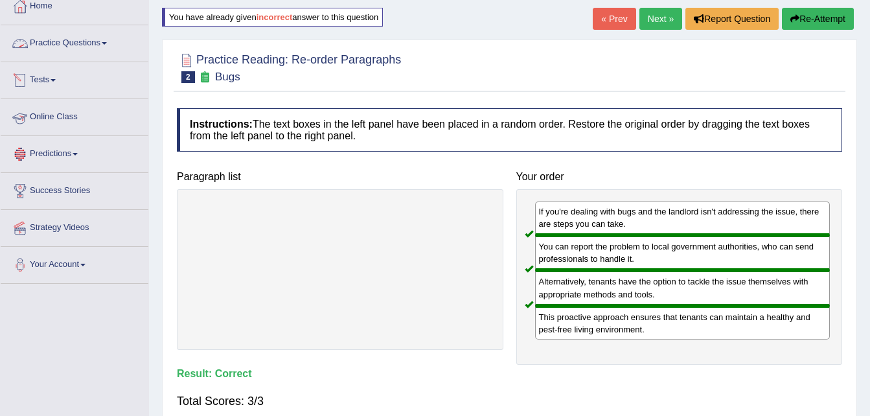
click at [23, 47] on div at bounding box center [19, 43] width 19 height 19
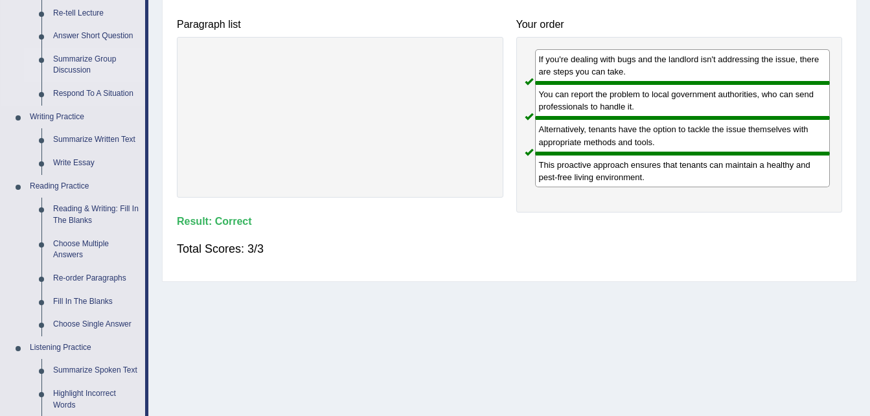
scroll to position [253, 0]
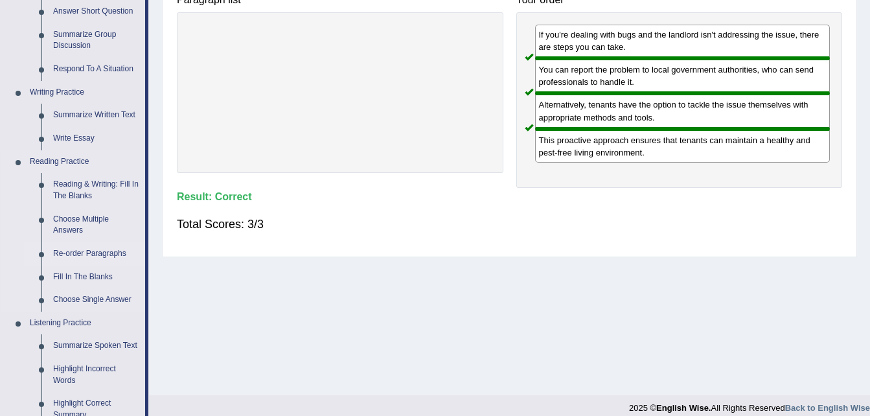
click at [87, 251] on link "Re-order Paragraphs" at bounding box center [96, 253] width 98 height 23
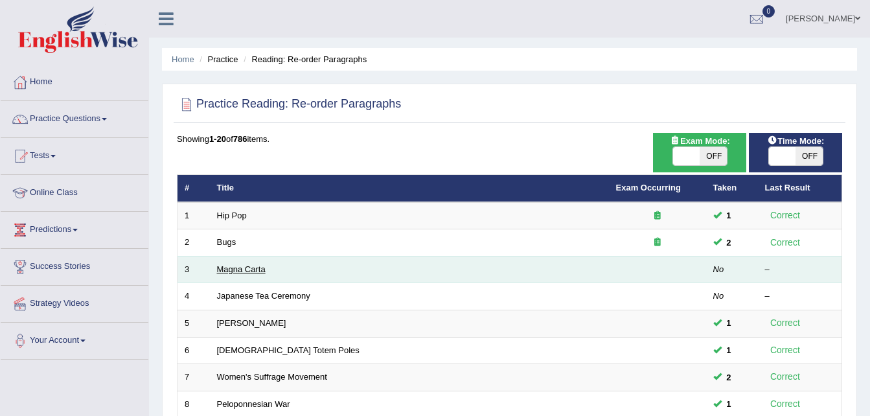
click at [222, 265] on link "Magna Carta" at bounding box center [241, 269] width 49 height 10
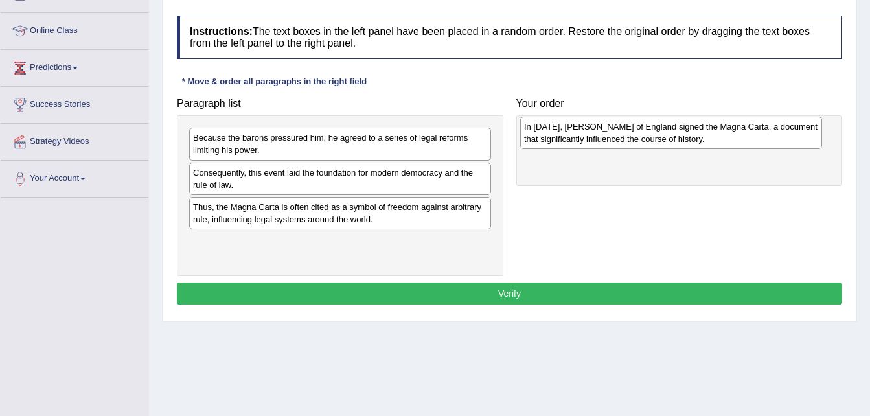
drag, startPoint x: 251, startPoint y: 183, endPoint x: 581, endPoint y: 137, distance: 334.0
click at [581, 137] on div "In 1215, King John of England signed the Magna Carta, a document that significa…" at bounding box center [671, 133] width 302 height 32
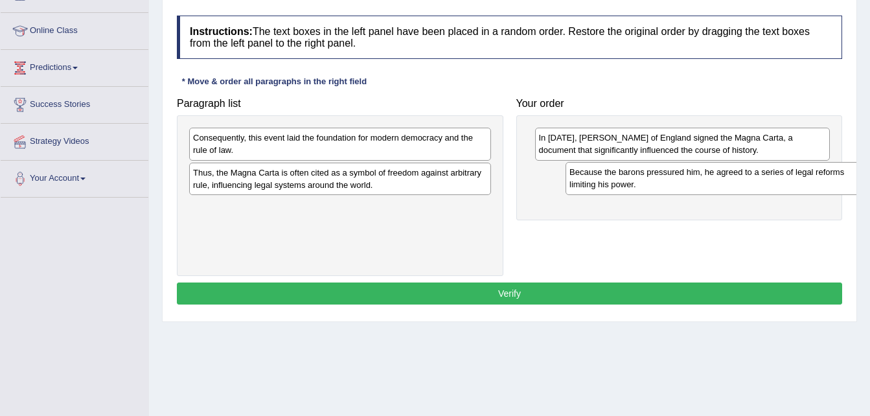
drag, startPoint x: 412, startPoint y: 155, endPoint x: 789, endPoint y: 189, distance: 377.7
click at [789, 189] on div "Because the barons pressured him, he agreed to a series of legal reforms limiti…" at bounding box center [716, 178] width 302 height 32
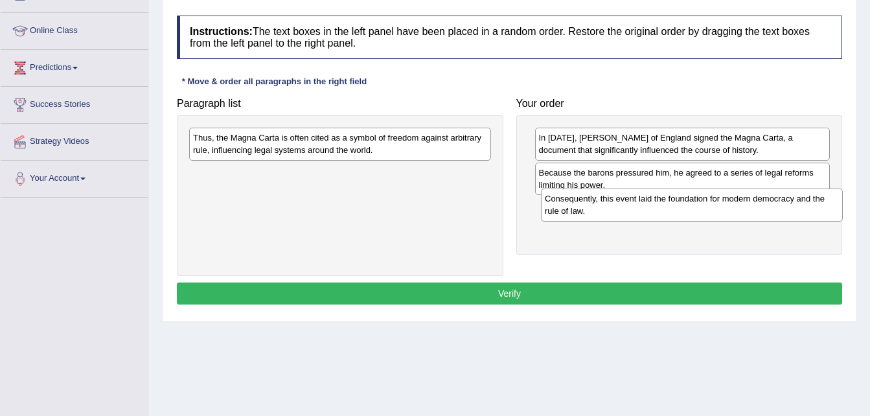
drag, startPoint x: 405, startPoint y: 147, endPoint x: 757, endPoint y: 208, distance: 356.8
click at [757, 208] on div "Consequently, this event laid the foundation for modern democracy and the rule …" at bounding box center [692, 204] width 302 height 32
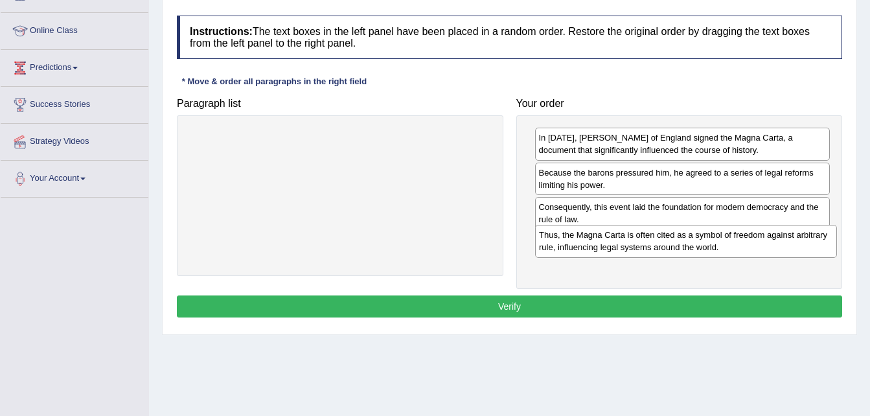
drag, startPoint x: 420, startPoint y: 150, endPoint x: 765, endPoint y: 248, distance: 359.3
click at [765, 248] on div "Thus, the Magna Carta is often cited as a symbol of freedom against arbitrary r…" at bounding box center [686, 241] width 302 height 32
click at [646, 311] on button "Verify" at bounding box center [509, 306] width 665 height 22
